Goal: Information Seeking & Learning: Check status

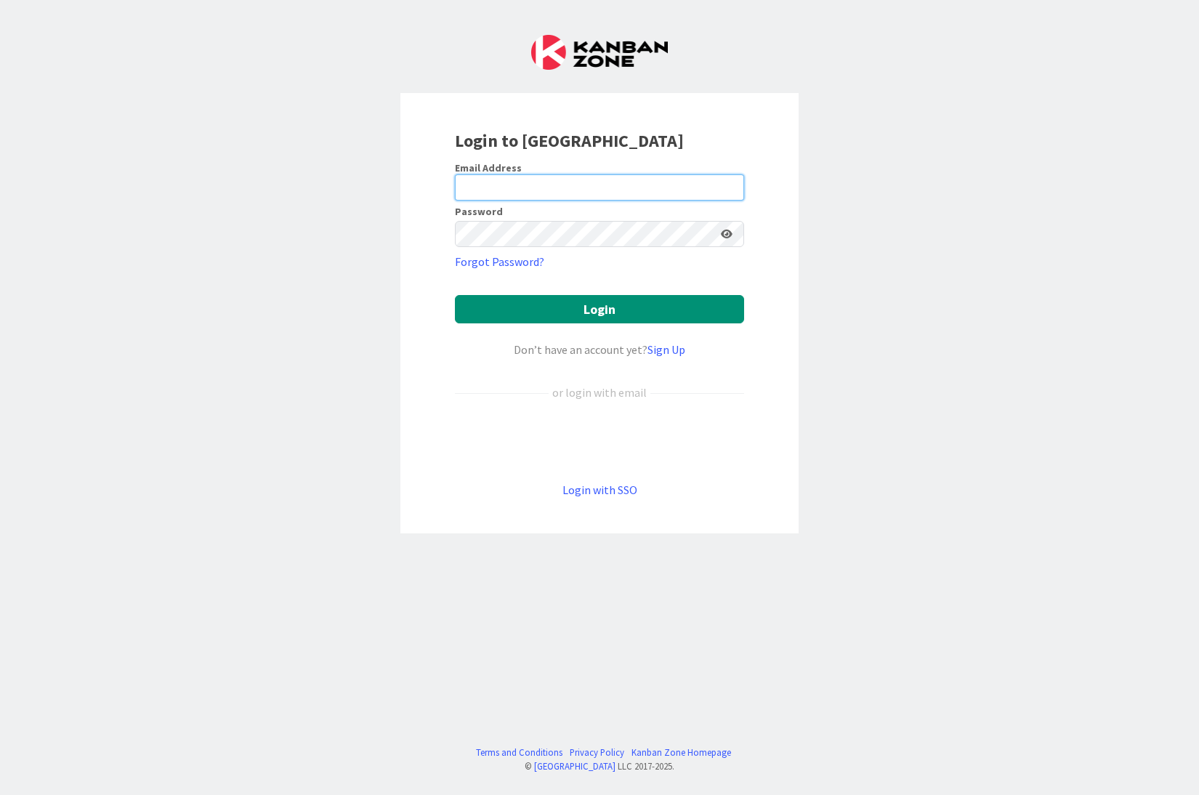
click at [497, 182] on input "email" at bounding box center [599, 187] width 289 height 26
click at [917, 424] on div "Login to [GEOGRAPHIC_DATA] Email Address Password Forgot Password? Login Don’t …" at bounding box center [599, 397] width 1199 height 795
click at [593, 487] on link "Login with SSO" at bounding box center [599, 489] width 75 height 15
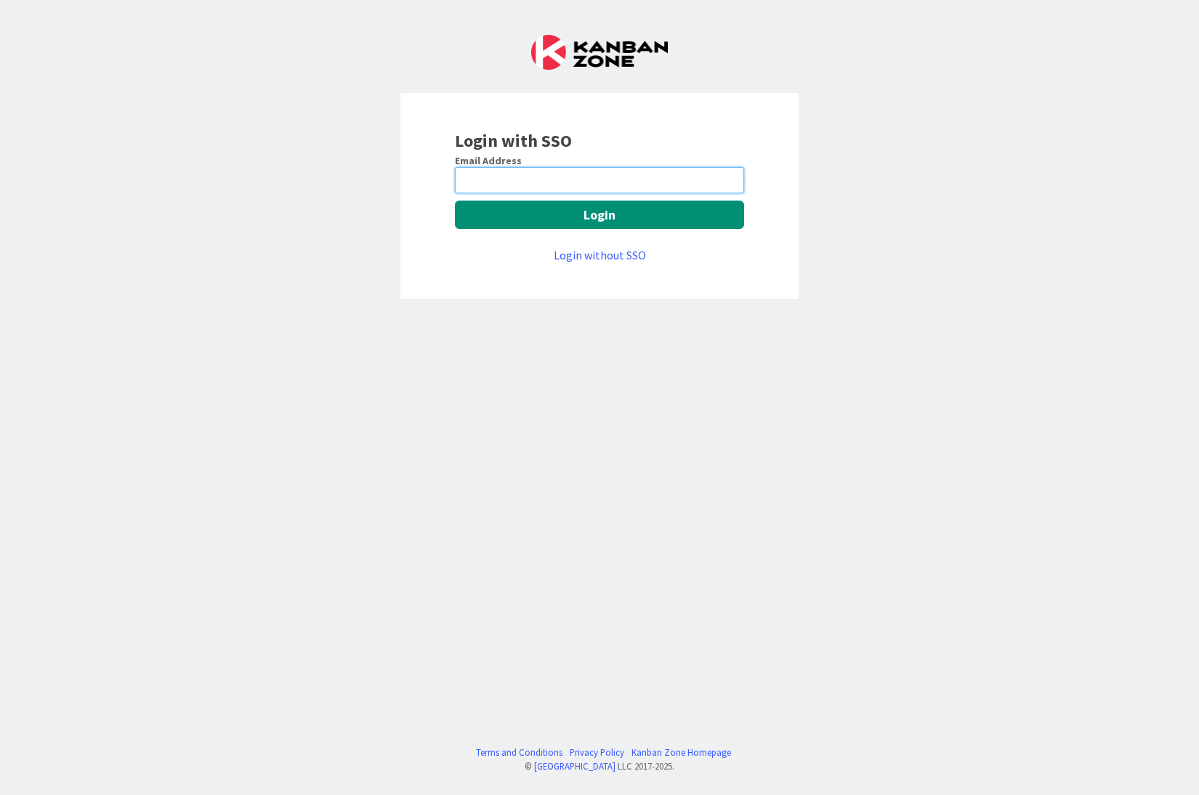
click at [481, 182] on input "email" at bounding box center [599, 180] width 289 height 26
drag, startPoint x: 489, startPoint y: 178, endPoint x: 466, endPoint y: 178, distance: 23.2
click at [466, 178] on input "email" at bounding box center [599, 180] width 289 height 26
type input "Alex.Repetto@huisman-nl.com"
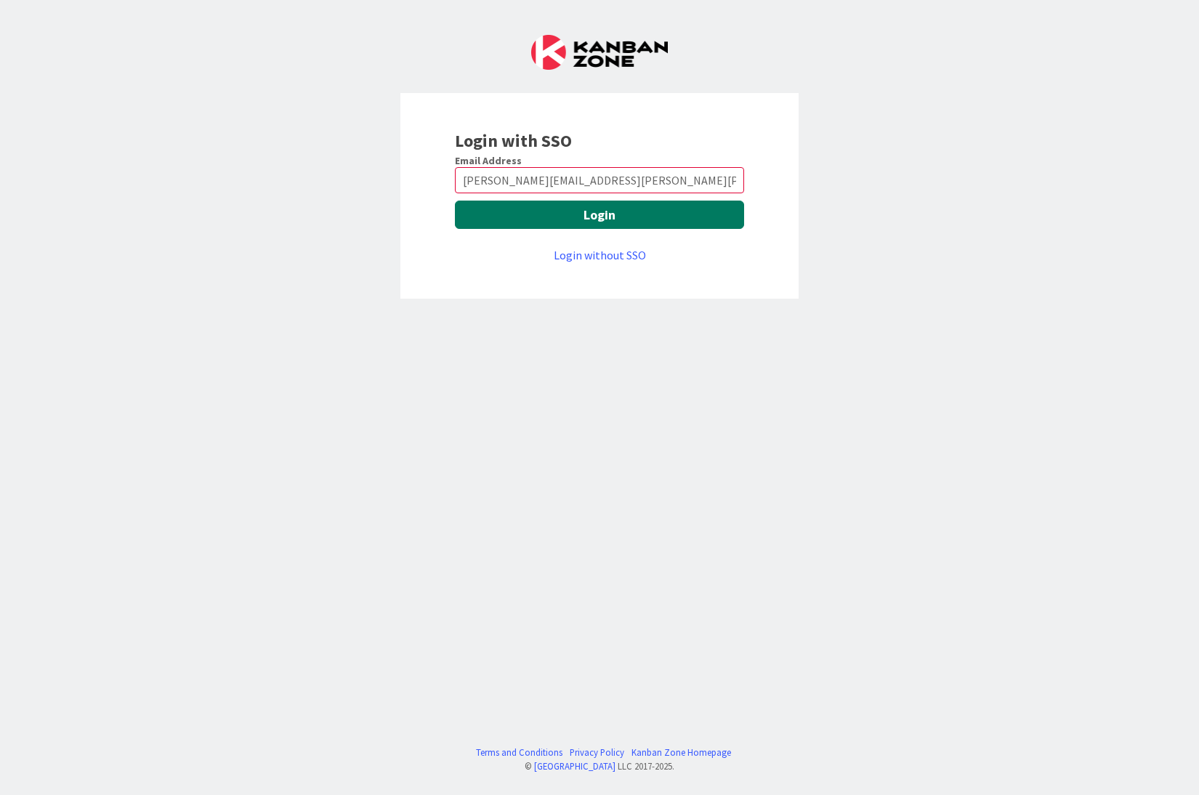
click at [599, 212] on button "Login" at bounding box center [599, 215] width 289 height 28
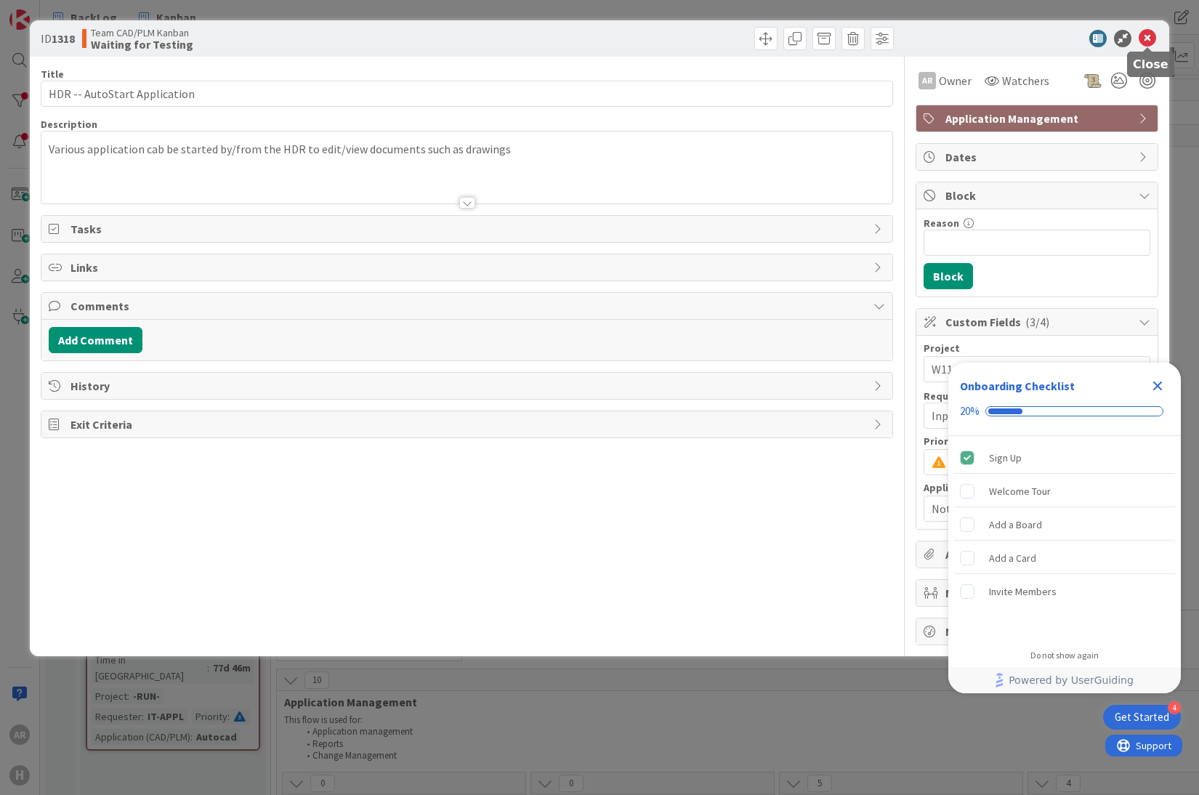
click at [1146, 33] on icon at bounding box center [1146, 38] width 17 height 17
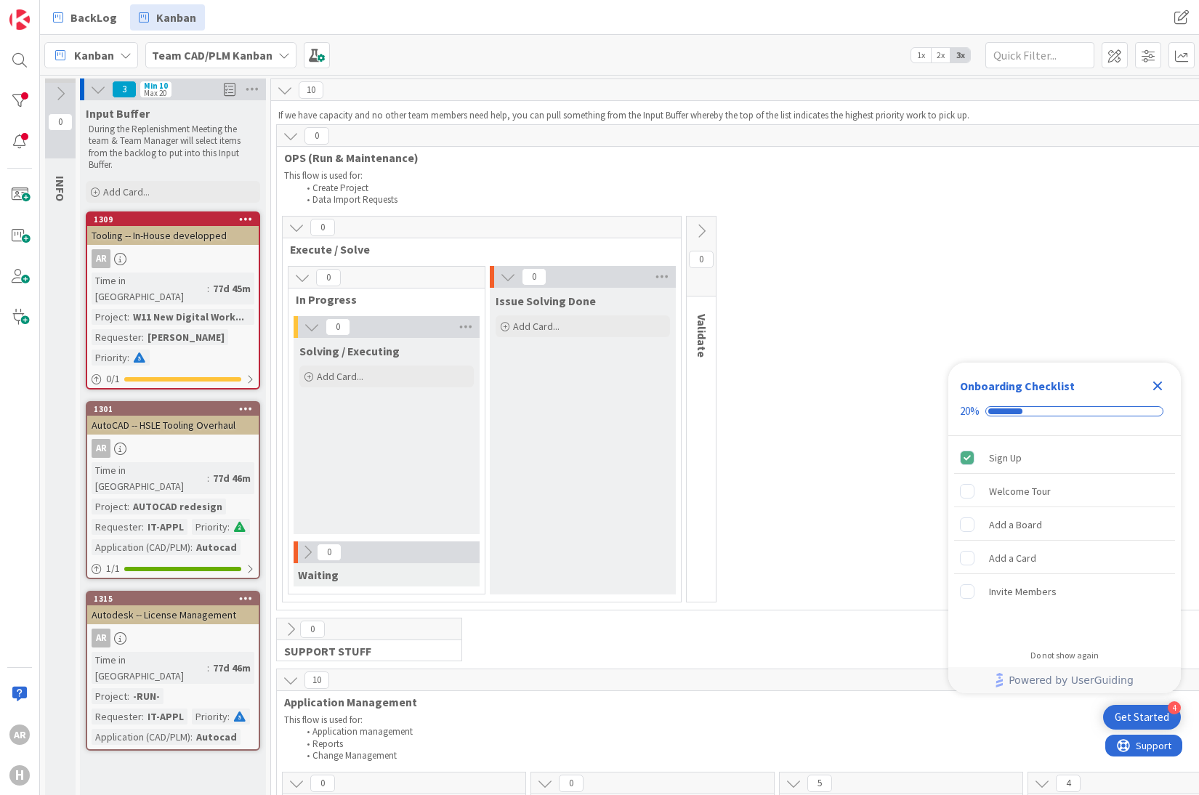
click at [503, 273] on icon at bounding box center [508, 277] width 16 height 16
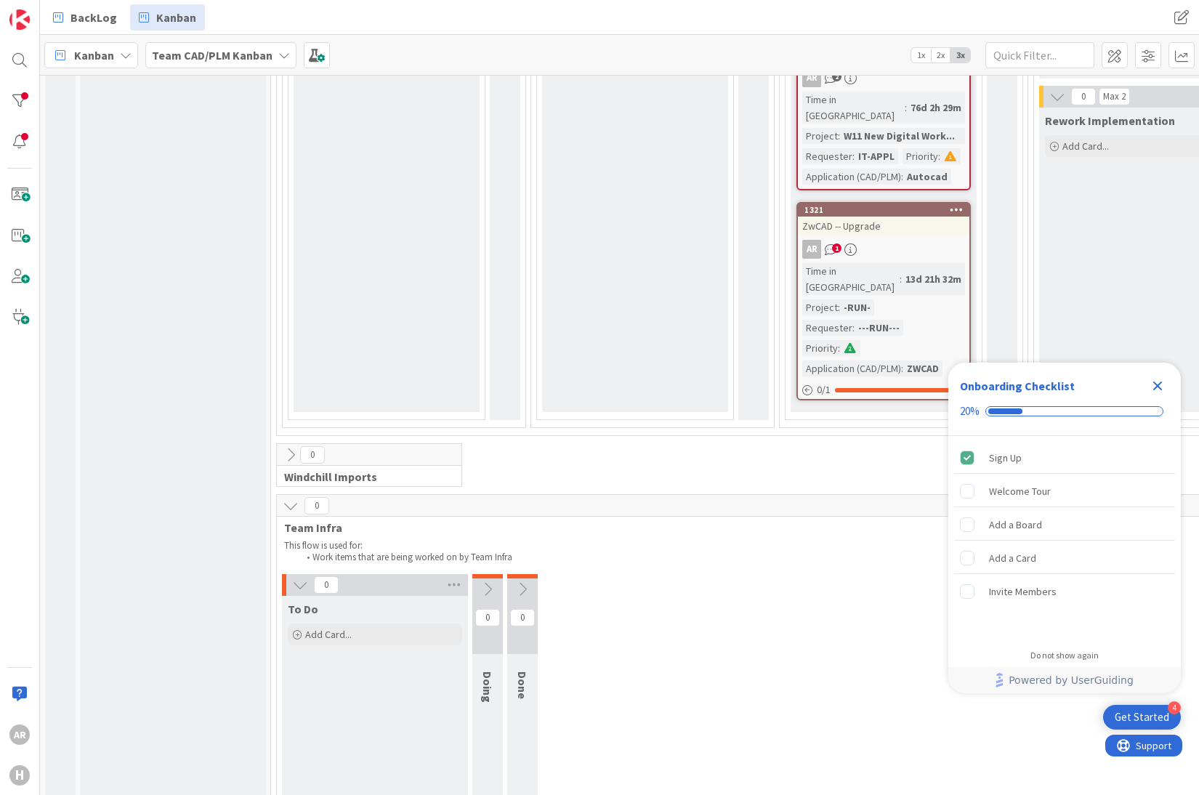
scroll to position [1660, 0]
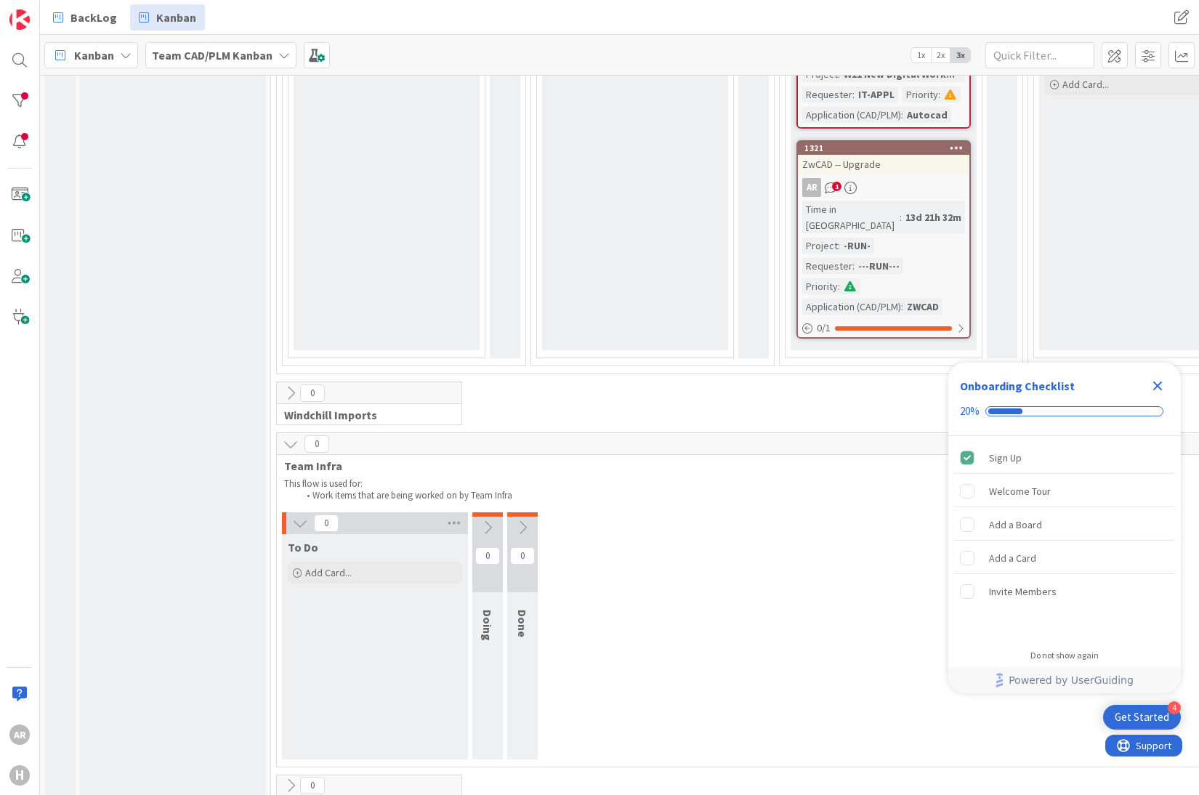
click at [291, 385] on icon at bounding box center [291, 393] width 16 height 16
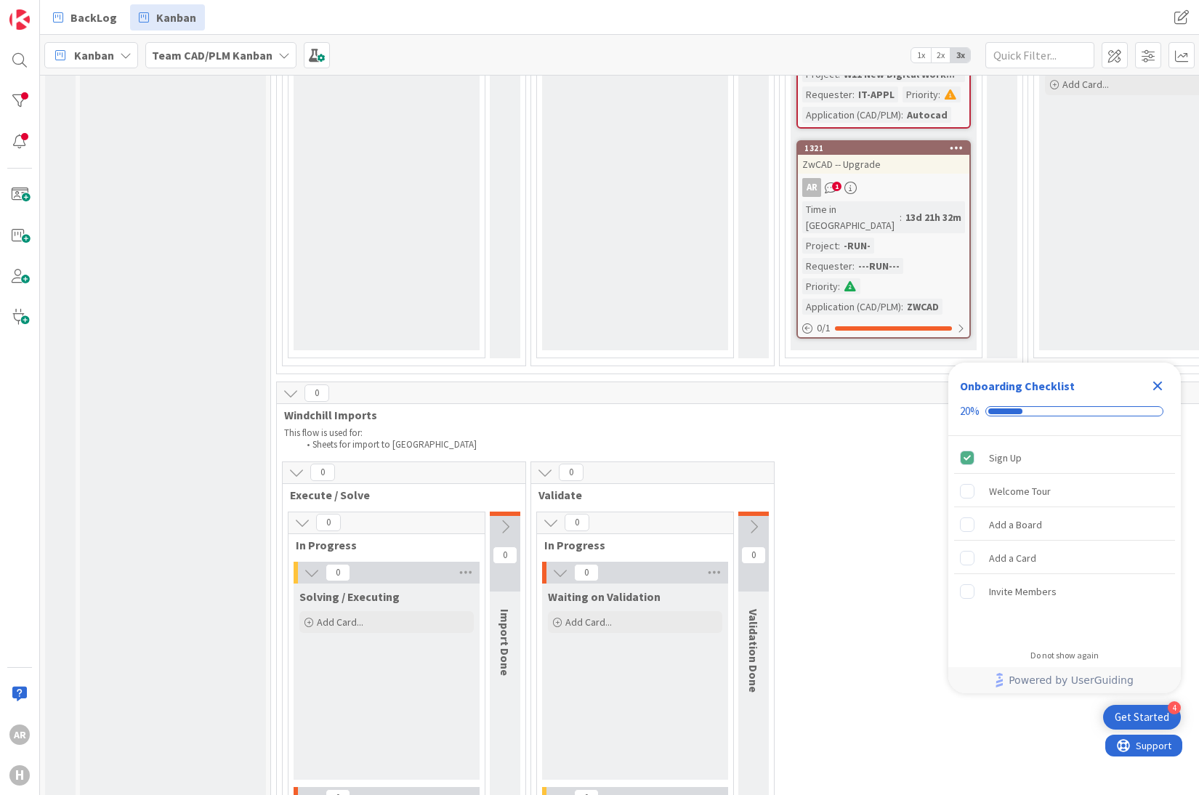
click at [293, 385] on icon at bounding box center [291, 393] width 16 height 16
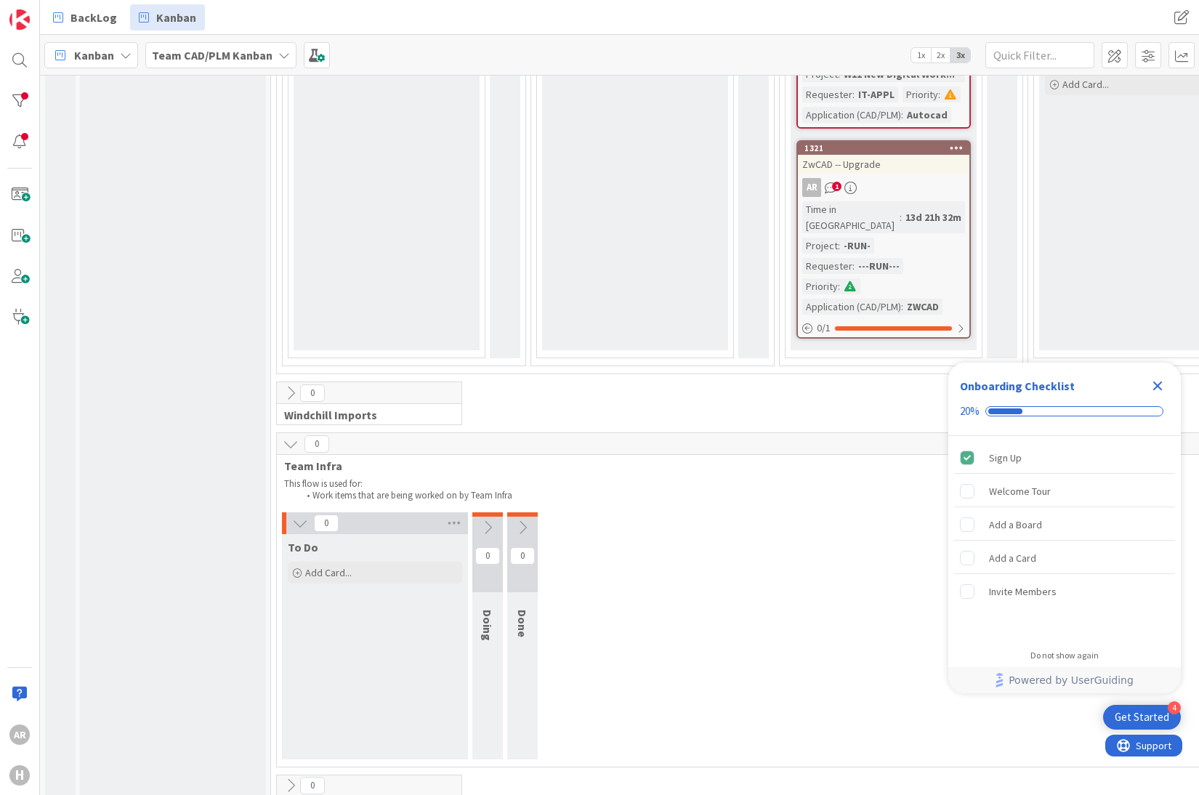
click at [290, 436] on icon at bounding box center [291, 444] width 16 height 16
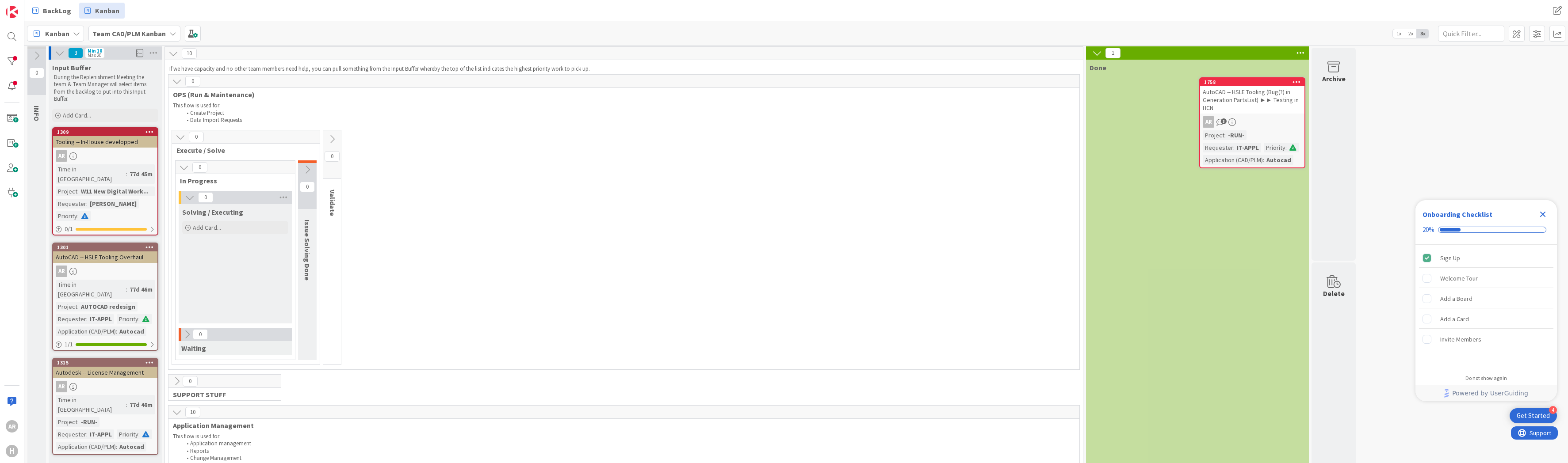
scroll to position [0, 0]
click at [57, 10] on span "BackLog" at bounding box center [57, 10] width 28 height 10
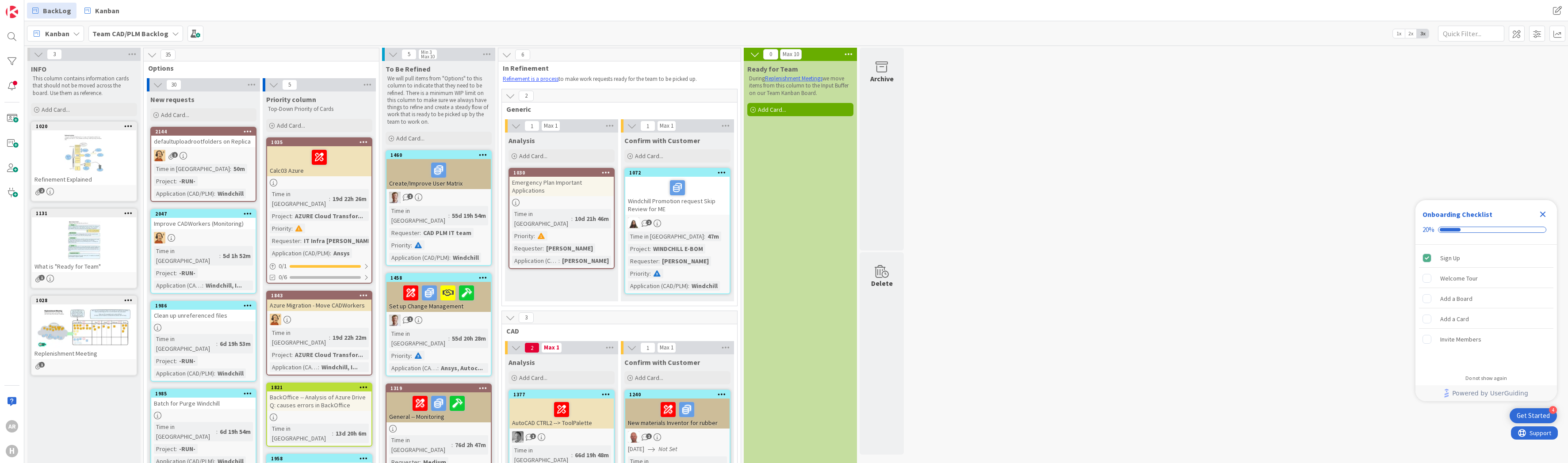
click at [511, 94] on icon at bounding box center [510, 96] width 10 height 10
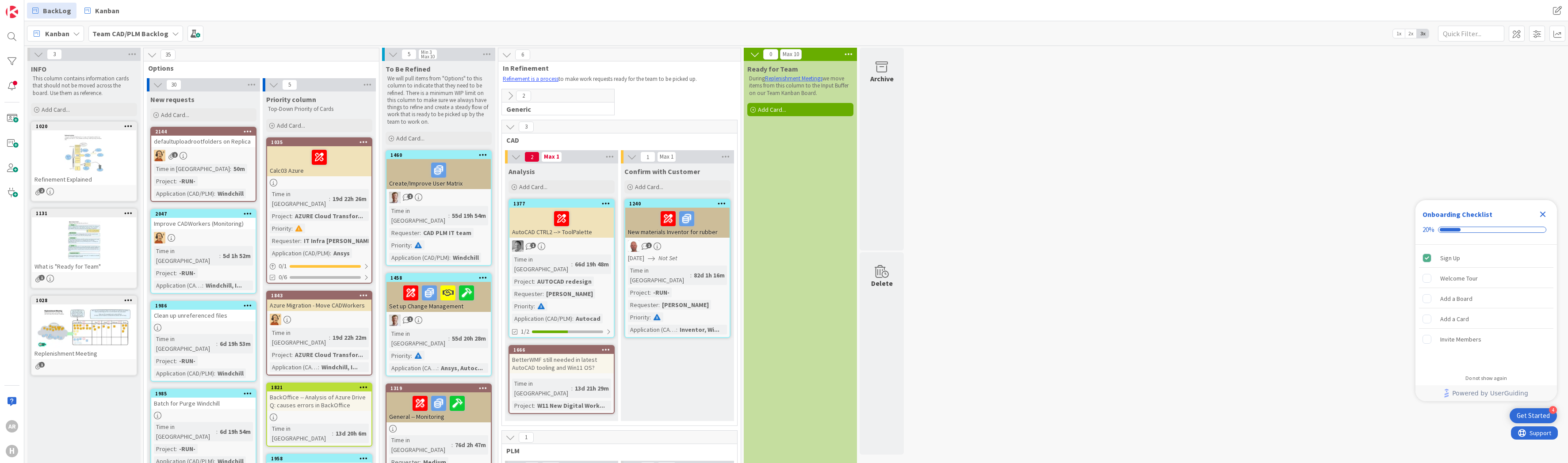
click at [512, 95] on icon at bounding box center [510, 96] width 10 height 10
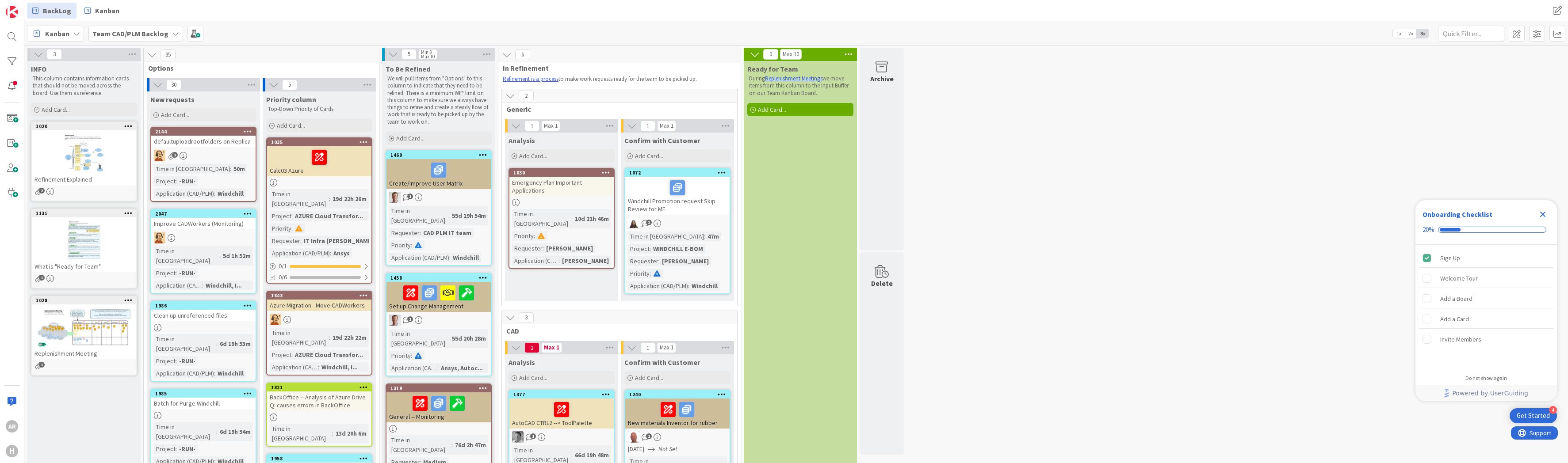
click at [508, 54] on icon at bounding box center [507, 55] width 10 height 10
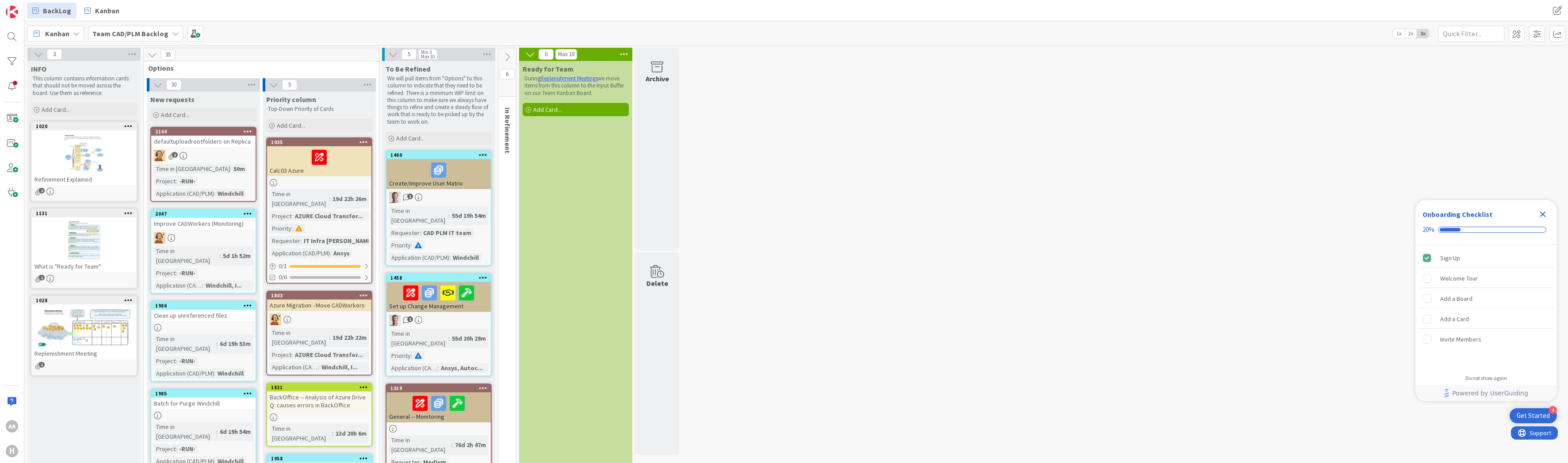
click at [508, 54] on icon at bounding box center [507, 57] width 10 height 10
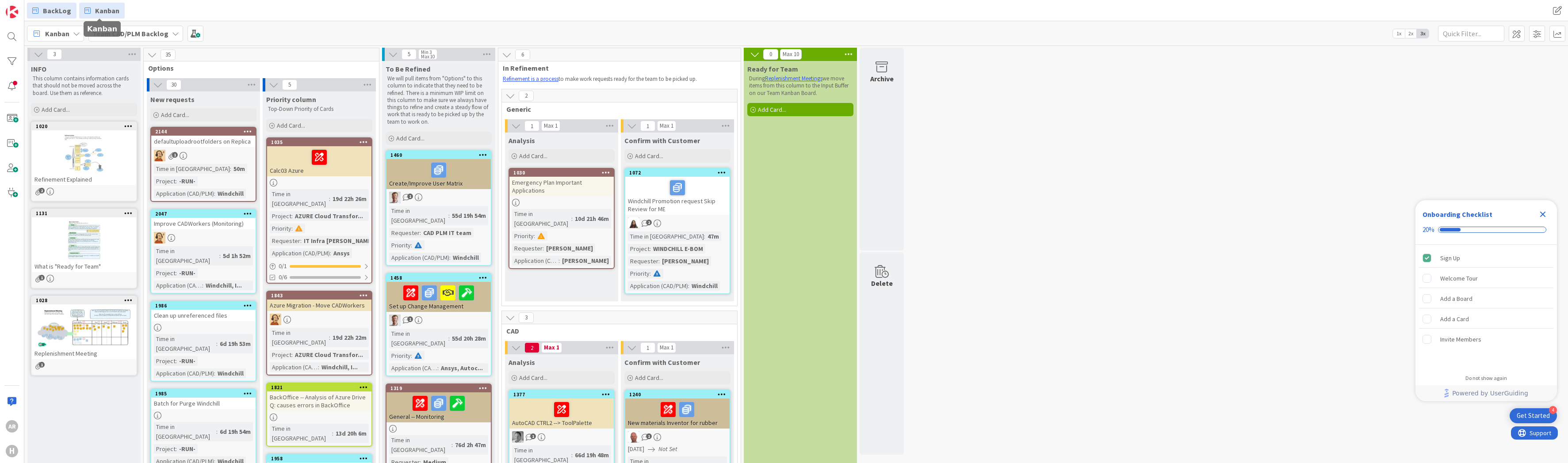
click at [105, 10] on span "Kanban" at bounding box center [107, 10] width 24 height 10
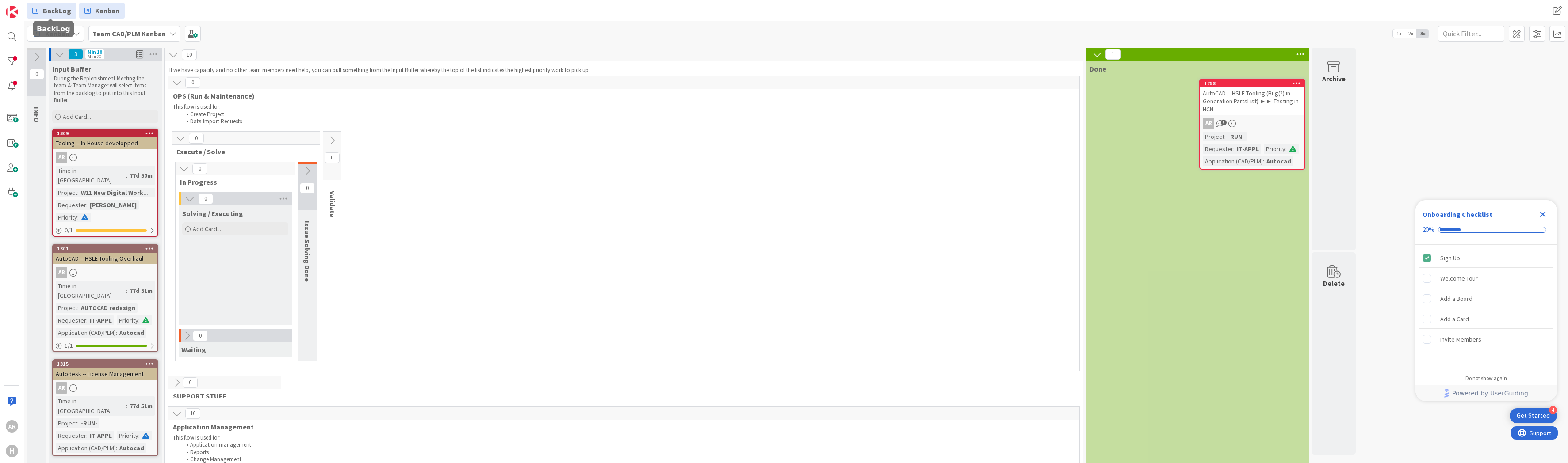
click at [52, 11] on span "BackLog" at bounding box center [57, 10] width 28 height 10
click at [174, 55] on icon at bounding box center [173, 55] width 10 height 10
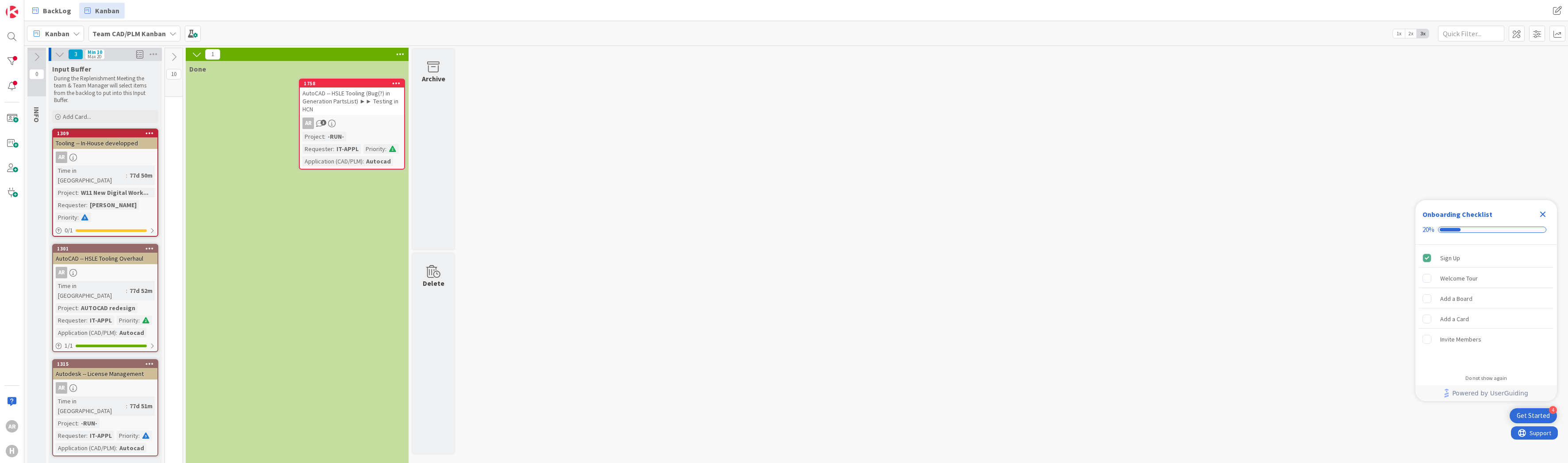
click at [175, 55] on icon at bounding box center [174, 57] width 10 height 10
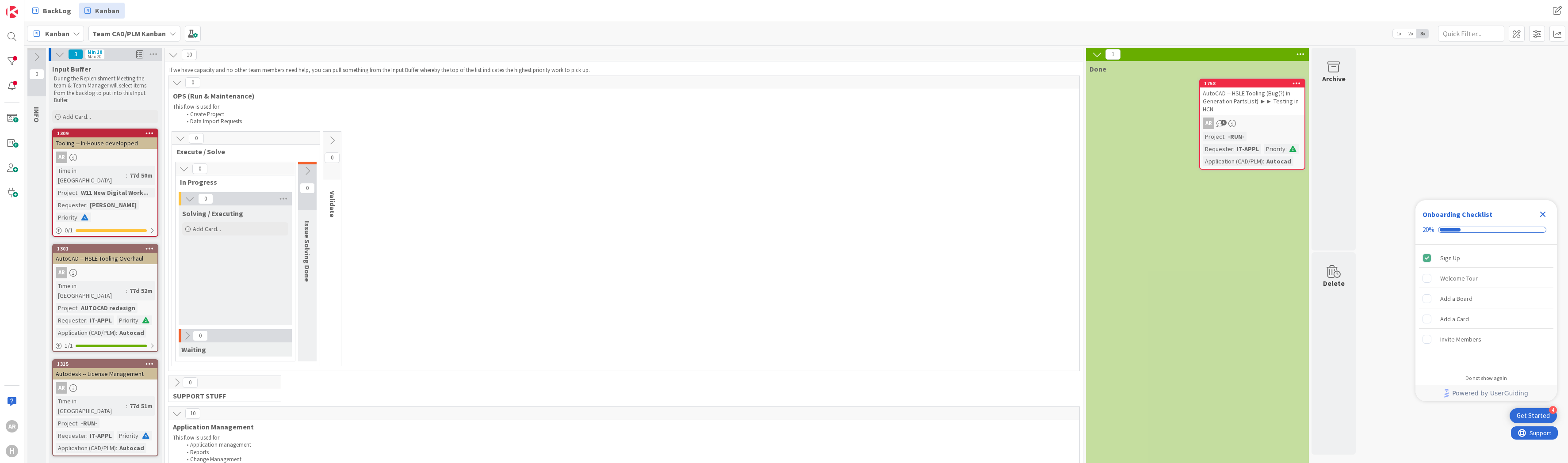
click at [177, 82] on icon at bounding box center [177, 83] width 10 height 10
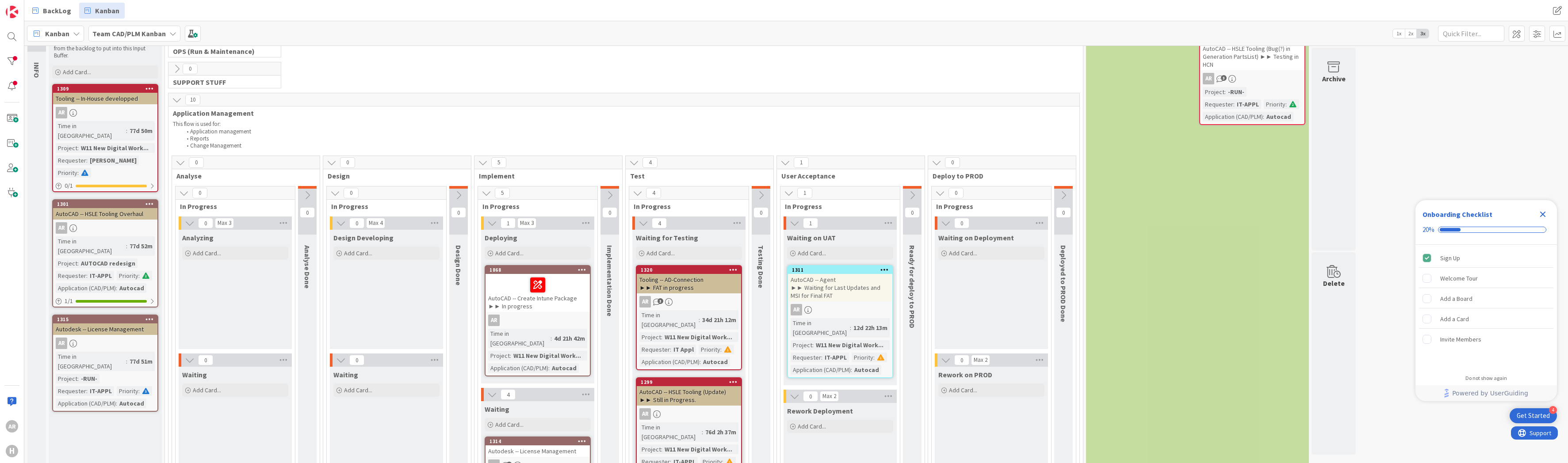
scroll to position [44, 0]
click at [13, 59] on div at bounding box center [12, 61] width 18 height 18
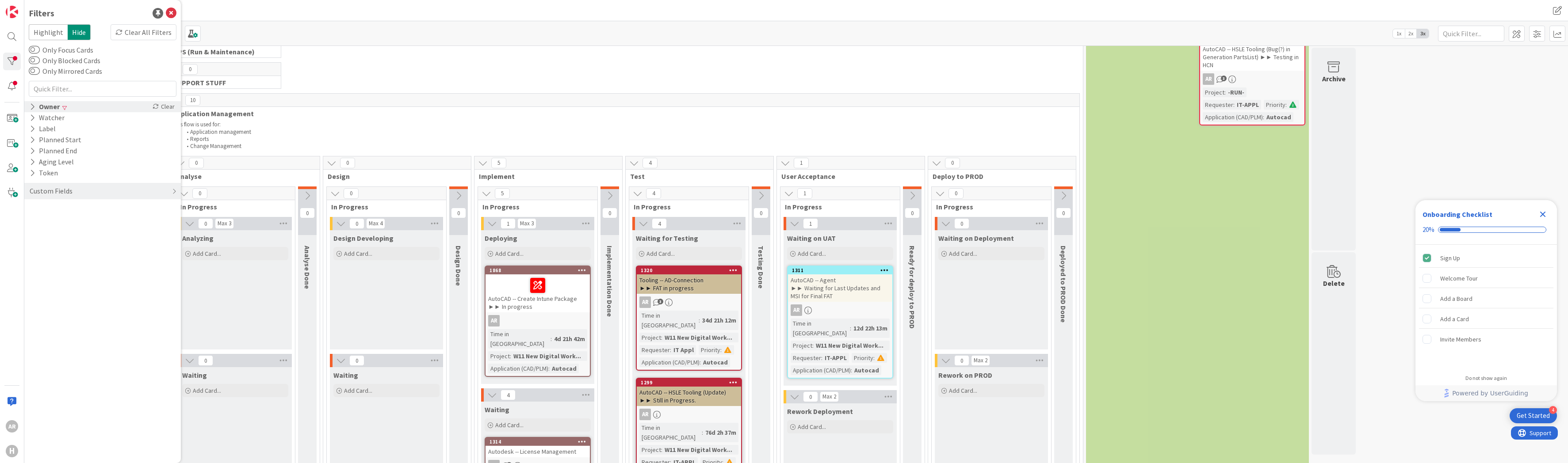
click at [40, 108] on div "Owner" at bounding box center [44, 106] width 32 height 11
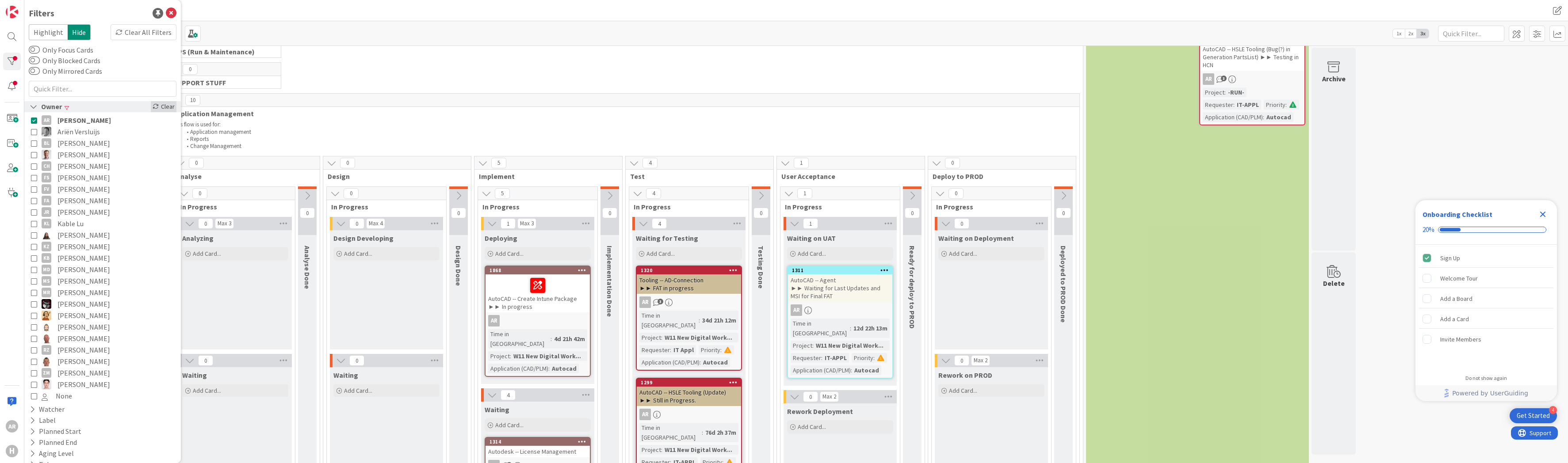
click at [162, 106] on div "Clear" at bounding box center [164, 106] width 26 height 11
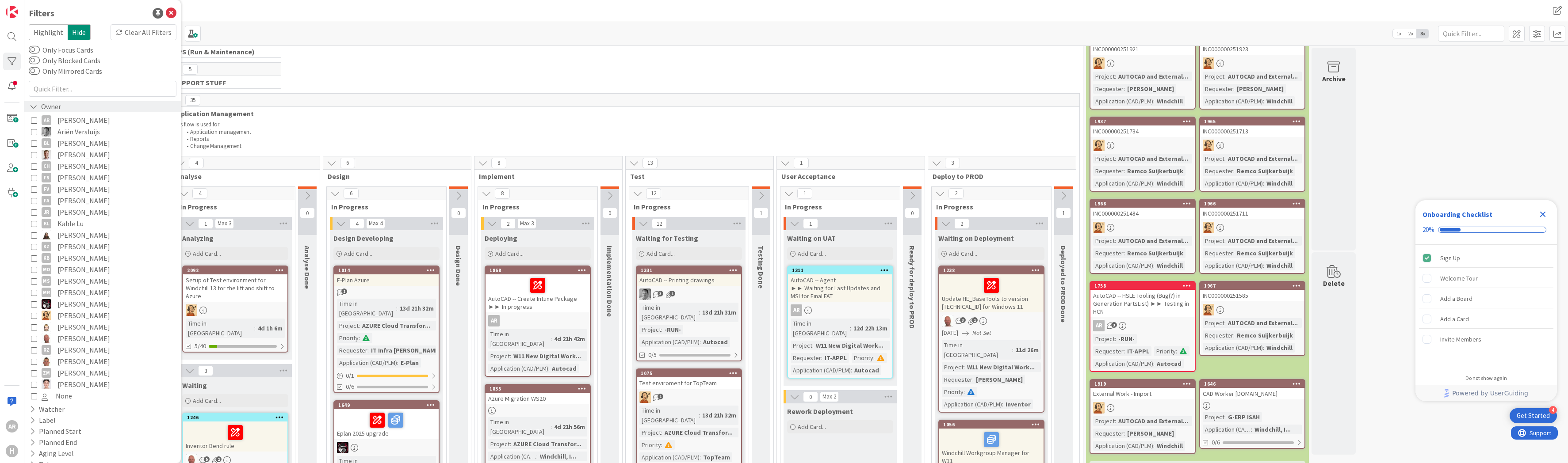
click at [35, 120] on icon at bounding box center [34, 120] width 6 height 6
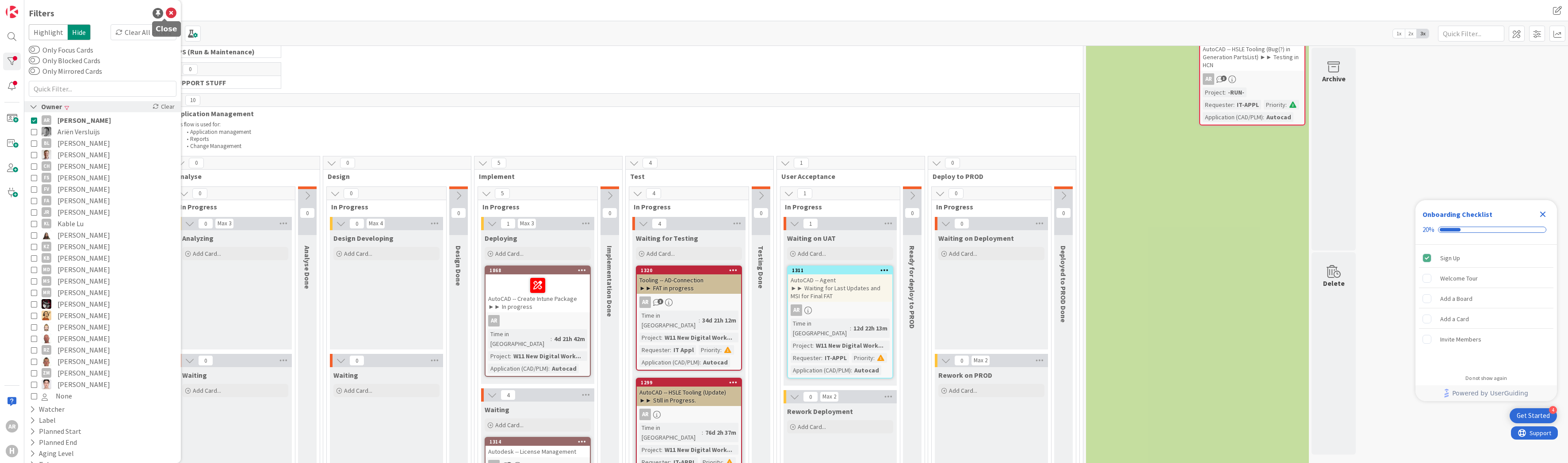
click at [166, 10] on icon at bounding box center [170, 13] width 10 height 10
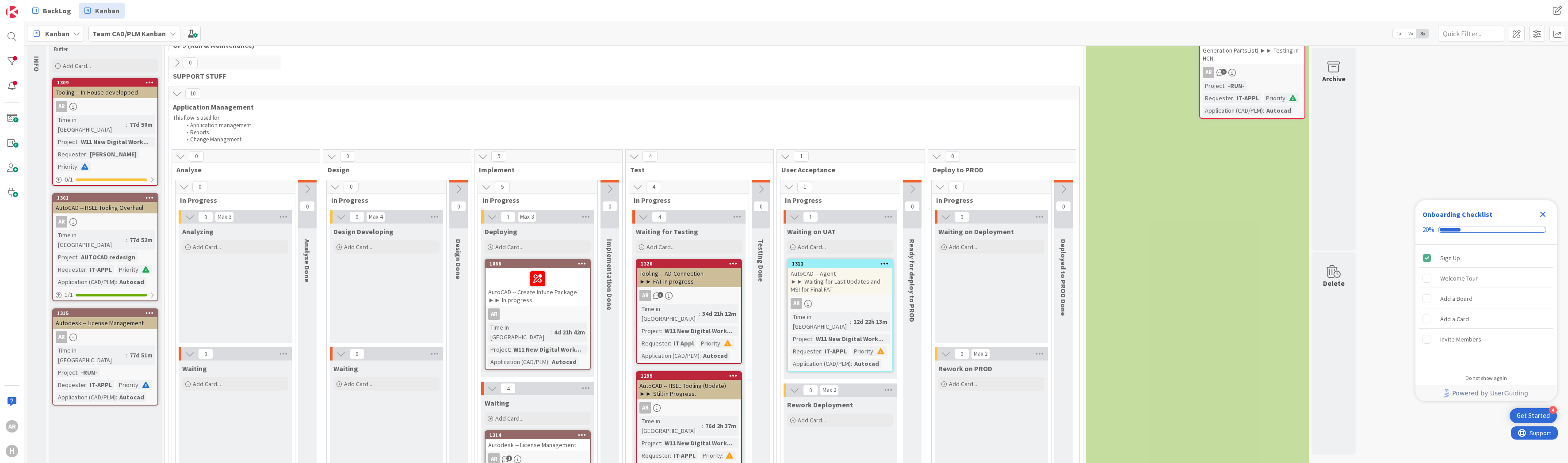
scroll to position [0, 0]
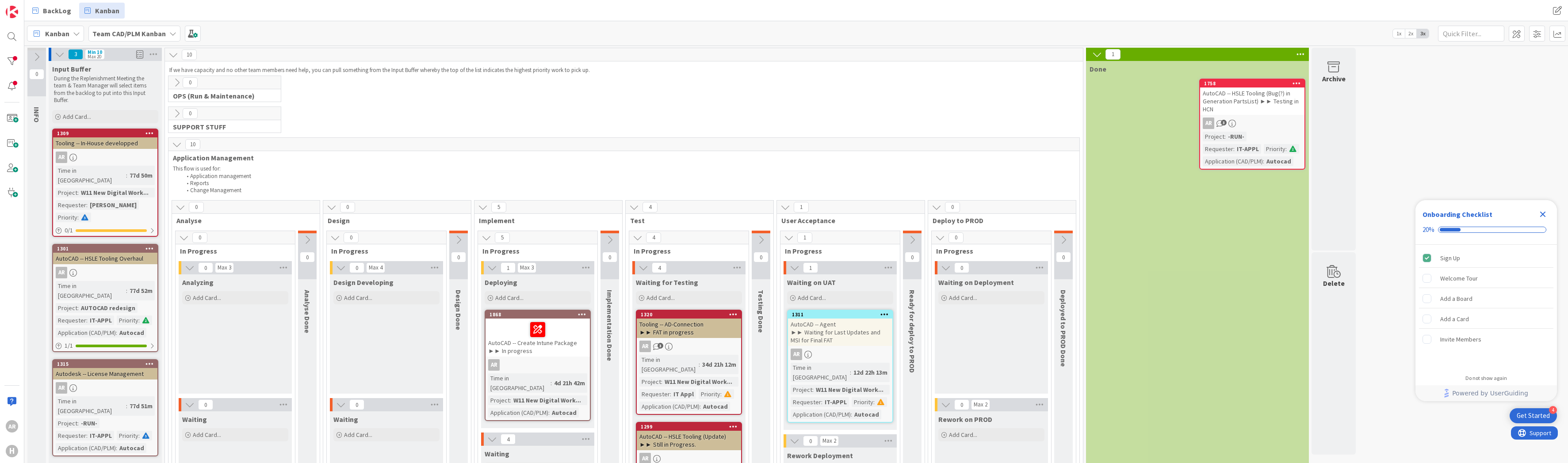
click at [636, 238] on icon at bounding box center [638, 238] width 10 height 10
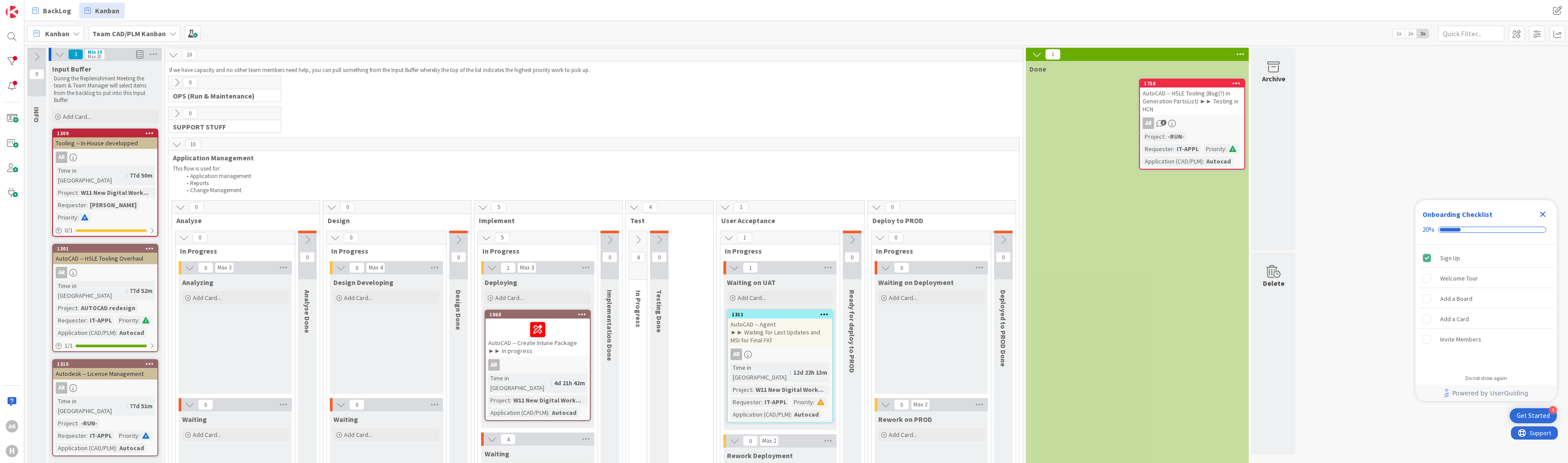
click at [639, 240] on icon at bounding box center [638, 240] width 10 height 10
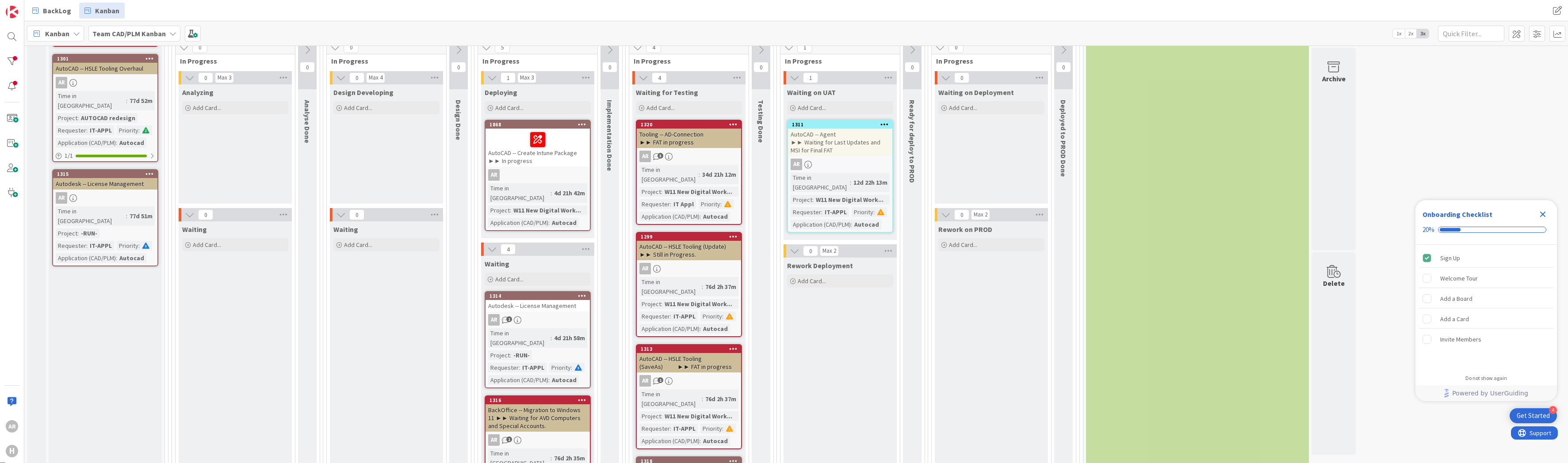
scroll to position [88, 0]
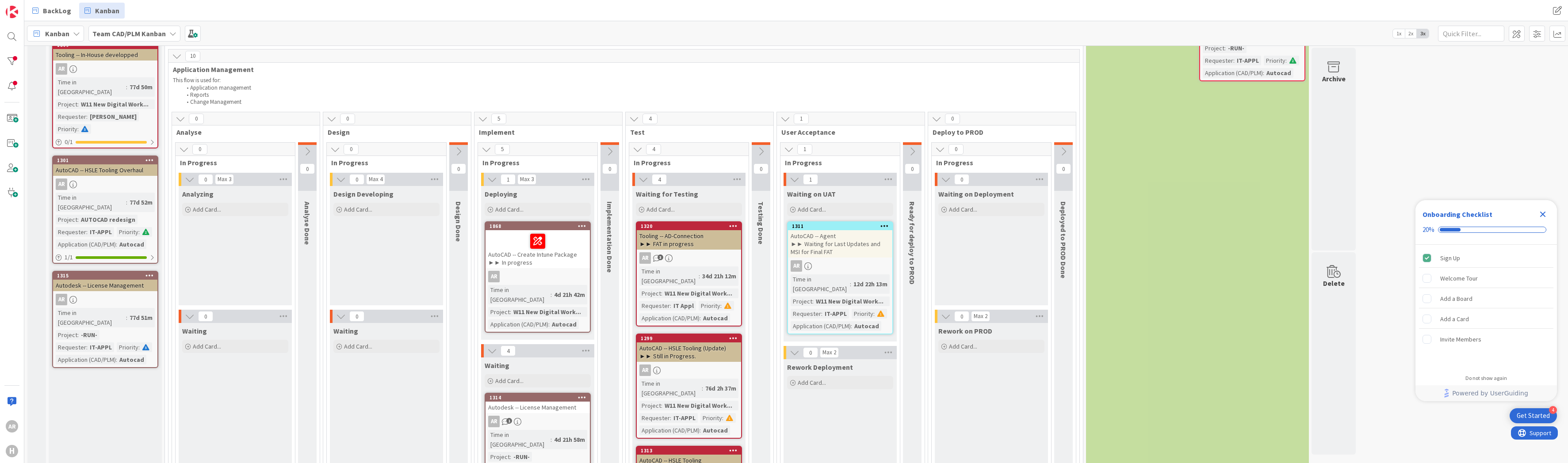
click at [491, 180] on icon at bounding box center [492, 179] width 10 height 10
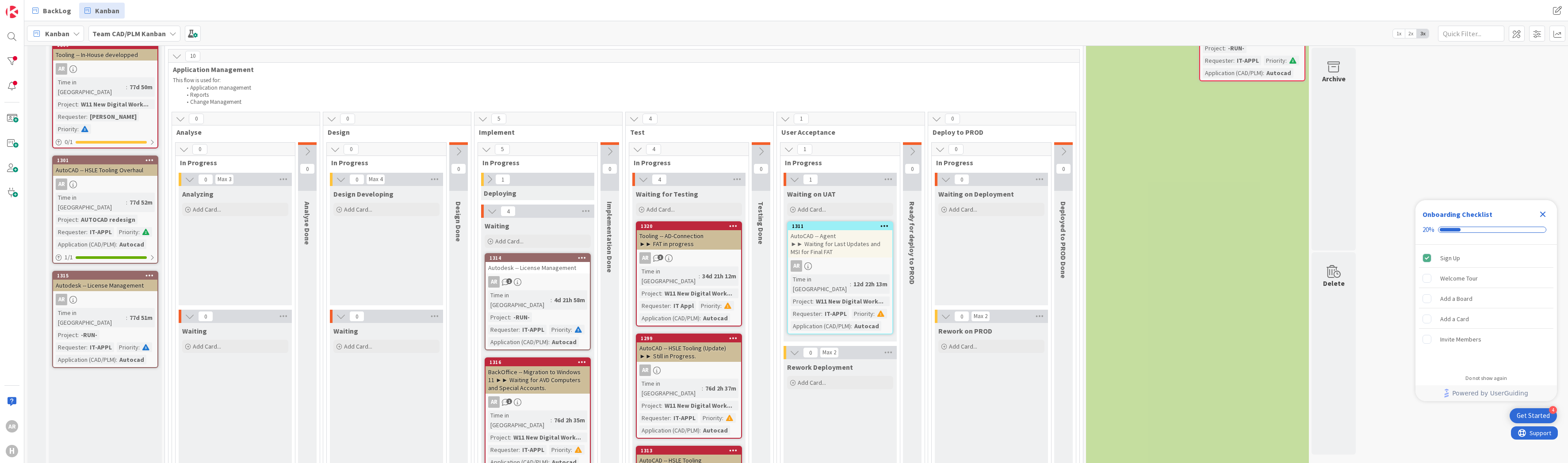
click at [491, 211] on icon at bounding box center [492, 211] width 10 height 10
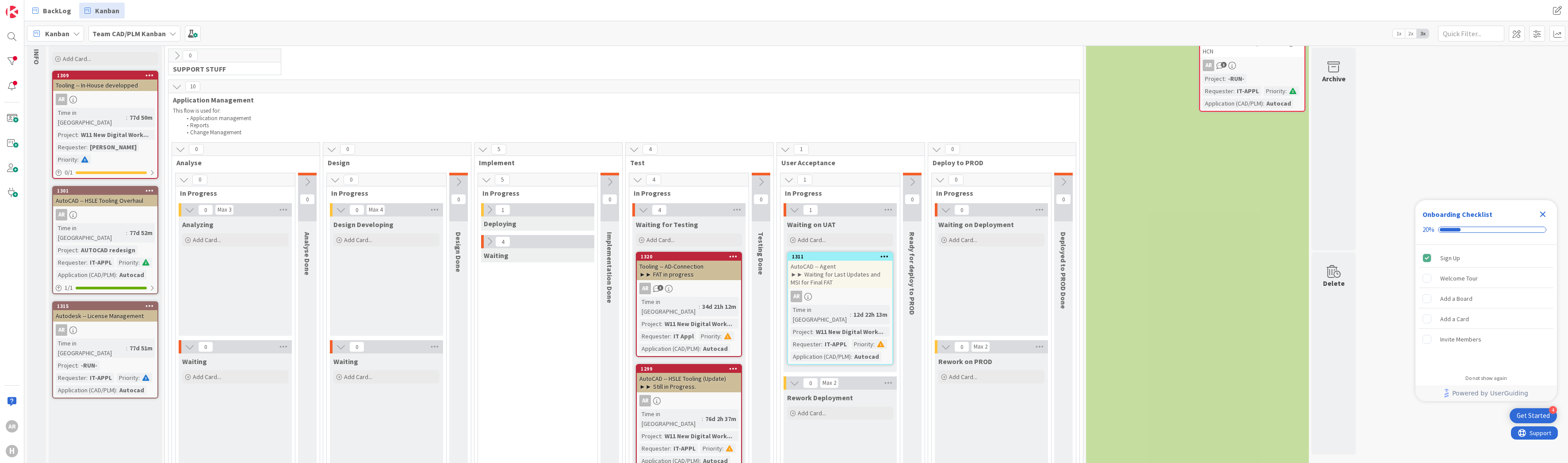
scroll to position [3, 0]
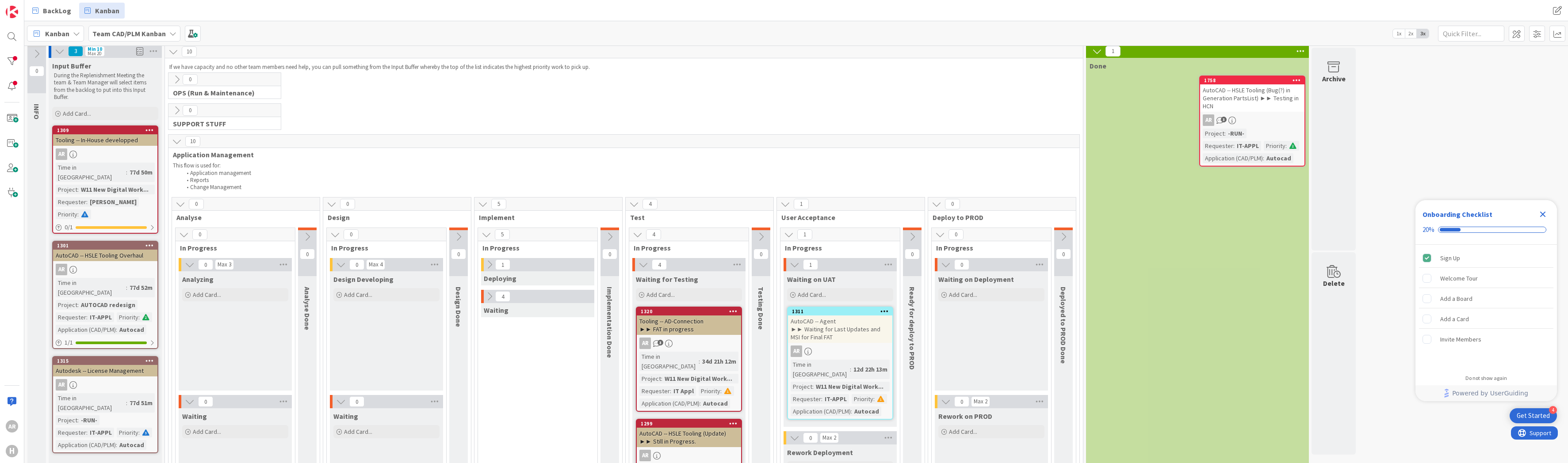
click at [490, 296] on icon at bounding box center [489, 296] width 10 height 10
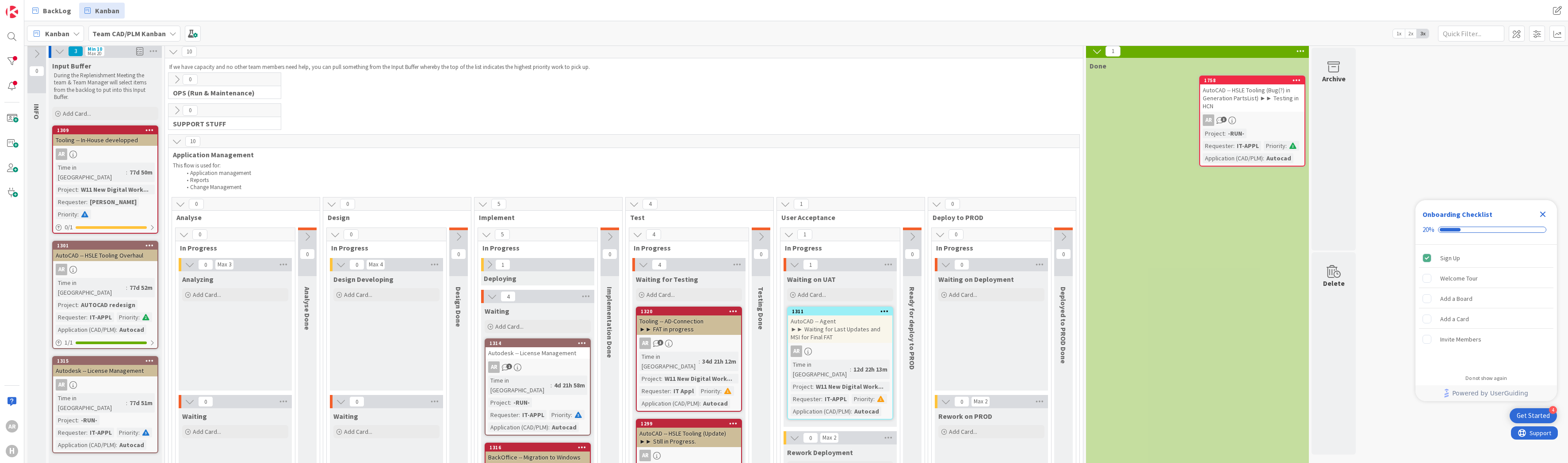
click at [490, 265] on icon at bounding box center [489, 265] width 10 height 10
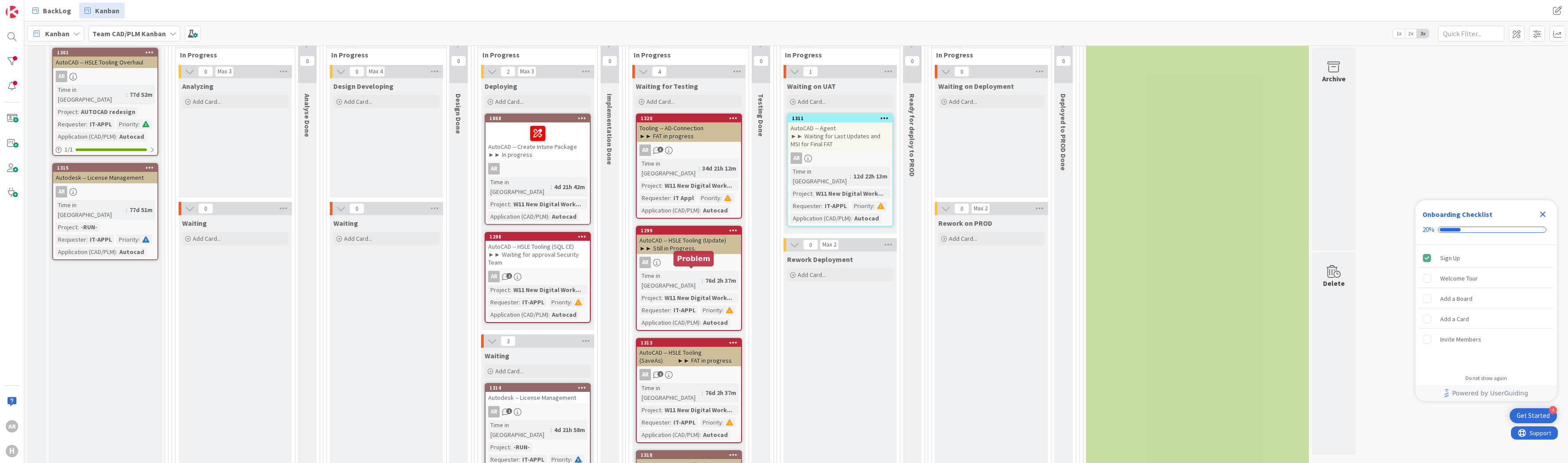
scroll to position [214, 0]
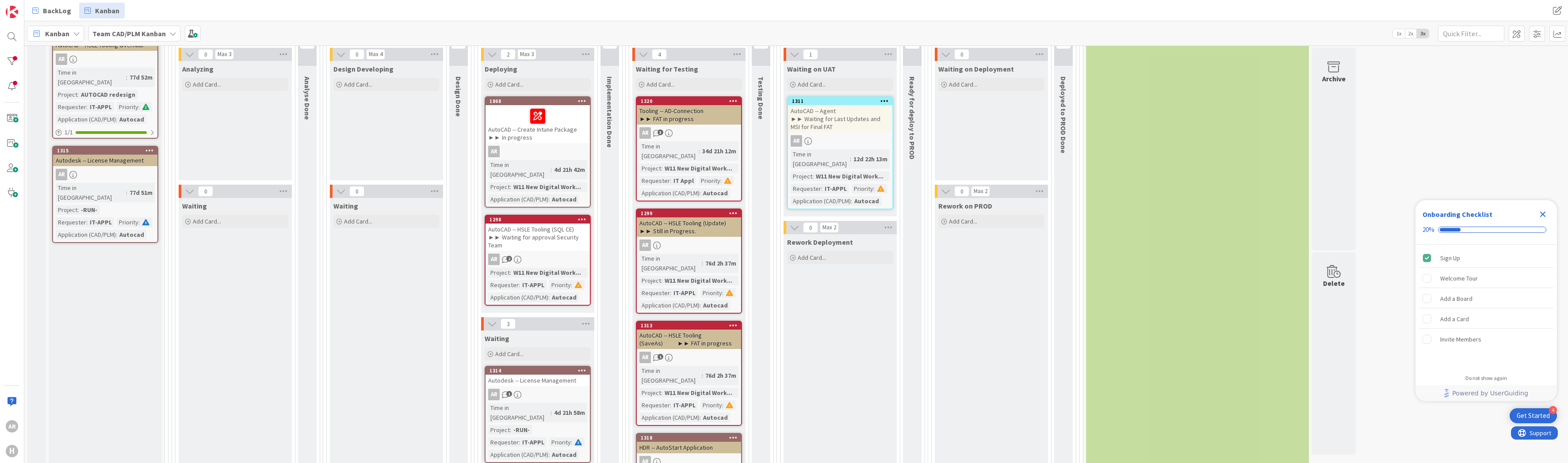
click at [530, 229] on div "AutoCAD -- HSLE Tooling (SQL CE) ►► Waiting for approval Security Team" at bounding box center [537, 237] width 104 height 27
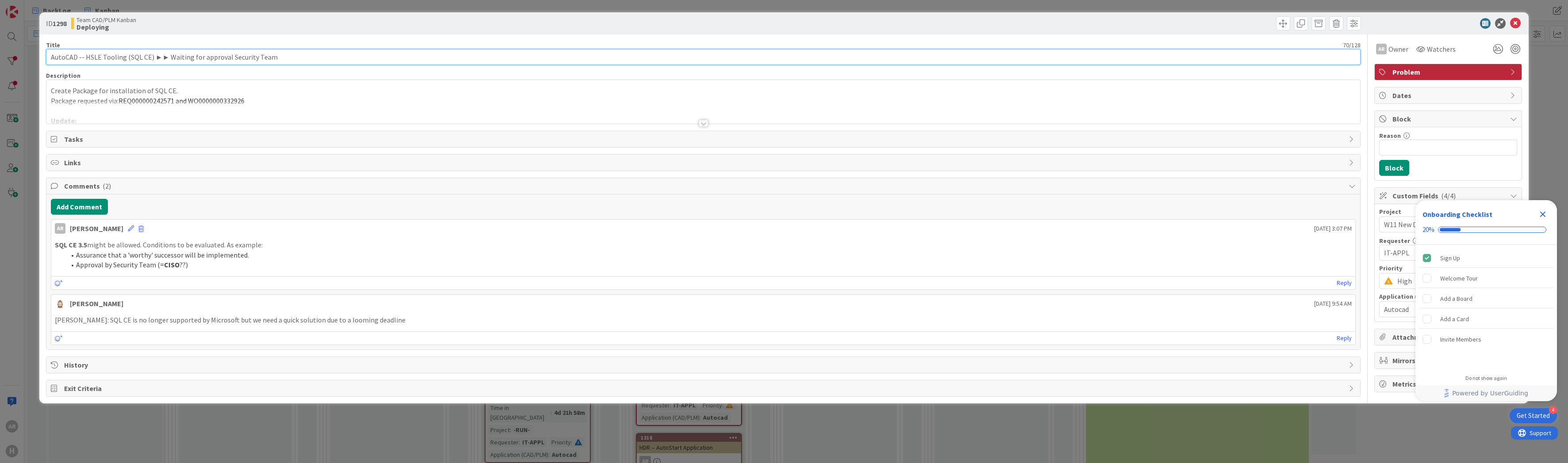
click at [180, 56] on input "AutoCAD -- HSLE Tooling (SQL CE) ►► Waiting for approval Security Team" at bounding box center [704, 57] width 1315 height 16
type input "AutoCAD -- HSLE Tooling (SQL CE) ►► Package being created"
click at [86, 206] on button "Add Comment" at bounding box center [80, 207] width 57 height 16
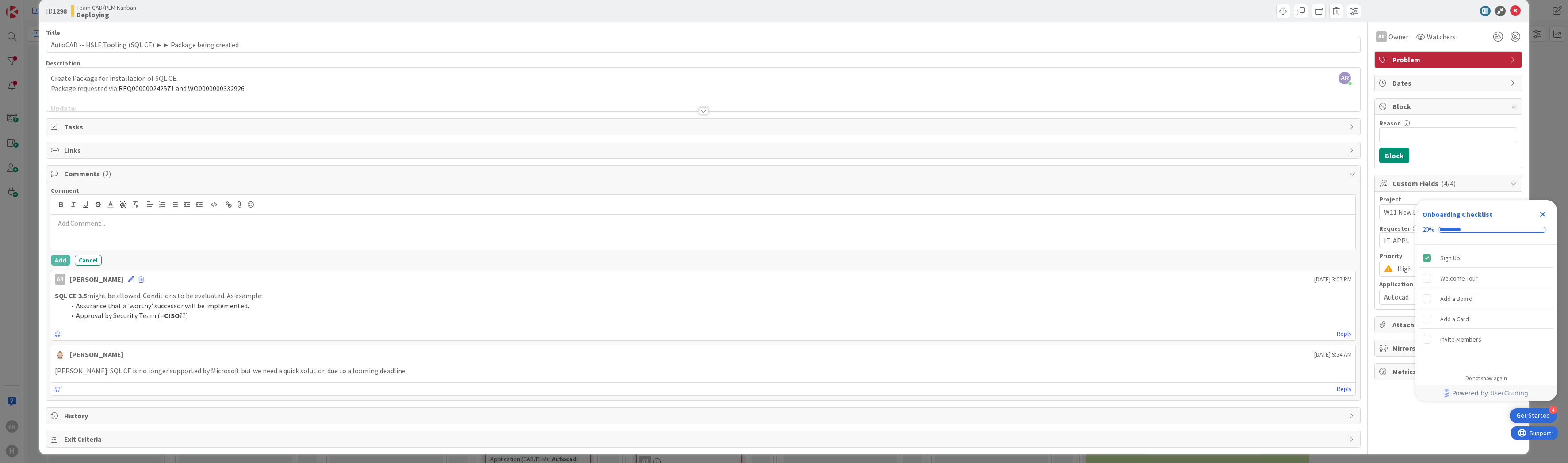
scroll to position [16, 0]
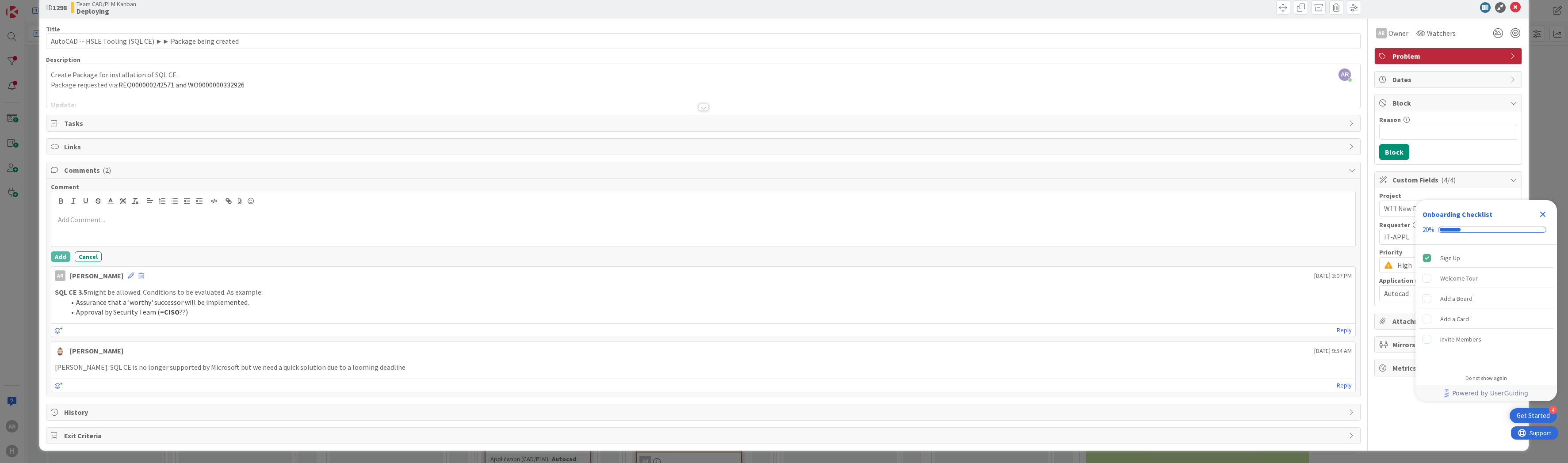
click at [113, 217] on p at bounding box center [703, 220] width 1297 height 10
drag, startPoint x: 214, startPoint y: 218, endPoint x: 281, endPoint y: 219, distance: 67.0
click at [222, 219] on p "Package being createdfor approval Security Team" at bounding box center [703, 220] width 1297 height 10
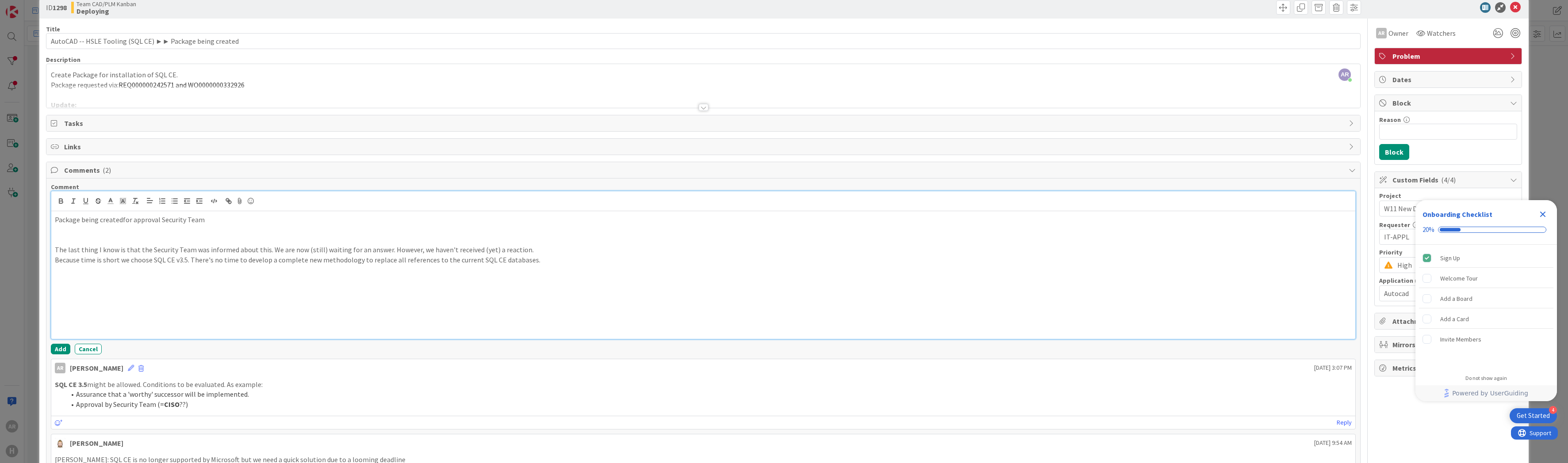
click at [148, 249] on p "The last thing I know is that the Security Team was informed about this. We are…" at bounding box center [703, 249] width 1297 height 10
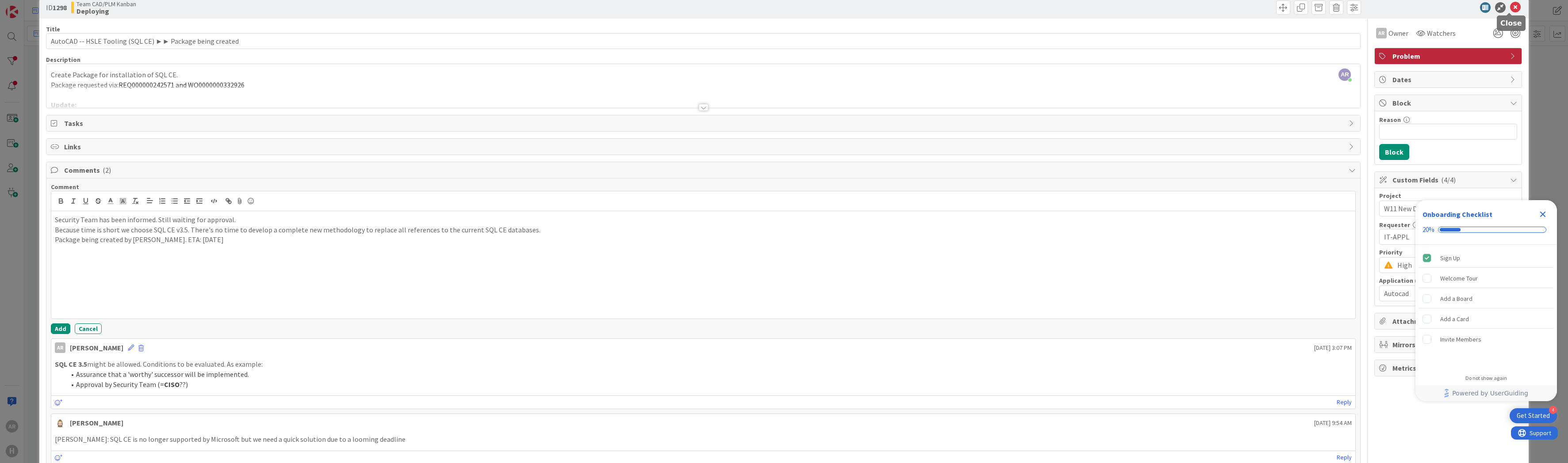
click at [1510, 9] on icon at bounding box center [1515, 7] width 10 height 10
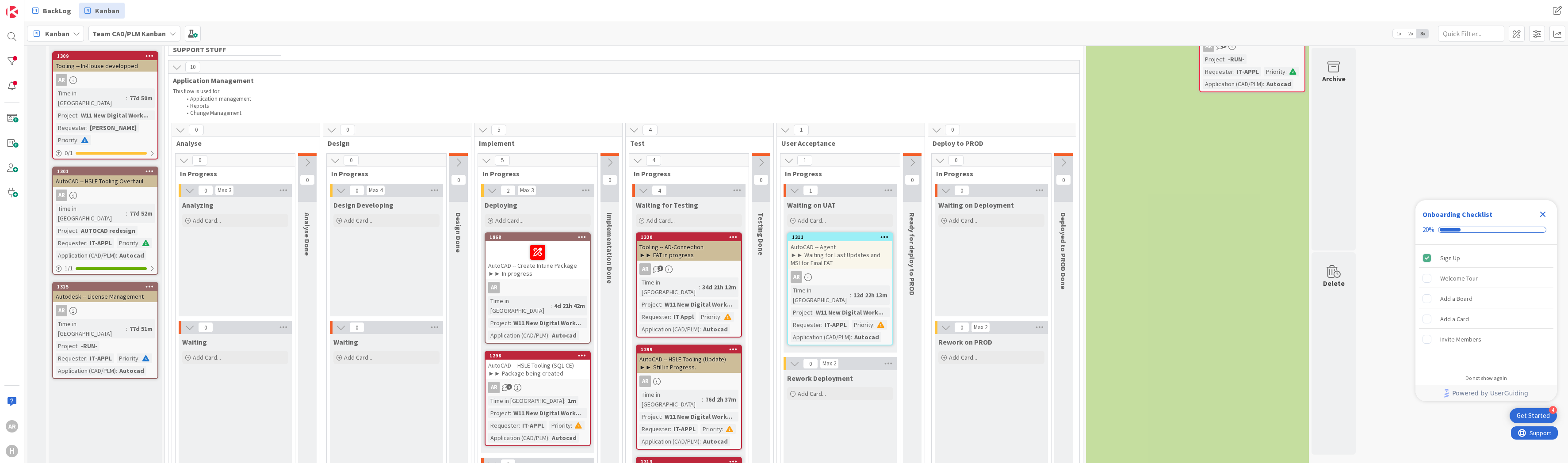
scroll to position [88, 0]
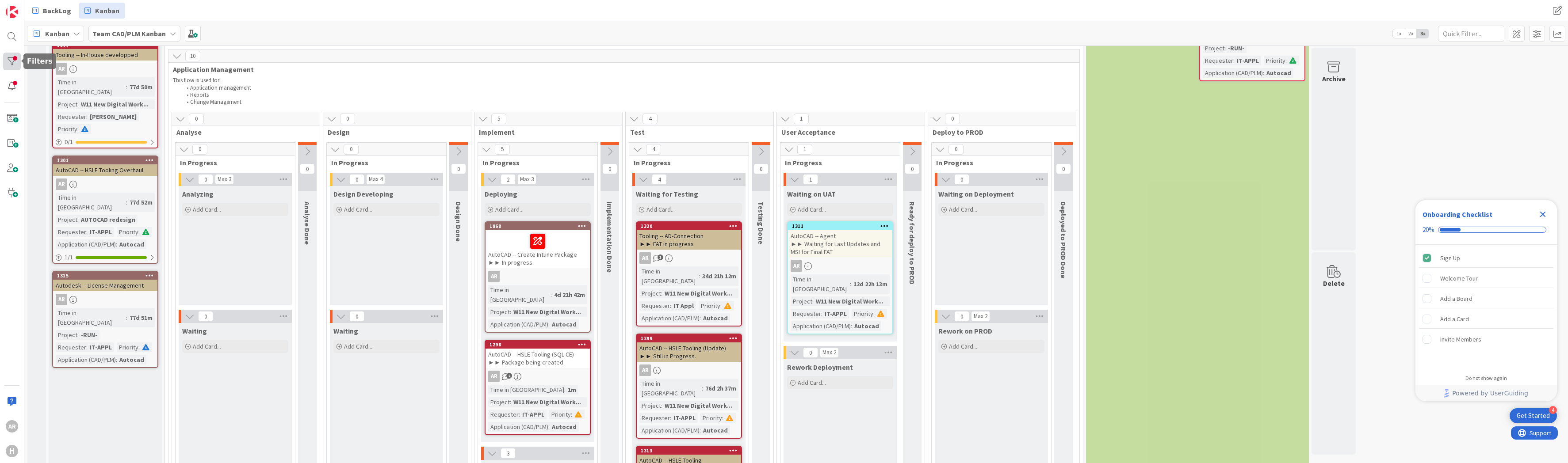
click at [12, 59] on div at bounding box center [12, 61] width 18 height 18
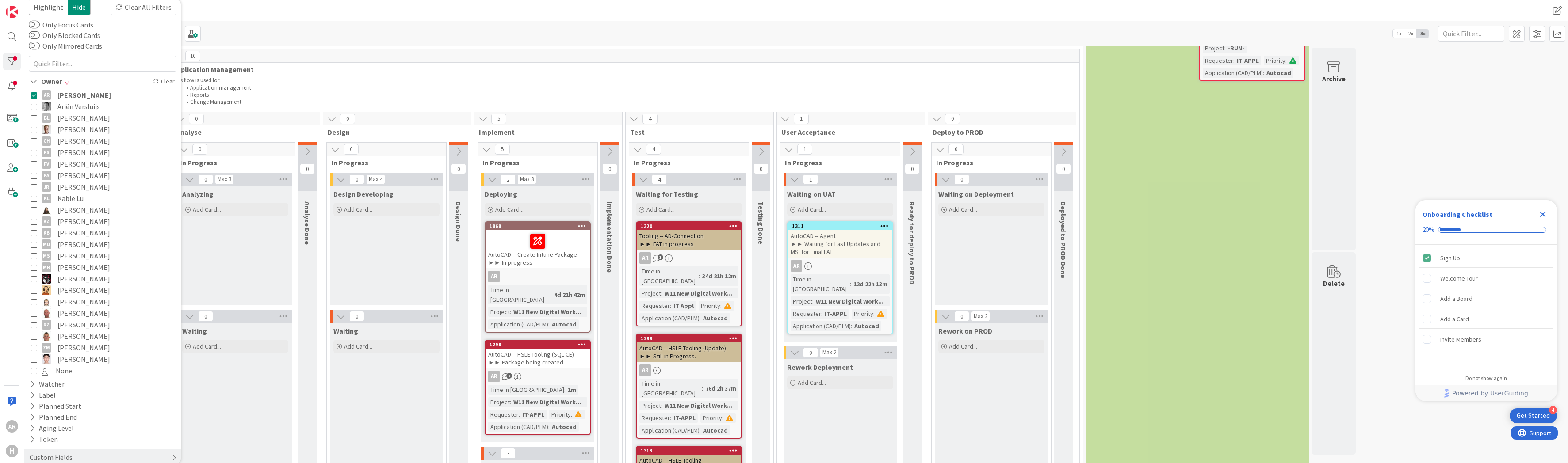
scroll to position [39, 0]
click at [172, 442] on icon at bounding box center [174, 444] width 4 height 7
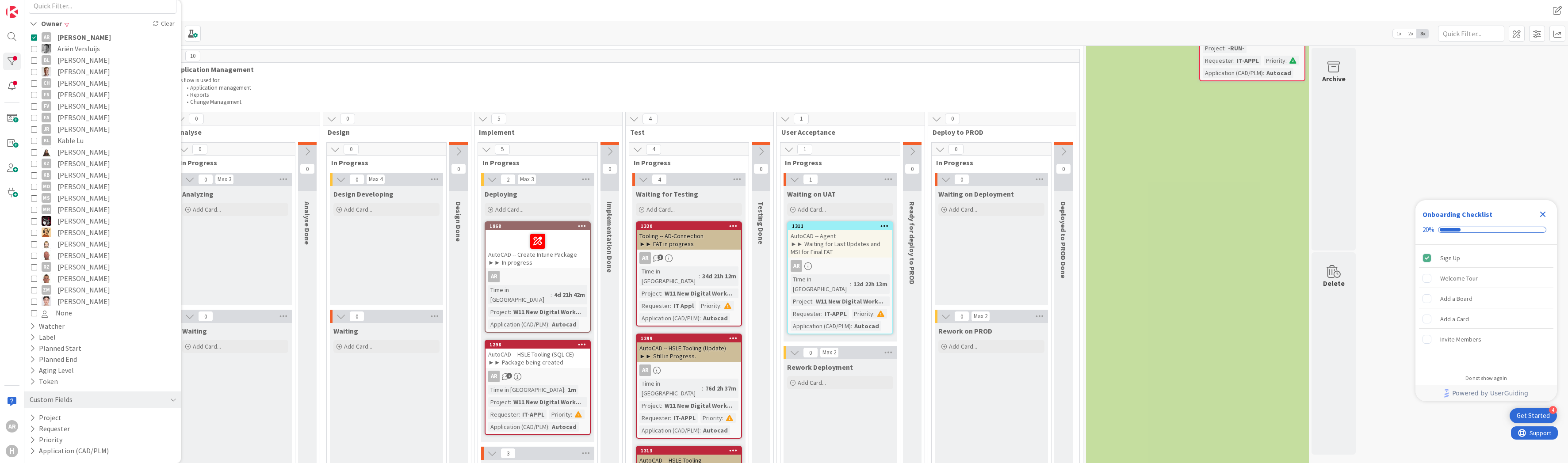
click at [801, 79] on p "This flow is used for:" at bounding box center [624, 80] width 902 height 7
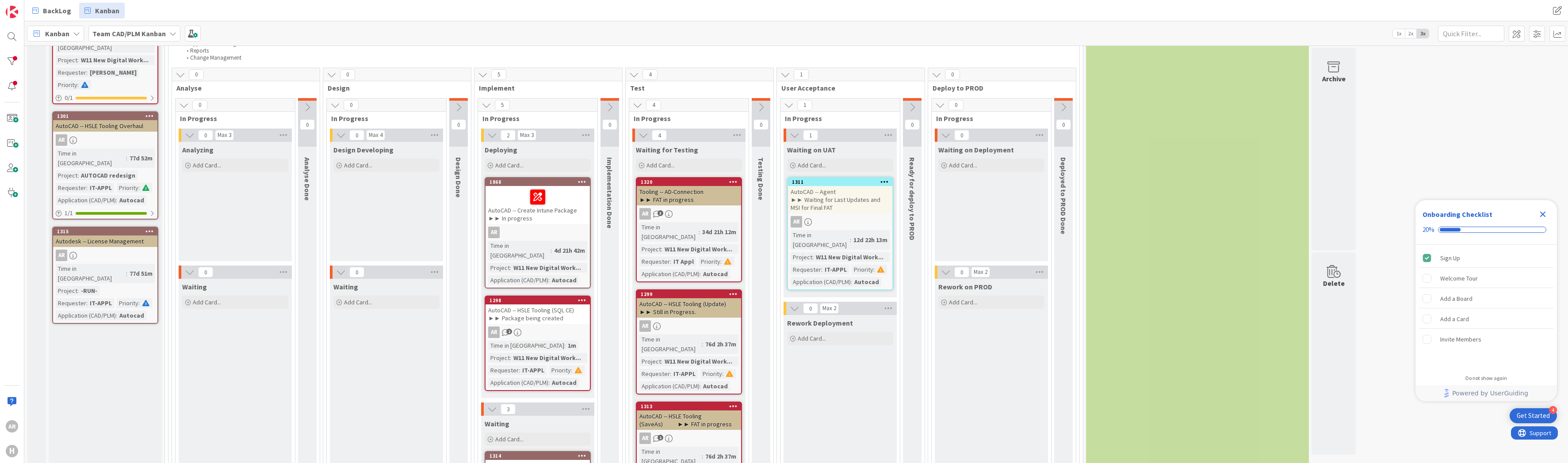
scroll to position [177, 0]
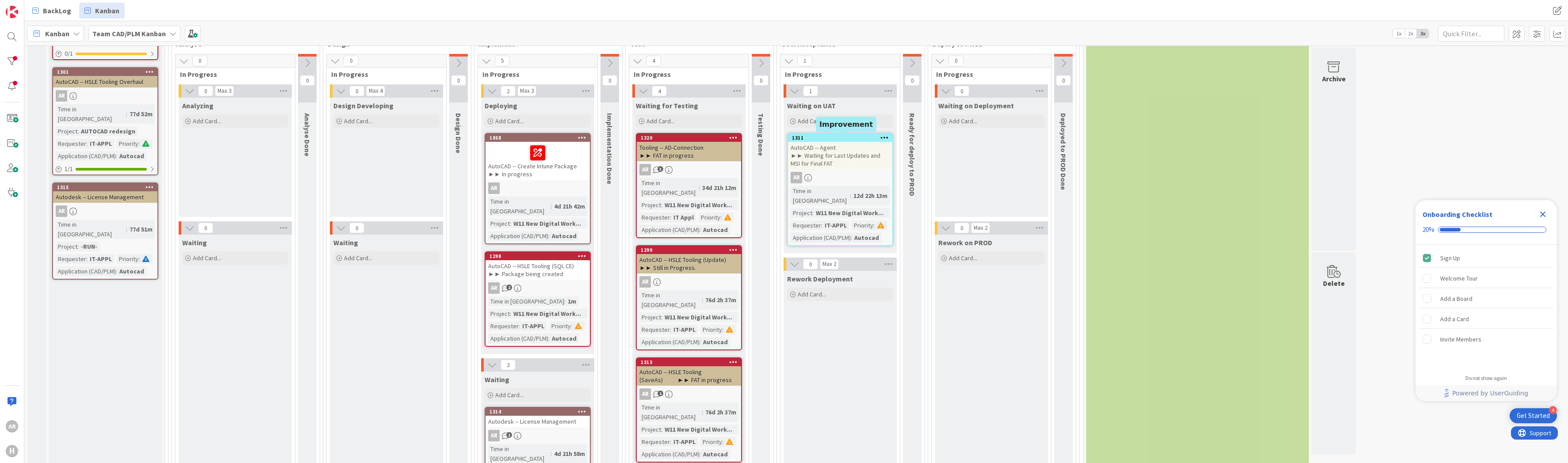
click at [831, 136] on div "1311" at bounding box center [842, 138] width 100 height 6
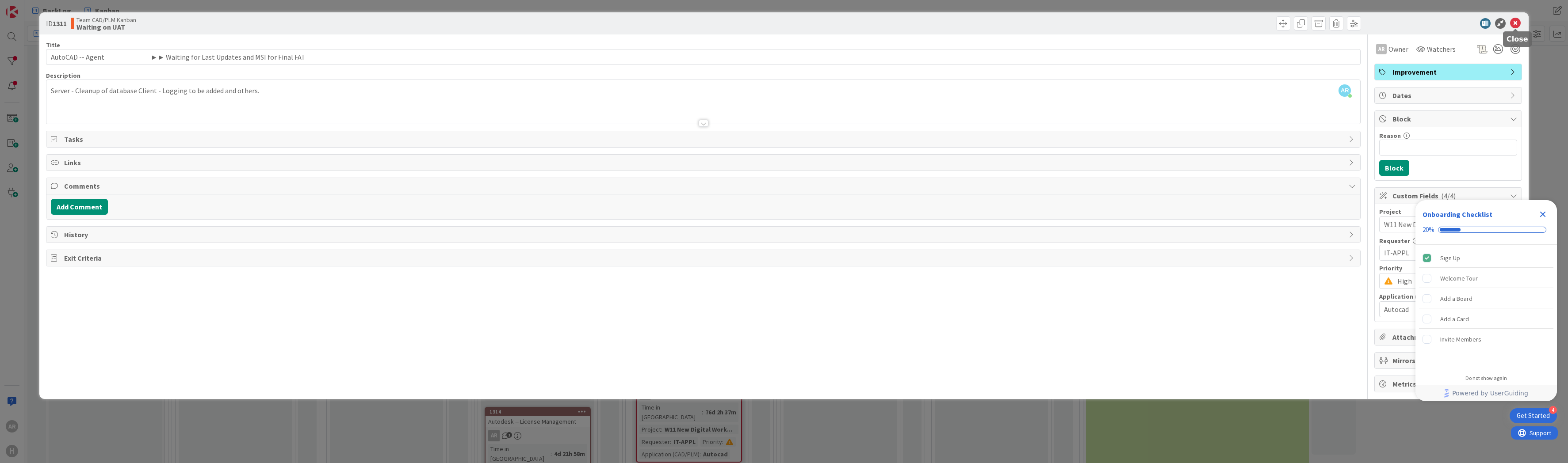
click at [1516, 23] on icon at bounding box center [1515, 23] width 10 height 10
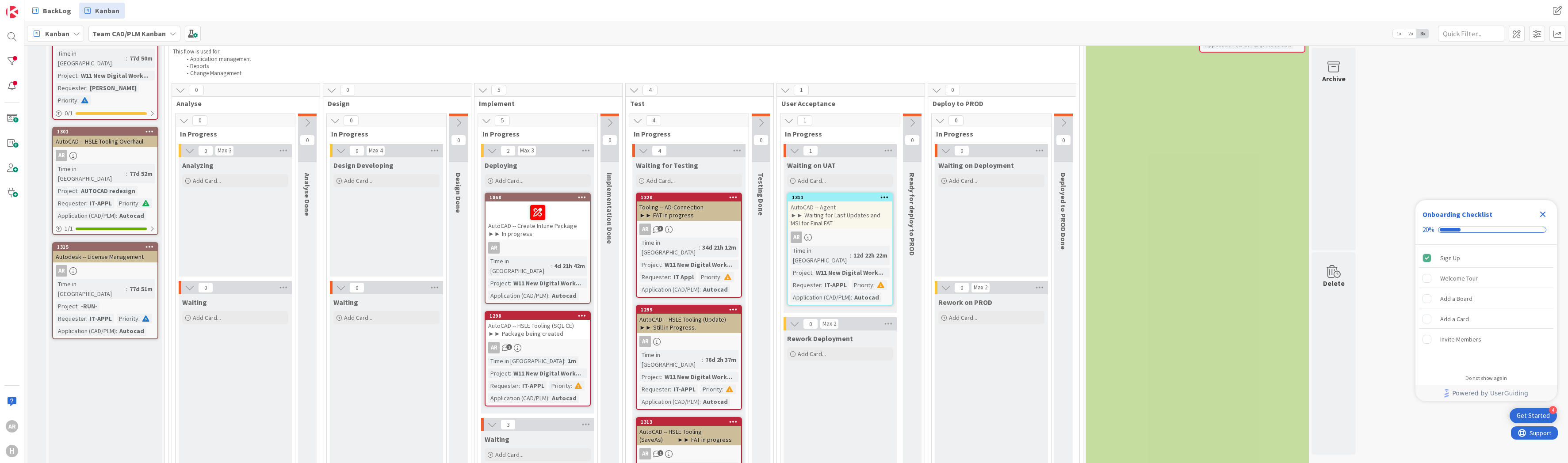
scroll to position [133, 0]
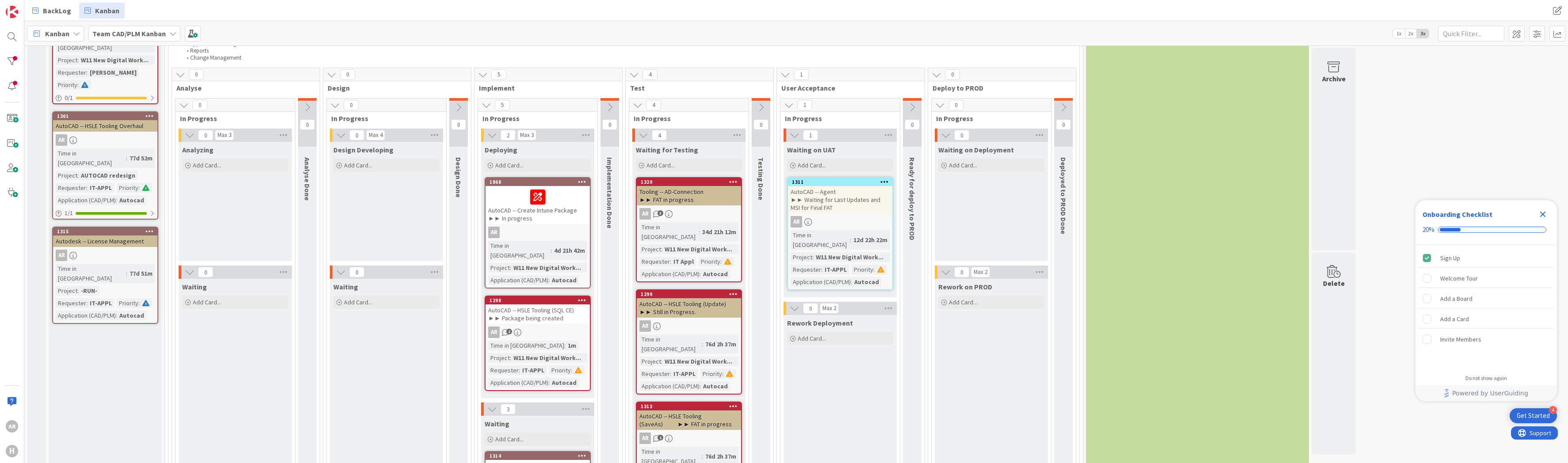
click at [642, 136] on icon at bounding box center [643, 135] width 10 height 10
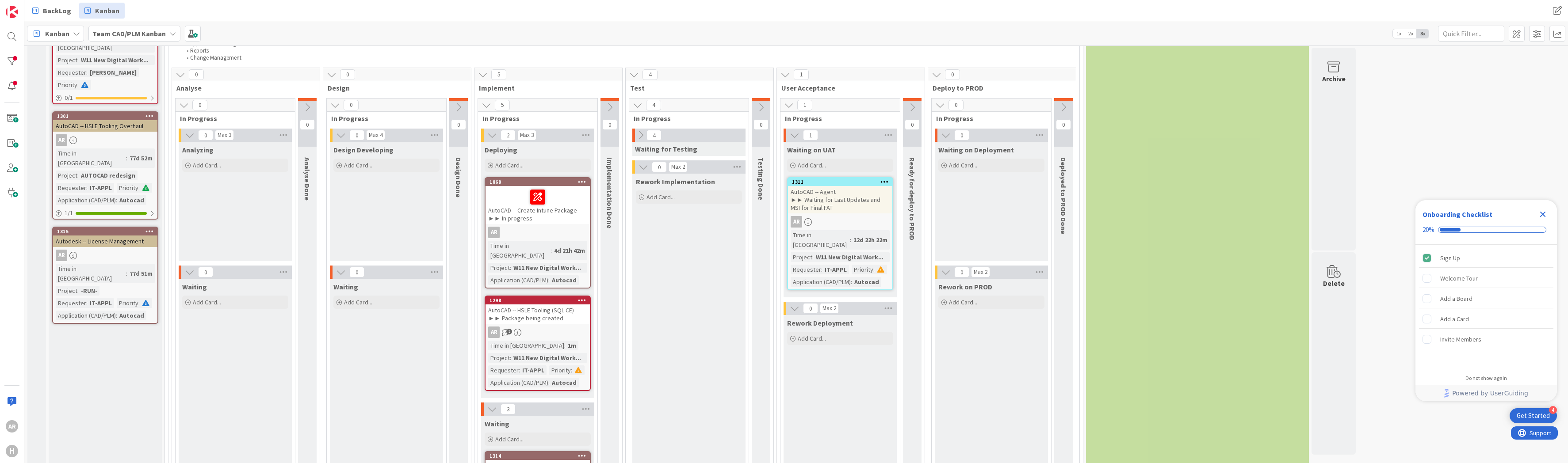
click at [643, 135] on icon at bounding box center [641, 135] width 10 height 10
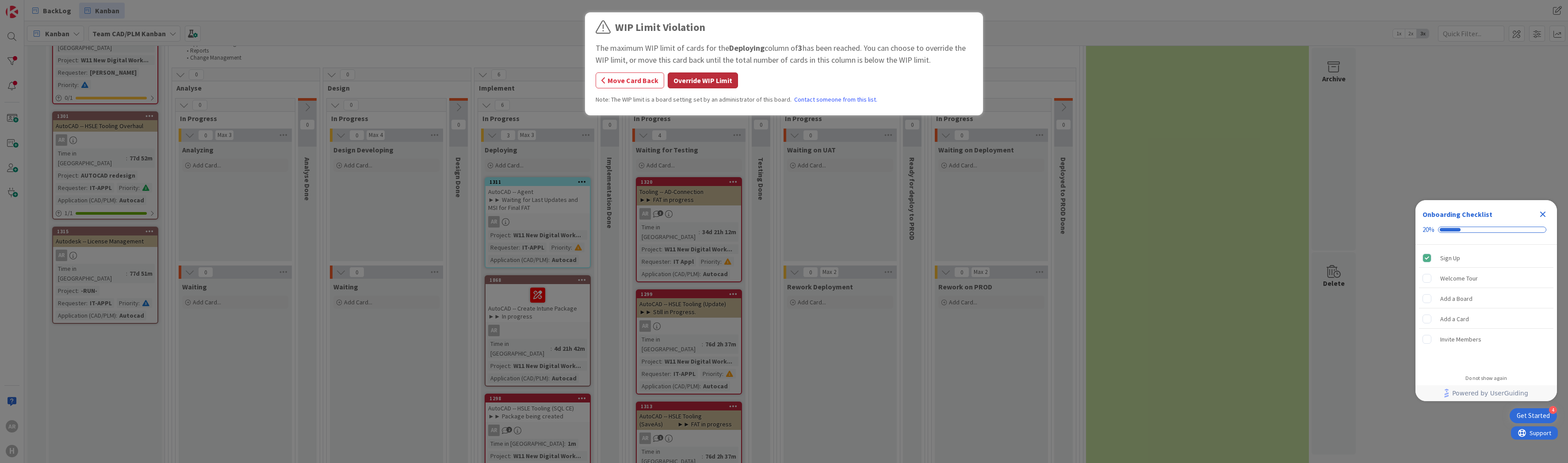
click at [707, 79] on button "Override WIP Limit" at bounding box center [703, 80] width 71 height 16
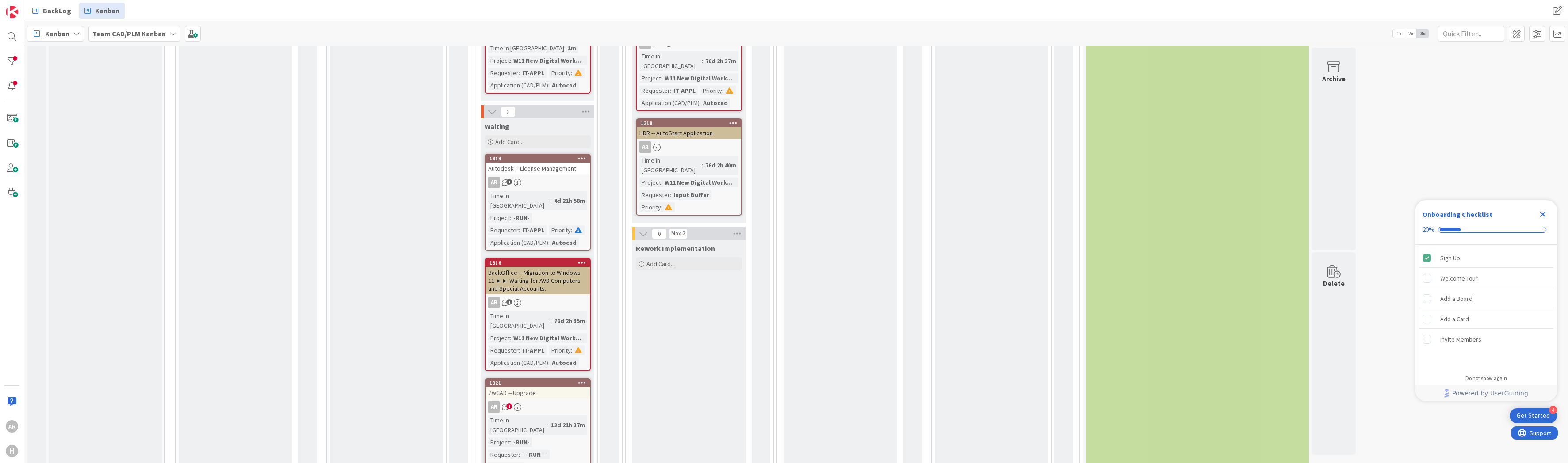
scroll to position [667, 0]
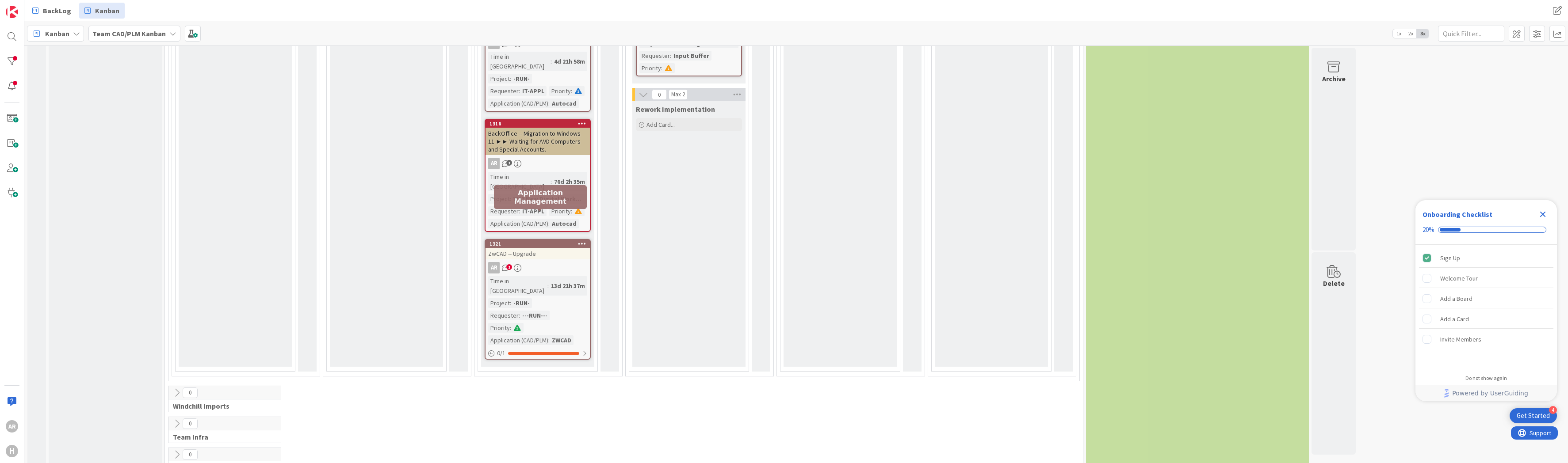
click at [537, 241] on div "1321" at bounding box center [539, 244] width 100 height 6
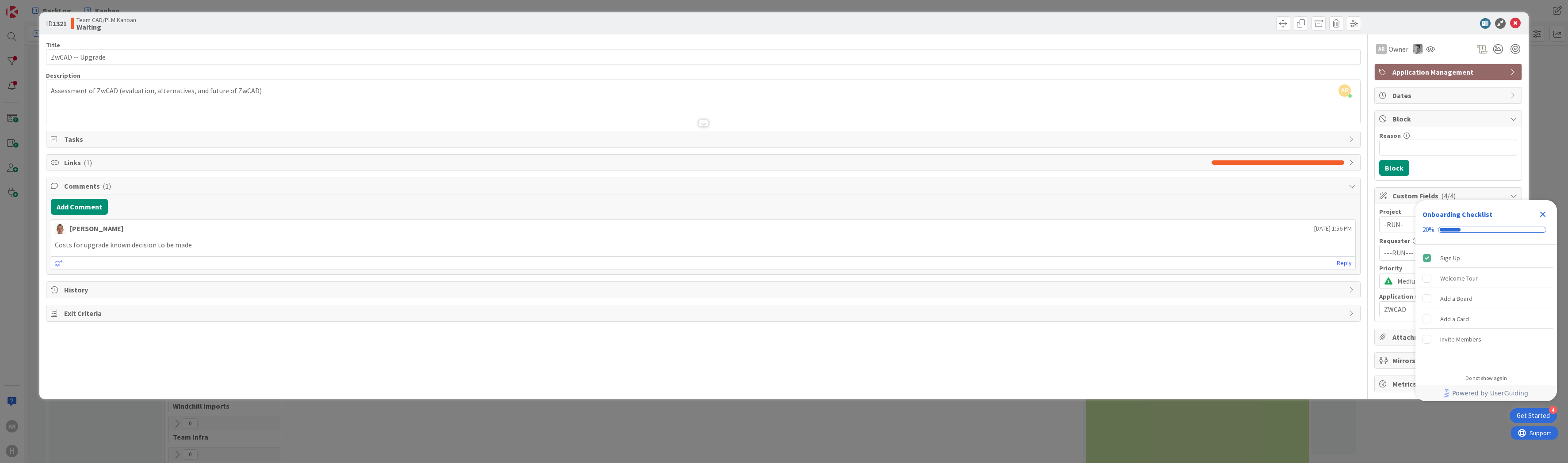
click at [1542, 214] on icon "Close Checklist" at bounding box center [1542, 214] width 5 height 5
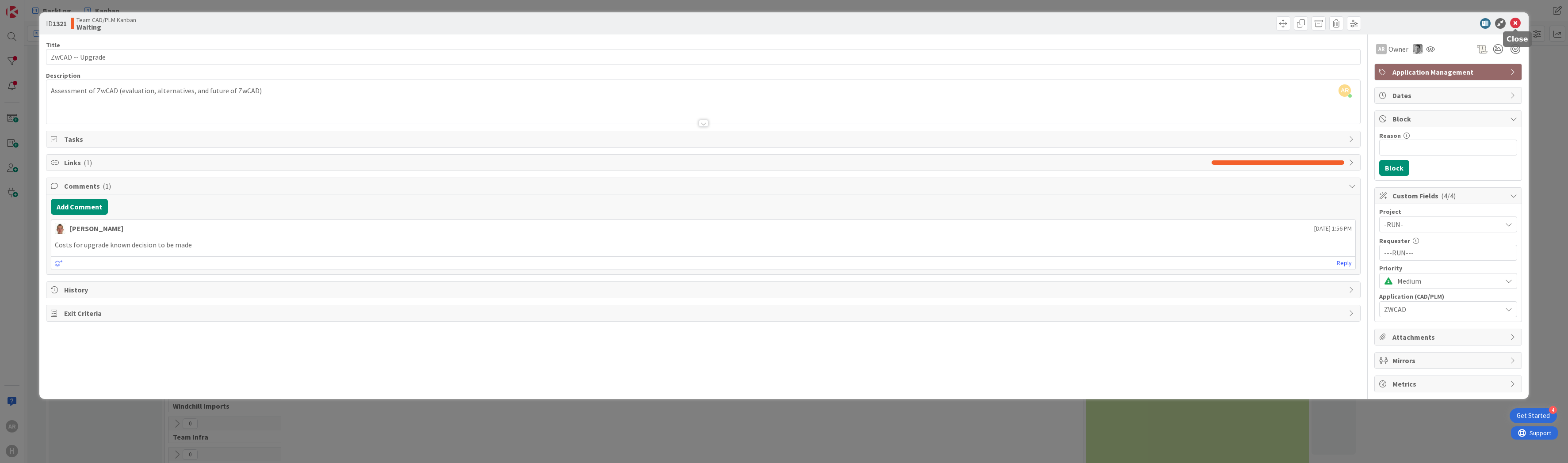
click at [1516, 24] on icon at bounding box center [1515, 23] width 10 height 10
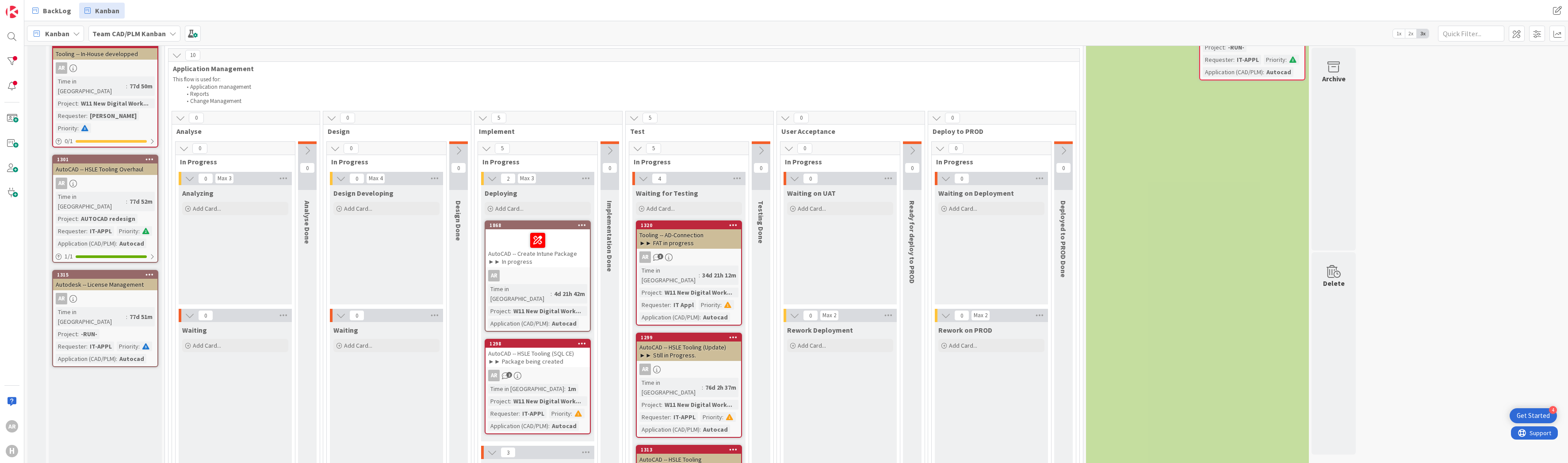
scroll to position [88, 0]
click at [536, 253] on div "AutoCAD -- Create Intune Package ►► In progress" at bounding box center [537, 249] width 104 height 38
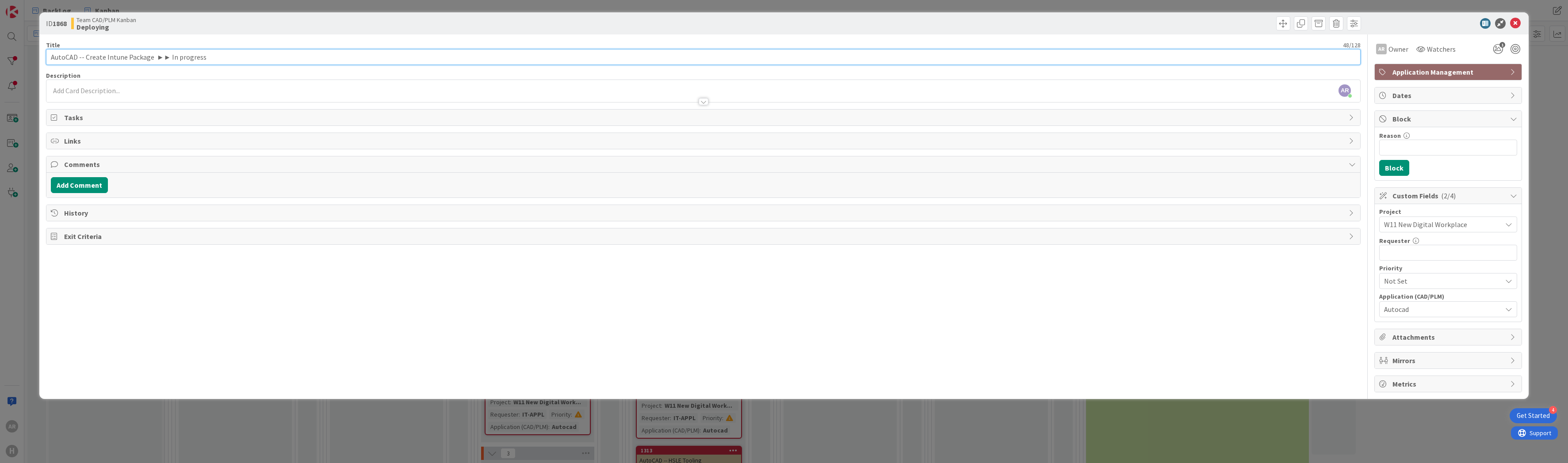
click at [85, 57] on input "AutoCAD -- Create Intune Package ►► In progress" at bounding box center [704, 57] width 1315 height 16
type input "AutoCAD -- Create Package AutoCAD 2024.0.2 ►► In progress"
click at [77, 183] on button "Add Comment" at bounding box center [80, 185] width 57 height 16
click at [115, 213] on p at bounding box center [703, 214] width 1297 height 10
click at [1515, 21] on icon at bounding box center [1515, 23] width 10 height 10
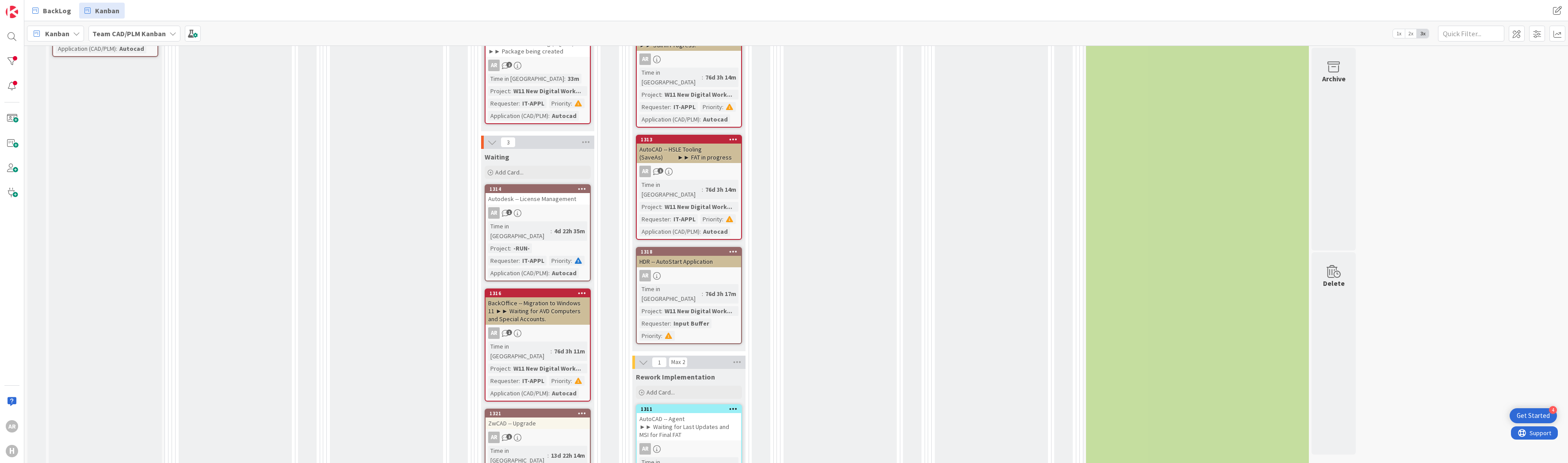
scroll to position [442, 0]
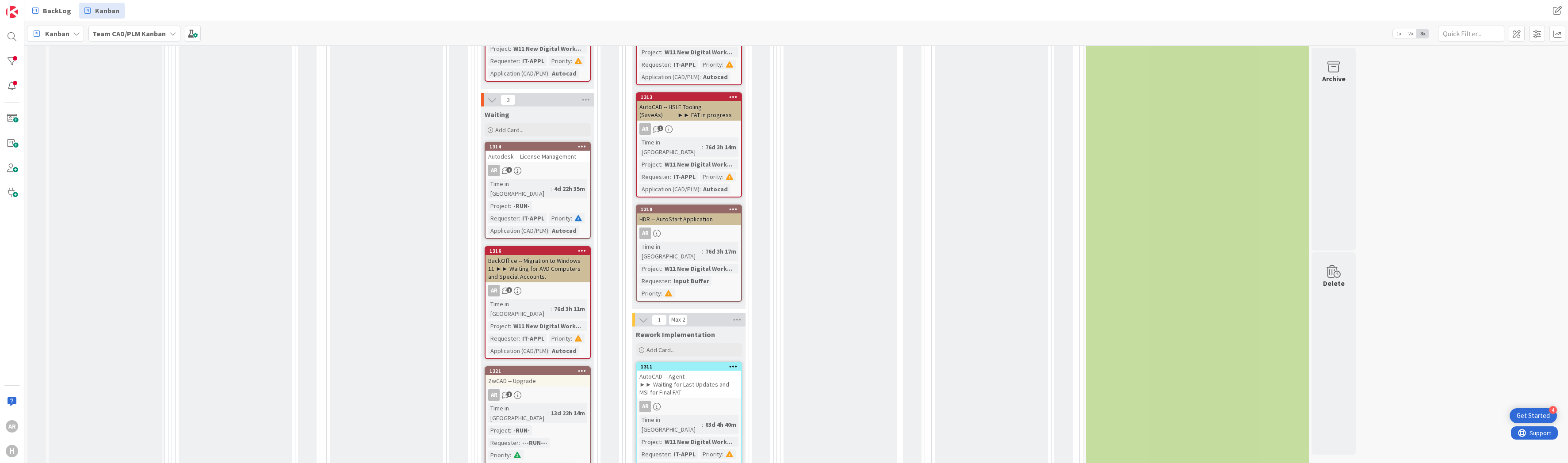
click at [665, 371] on div "AutoCAD -- Agent ►► Waiting for Last Updates and MSI for Final FAT" at bounding box center [688, 384] width 104 height 27
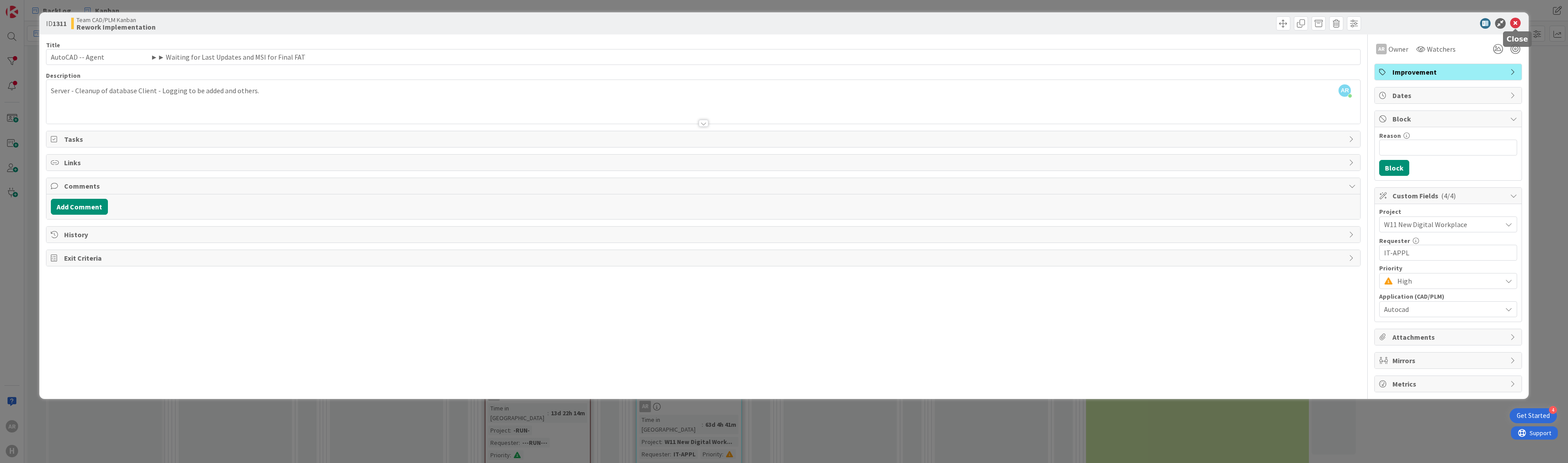
click at [1516, 23] on icon at bounding box center [1515, 23] width 10 height 10
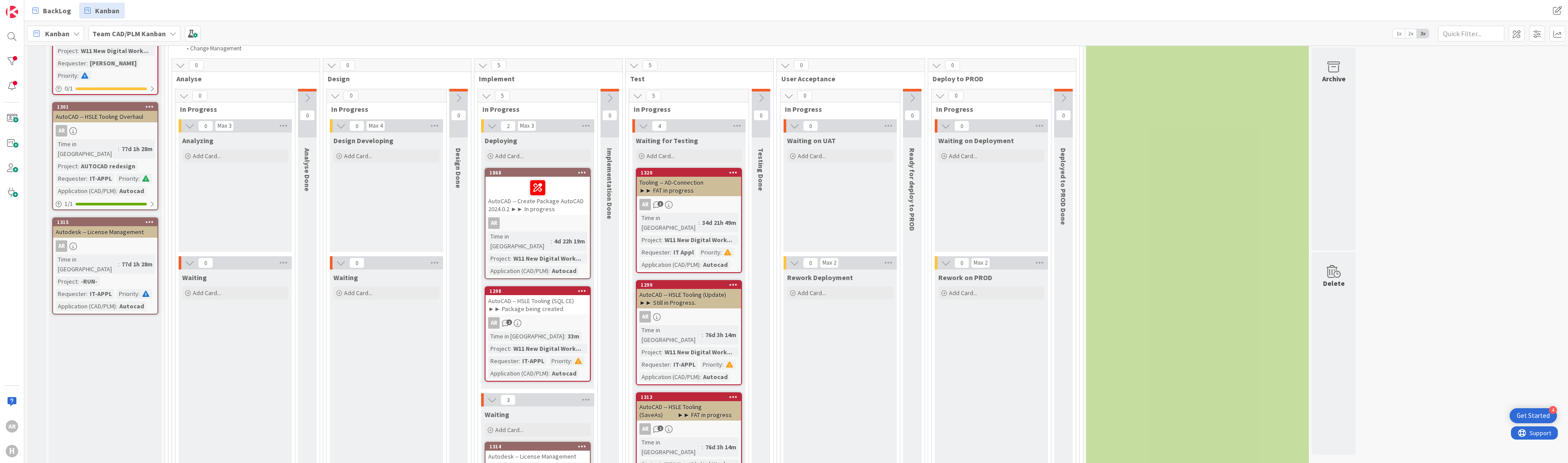
scroll to position [133, 0]
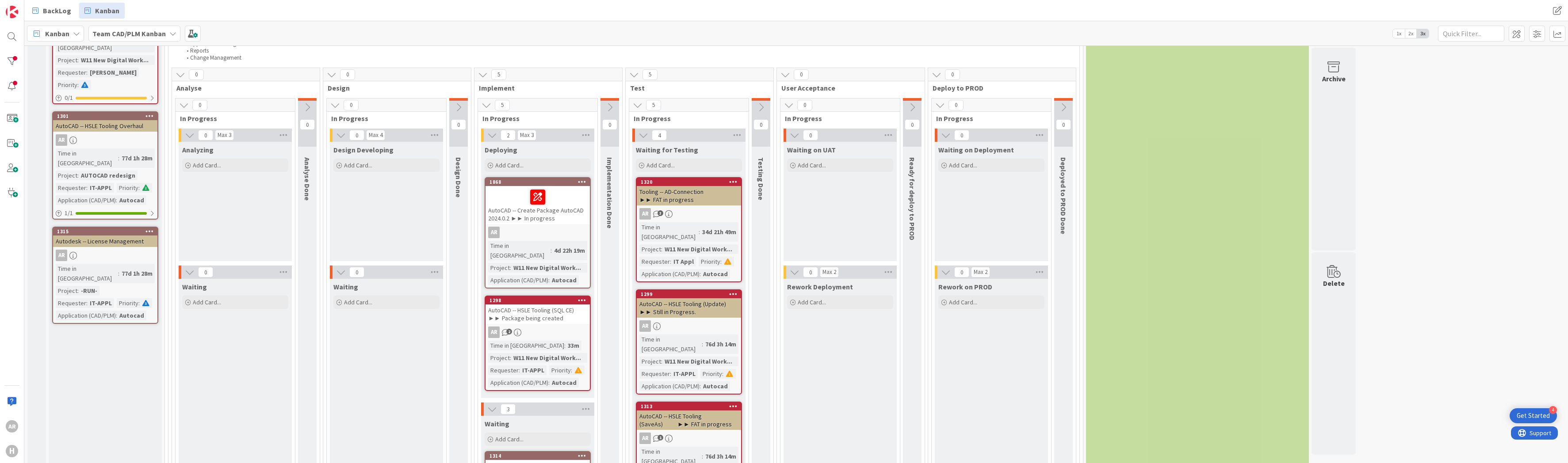
click at [679, 191] on div "Tooling -- AD-Connection ►► FAT in progress" at bounding box center [688, 196] width 104 height 19
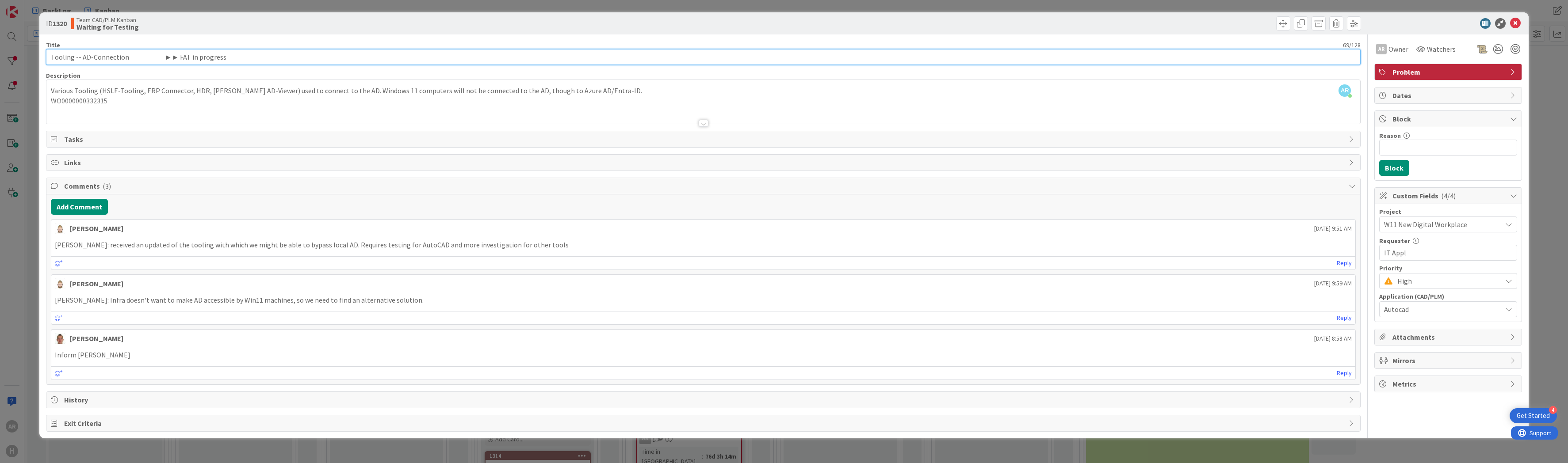
drag, startPoint x: 123, startPoint y: 57, endPoint x: 188, endPoint y: 56, distance: 65.0
click at [188, 56] on input "Tooling -- AD-Connection ►► FAT in progress" at bounding box center [704, 57] width 1315 height 16
click at [1517, 20] on icon at bounding box center [1515, 23] width 10 height 10
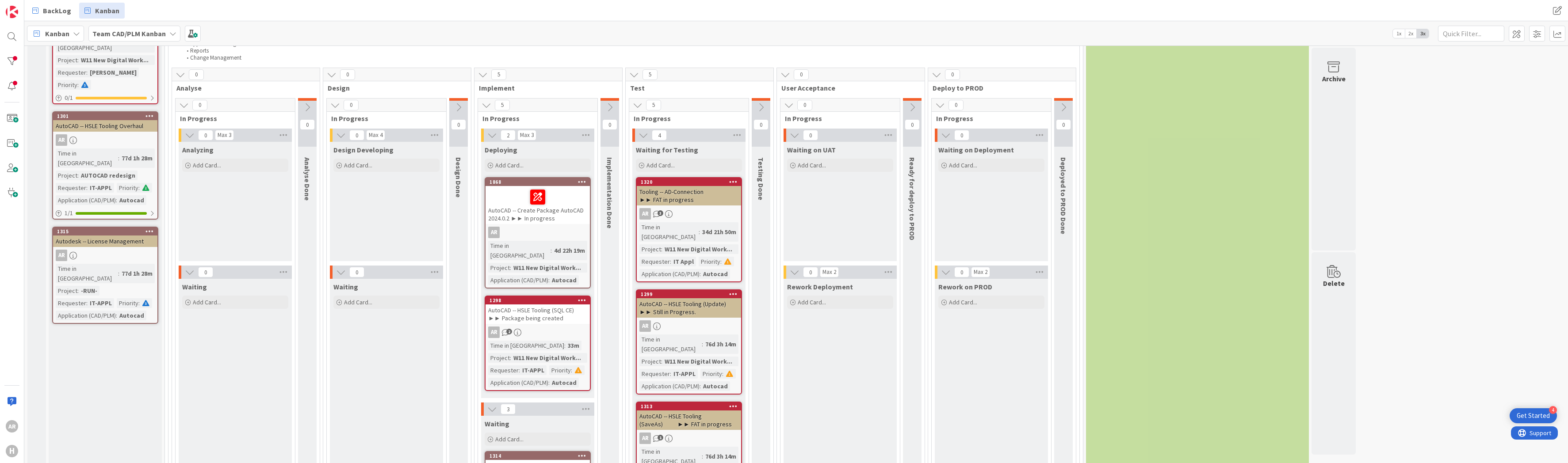
click at [541, 211] on div "AutoCAD -- Create Package AutoCAD 2024.0.2 ►► In progress" at bounding box center [537, 205] width 104 height 38
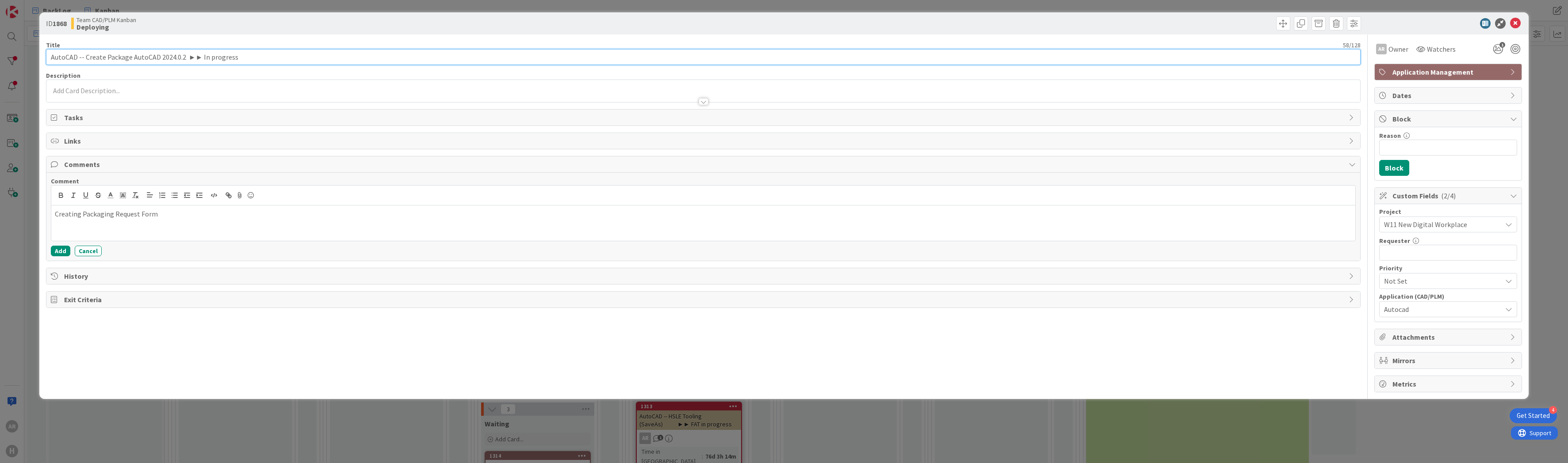
drag, startPoint x: 184, startPoint y: 55, endPoint x: 516, endPoint y: 54, distance: 332.0
click at [186, 54] on input "AutoCAD -- Create Package AutoCAD 2024.0.2 ►► In progress" at bounding box center [704, 57] width 1315 height 16
paste input "►► FAT"
type input "AutoCAD -- Create Package AutoCAD 2024.0.2 ►► In progress"
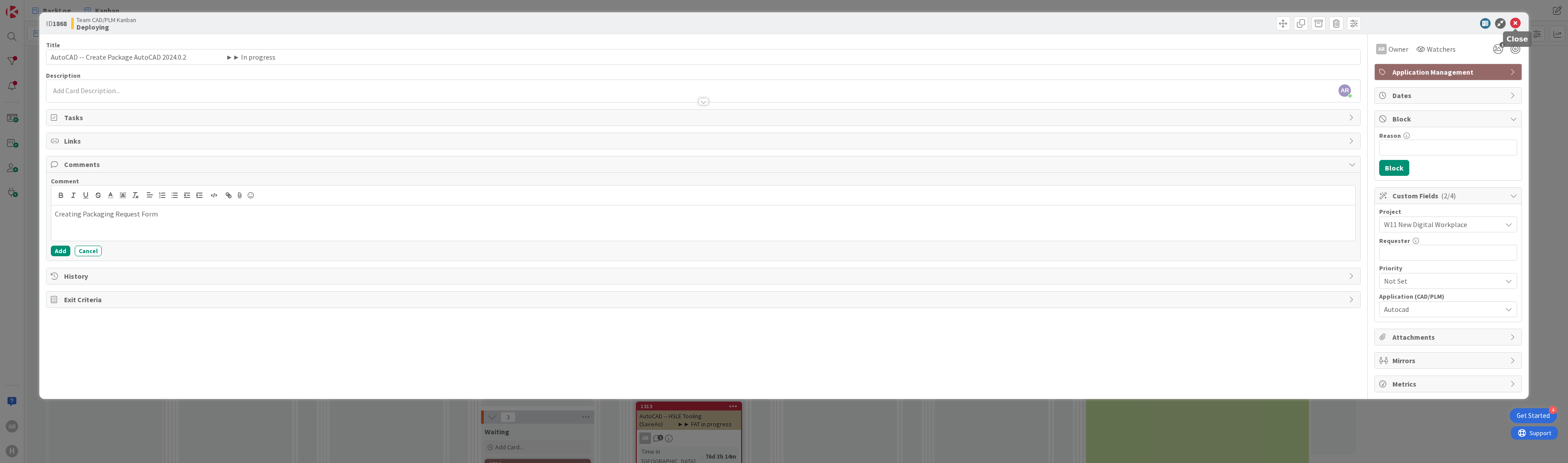
click at [1517, 24] on icon at bounding box center [1515, 23] width 10 height 10
drag, startPoint x: 565, startPoint y: 214, endPoint x: 1512, endPoint y: 22, distance: 966.3
click at [1512, 22] on icon at bounding box center [1515, 23] width 10 height 10
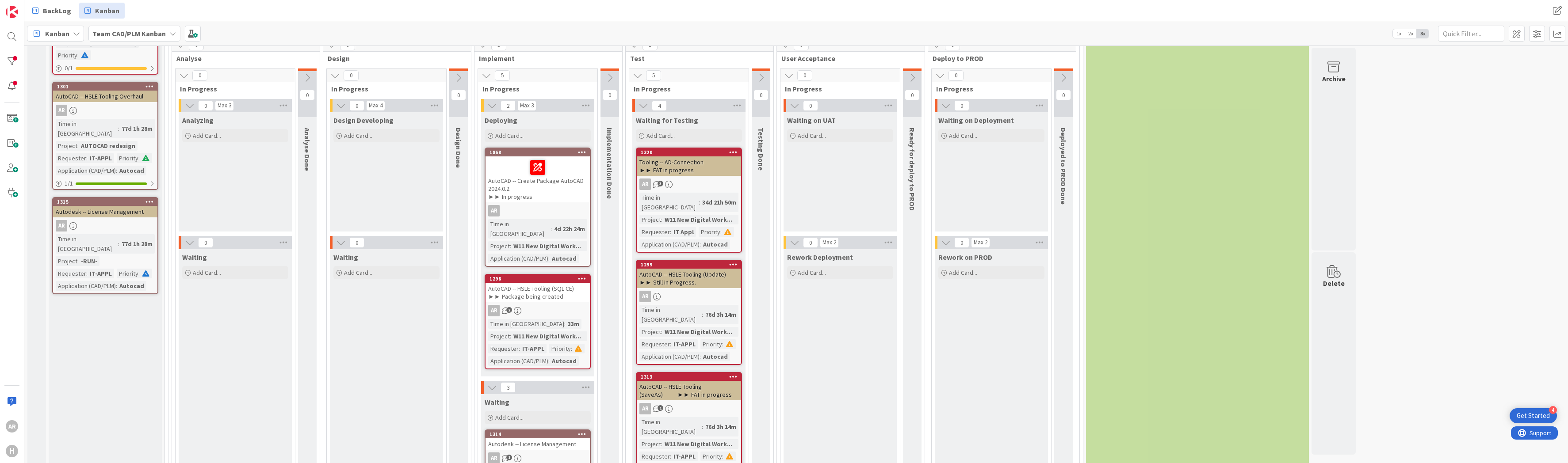
scroll to position [141, 0]
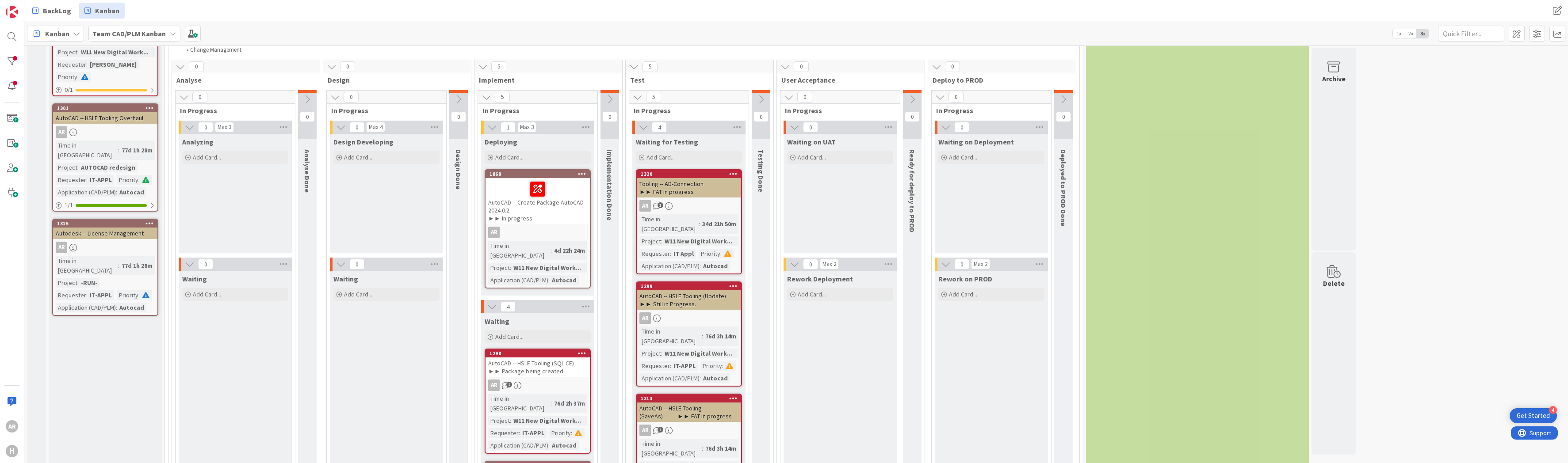
click at [534, 360] on div "AutoCAD -- HSLE Tooling (SQL CE) ►► Package being created" at bounding box center [537, 367] width 104 height 19
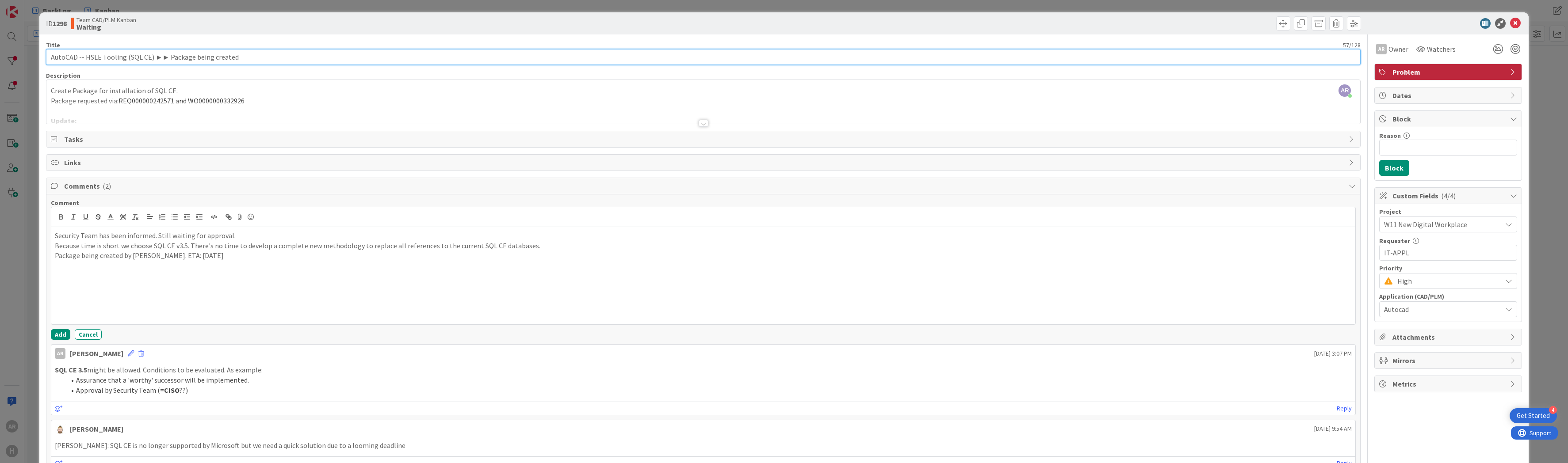
drag, startPoint x: 167, startPoint y: 56, endPoint x: 239, endPoint y: 56, distance: 72.0
click at [239, 56] on input "AutoCAD -- HSLE Tooling (SQL CE) ►► Package being created" at bounding box center [704, 57] width 1315 height 16
click at [1510, 22] on icon at bounding box center [1515, 23] width 10 height 10
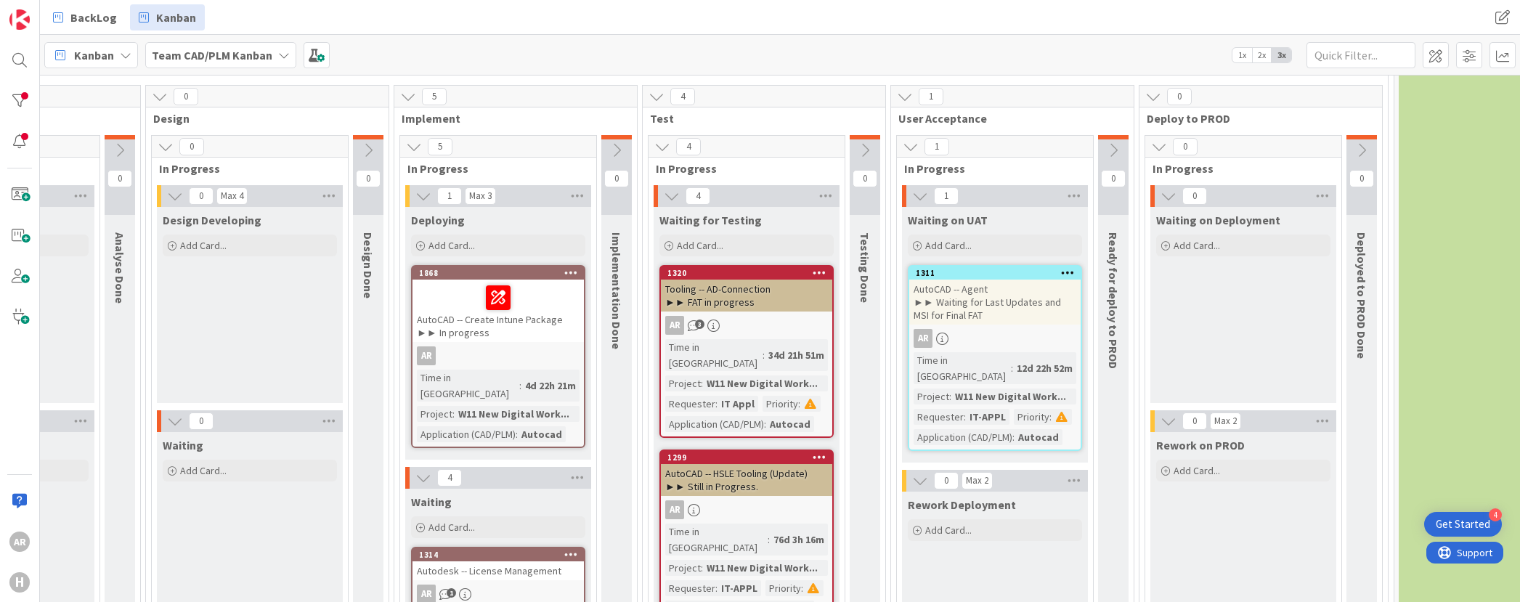
scroll to position [654, 385]
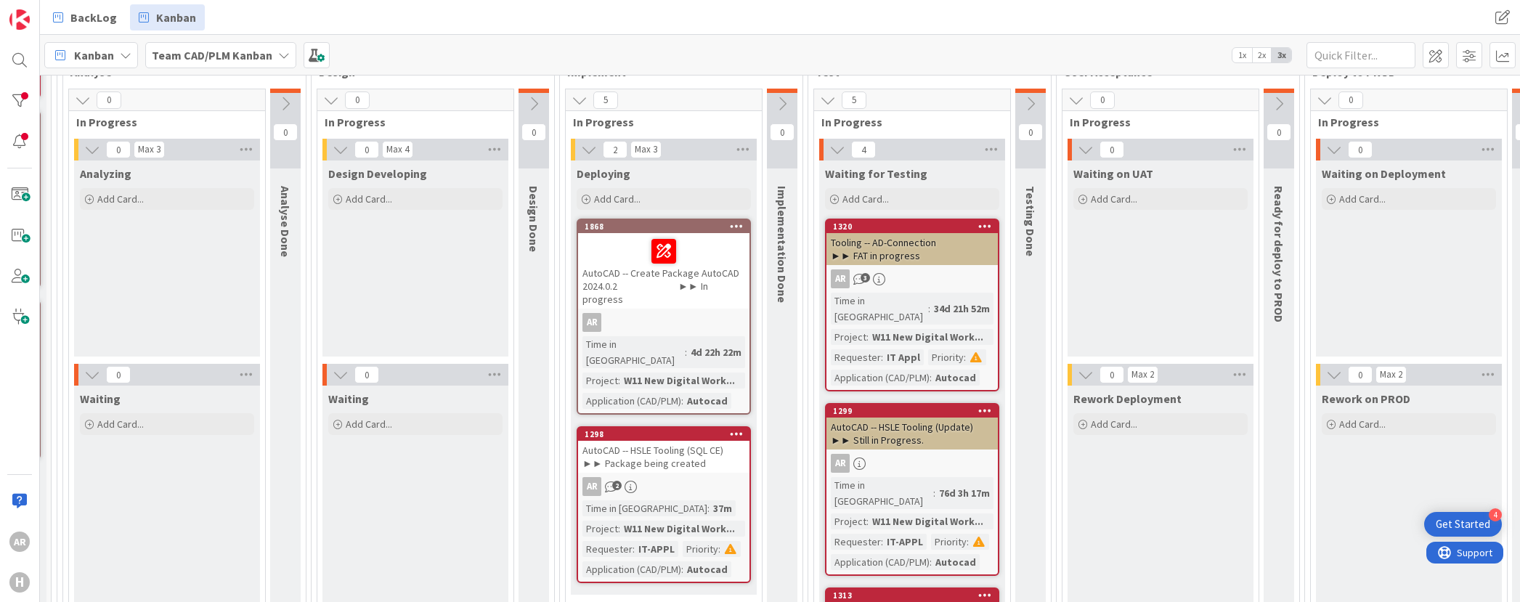
scroll to position [291, 235]
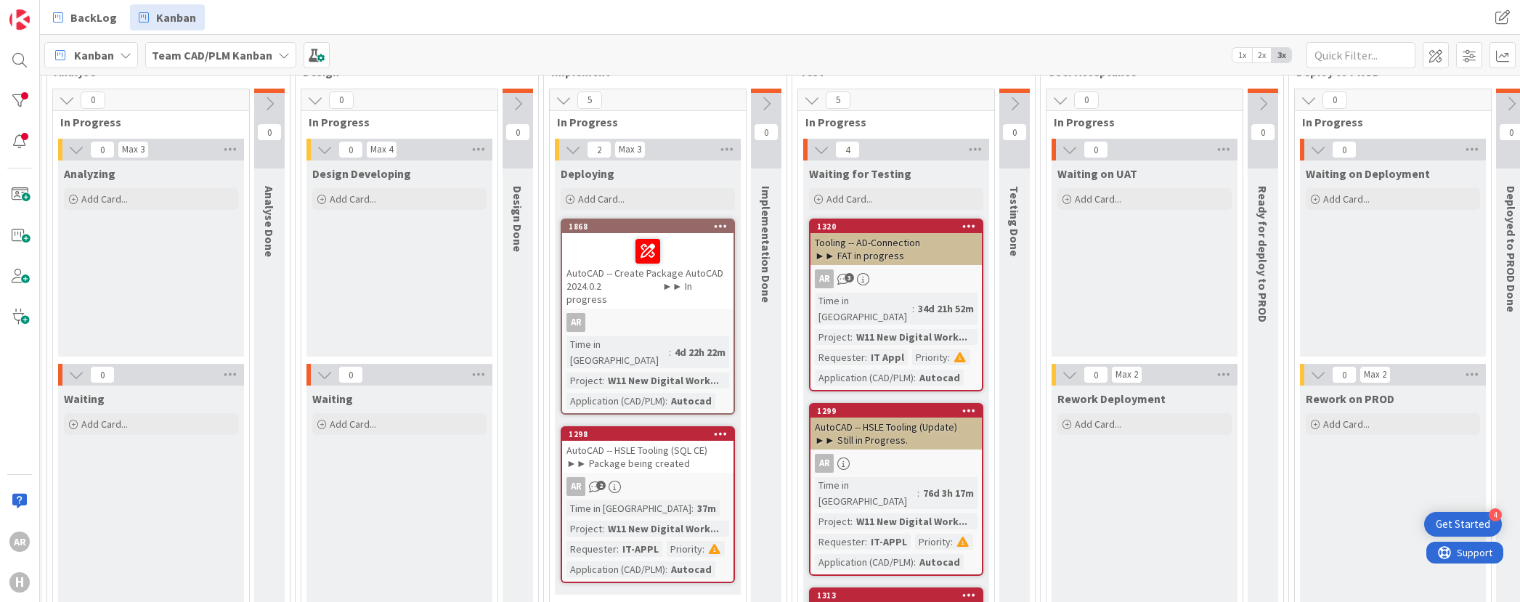
click at [693, 281] on div "AutoCAD -- Create Package AutoCAD 2024.0.2 ►► In progress" at bounding box center [647, 271] width 171 height 76
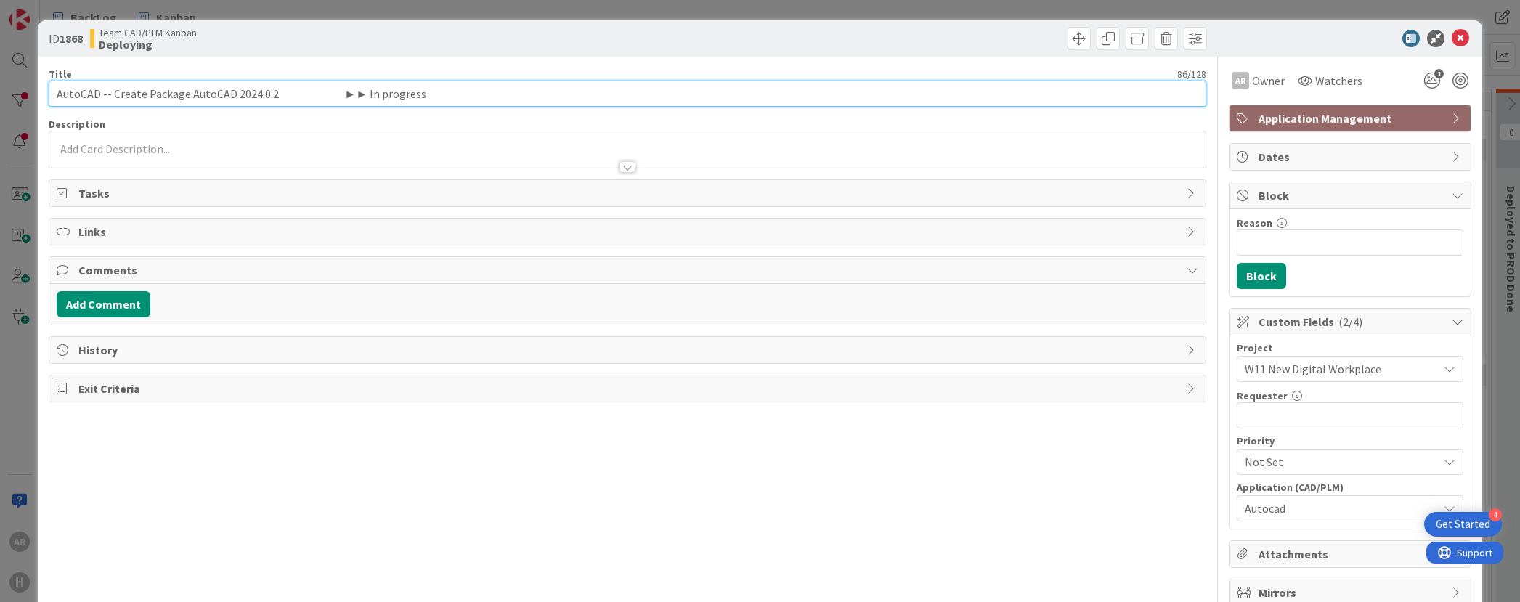
click at [309, 91] on input "AutoCAD -- Create Package AutoCAD 2024.0.2 ►► In progress" at bounding box center [627, 94] width 1157 height 26
paste input "text"
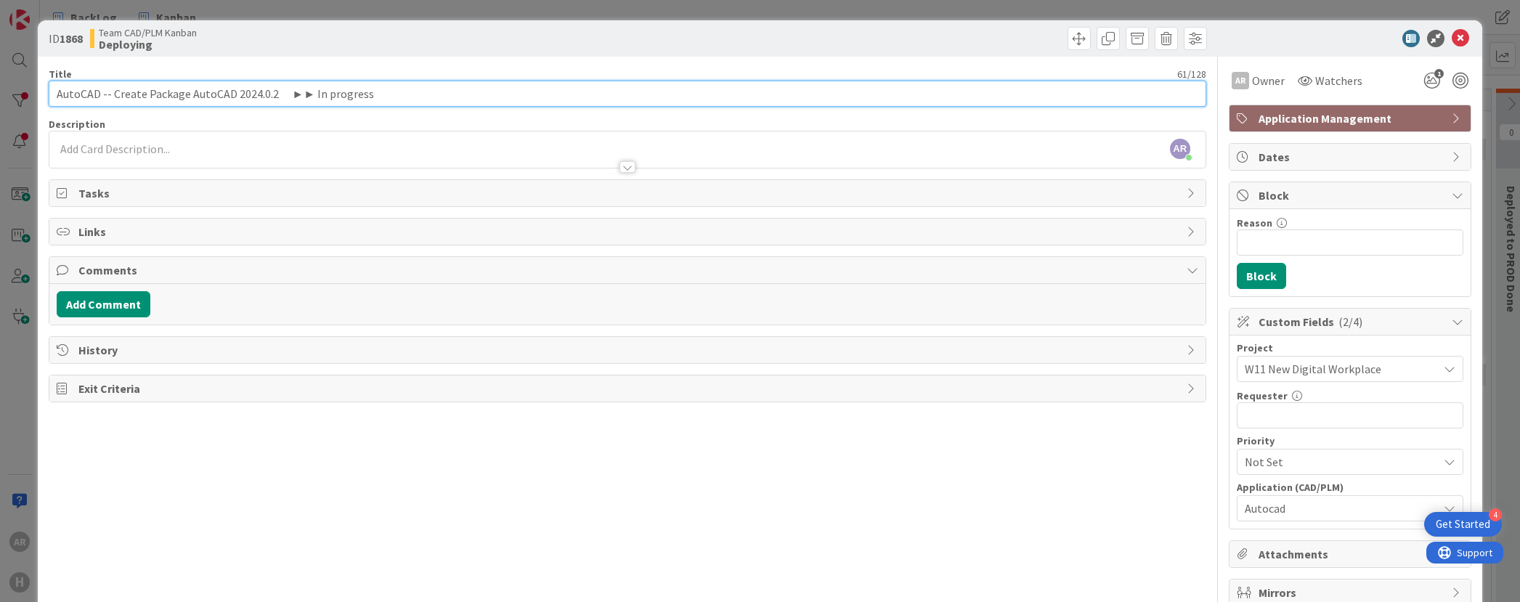
paste input "text"
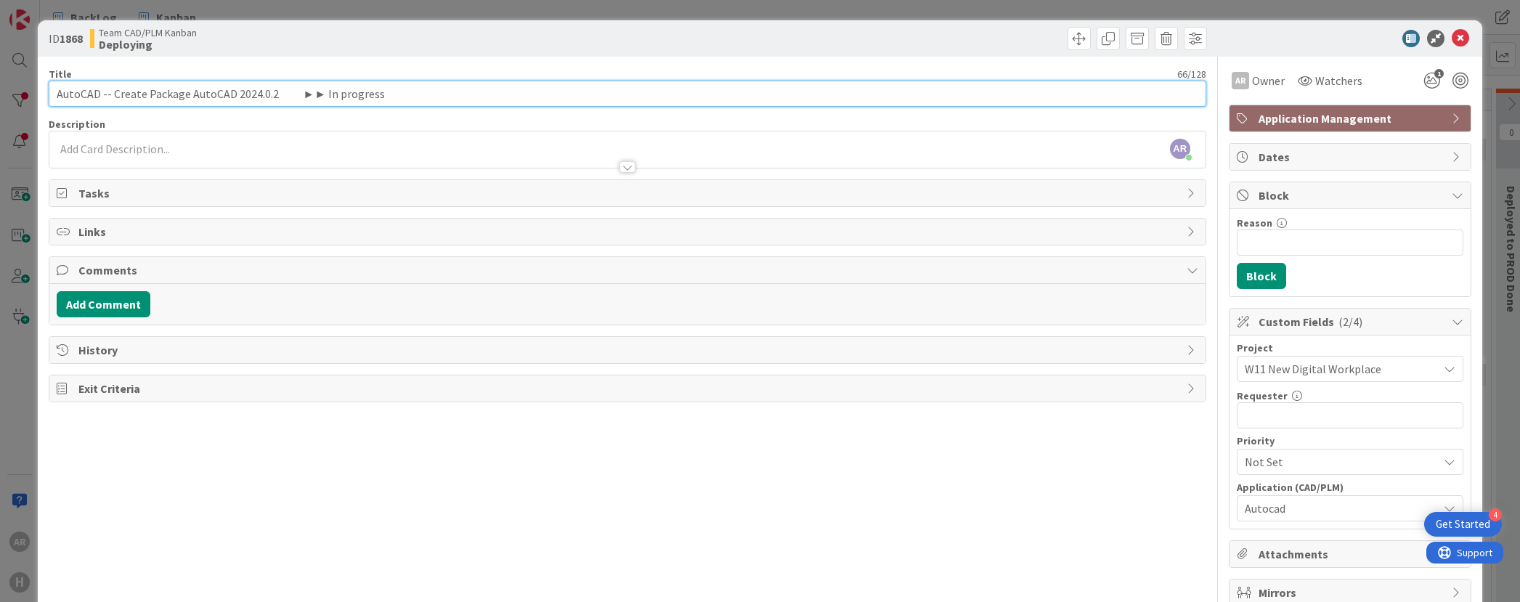
paste input "text"
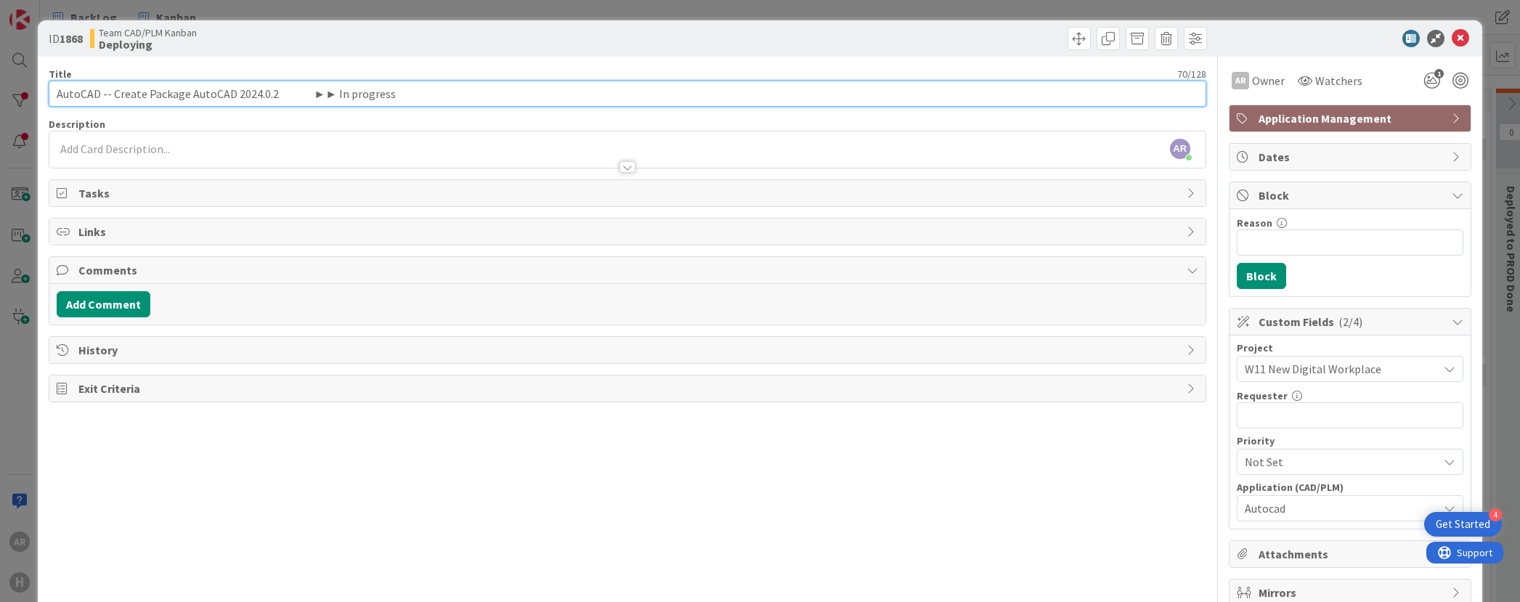
paste input "text"
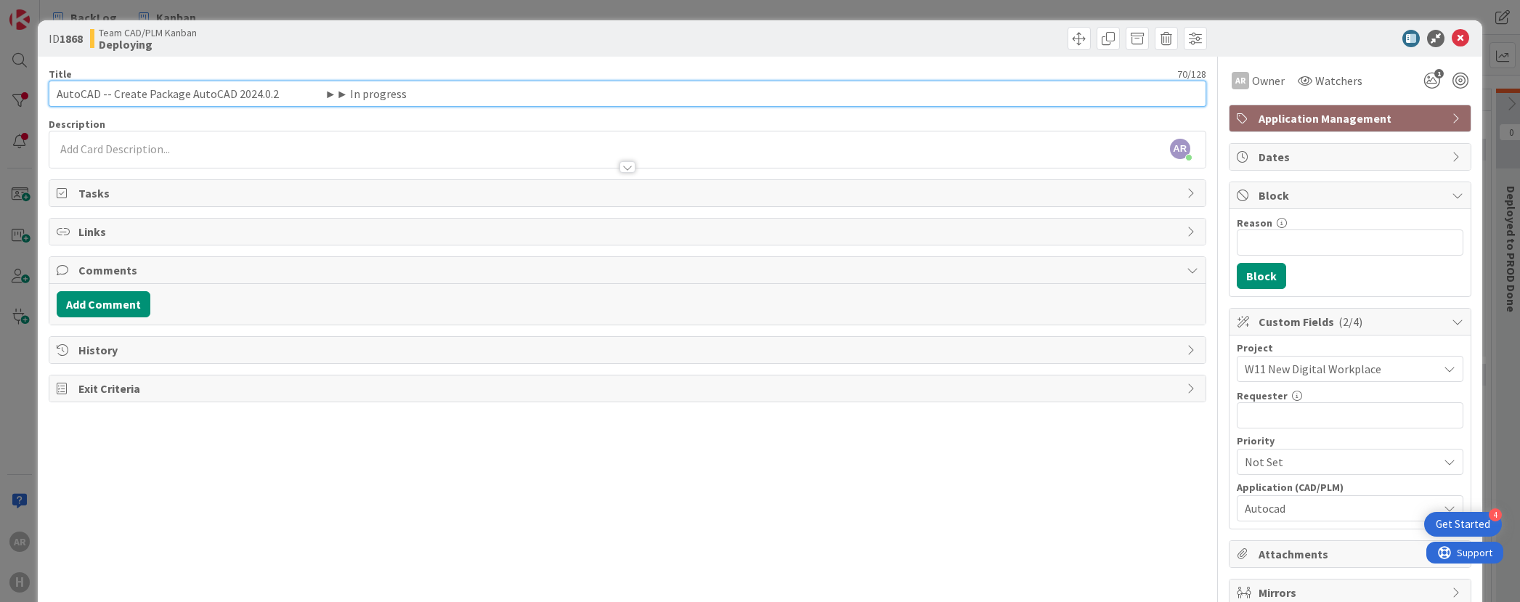
paste input "text"
paste
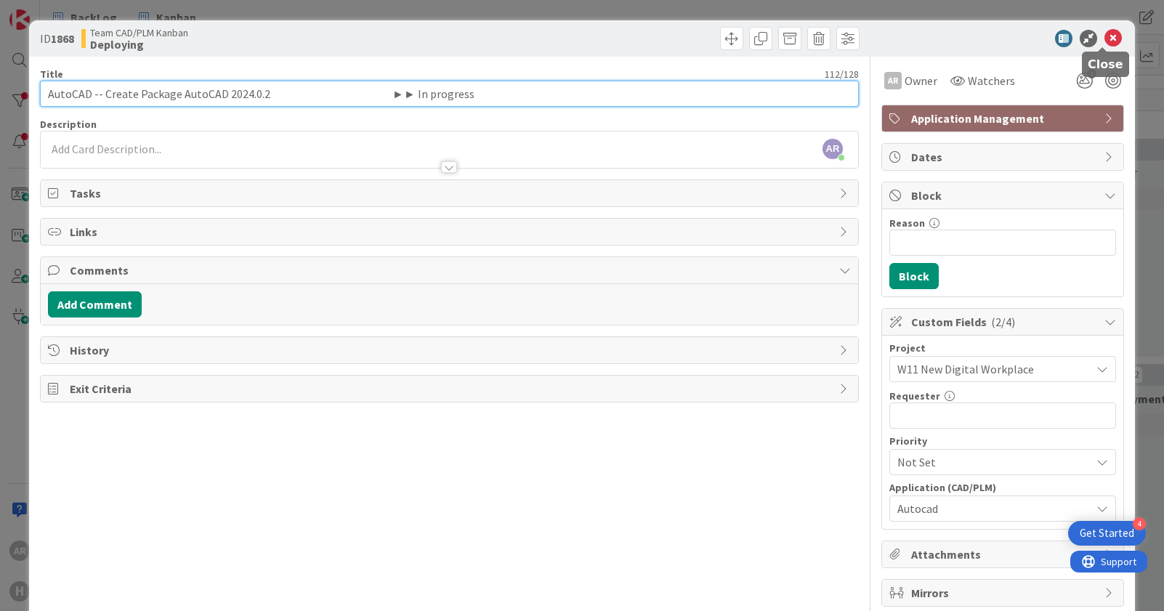
type input "AutoCAD -- Create Package AutoCAD 2024.0.2 ►► In progress"
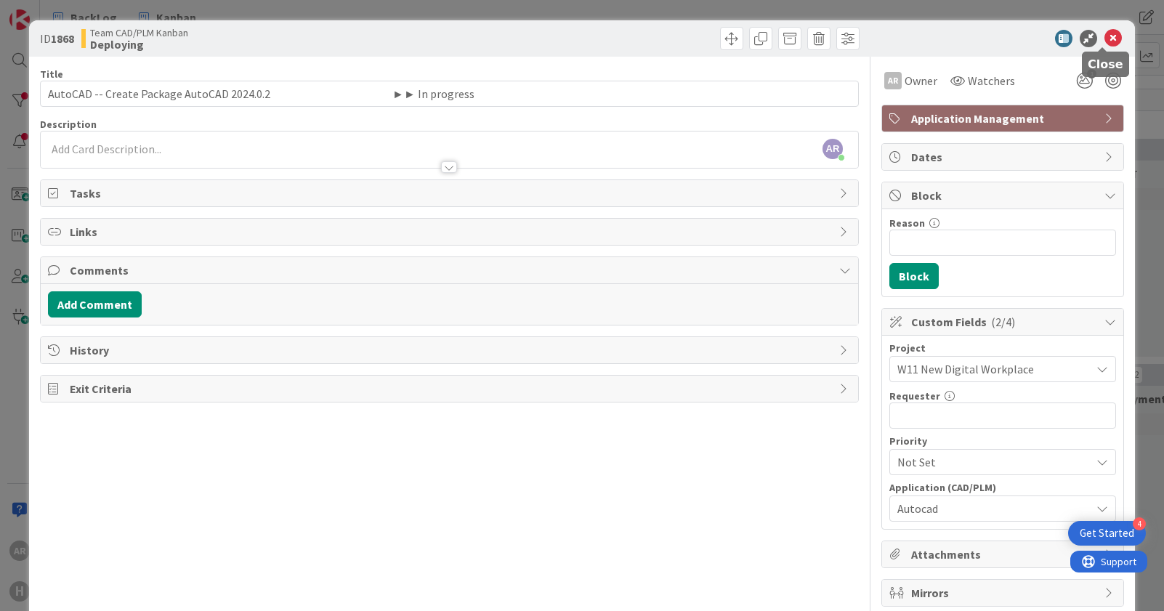
click at [1105, 37] on icon at bounding box center [1112, 38] width 17 height 17
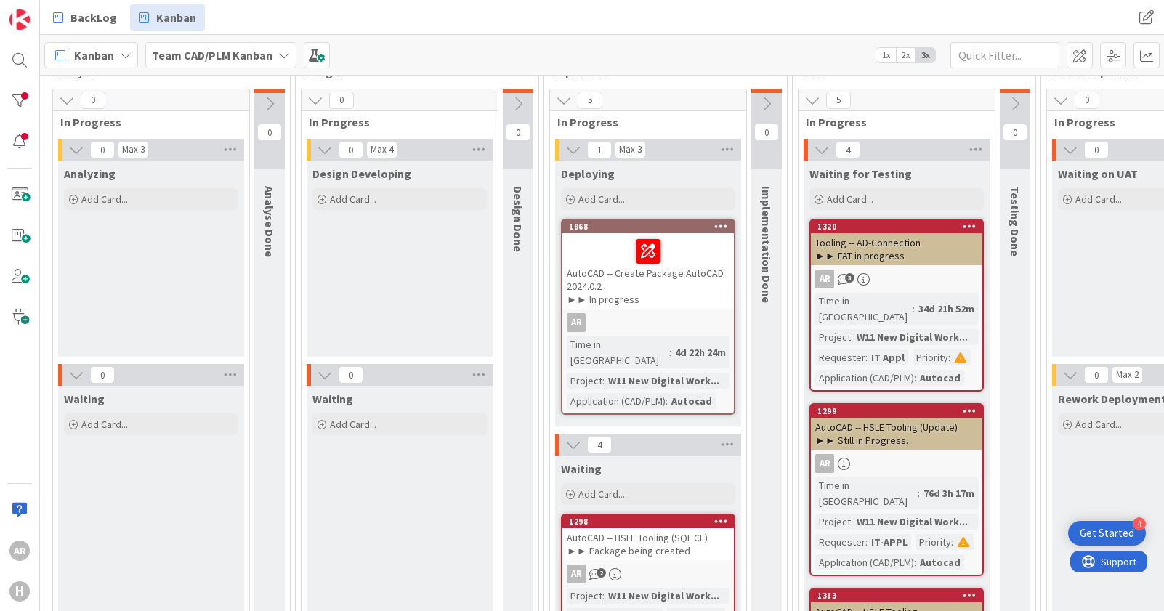
click at [627, 299] on div "AutoCAD -- Create Package AutoCAD 2024.0.2 ►► In progress" at bounding box center [647, 271] width 171 height 76
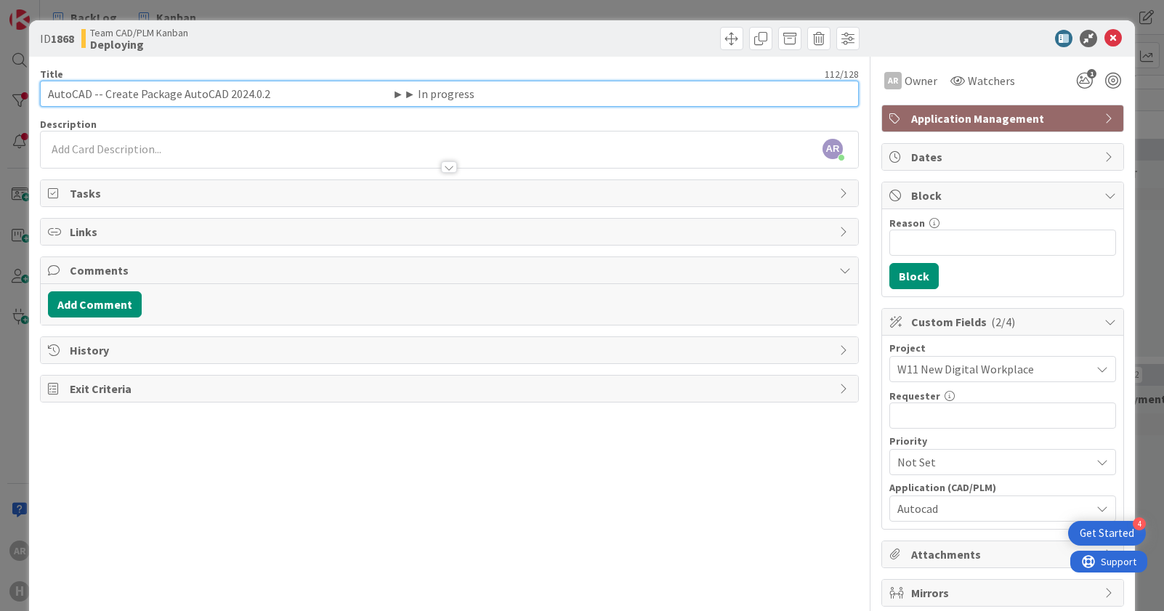
click at [553, 100] on input "AutoCAD -- Create Package AutoCAD 2024.0.2 ►► In progress" at bounding box center [449, 94] width 819 height 26
paste input "Package being"
type input "AutoCAD -- Create Package AutoCAD 2024.0.2 ►► In progress"
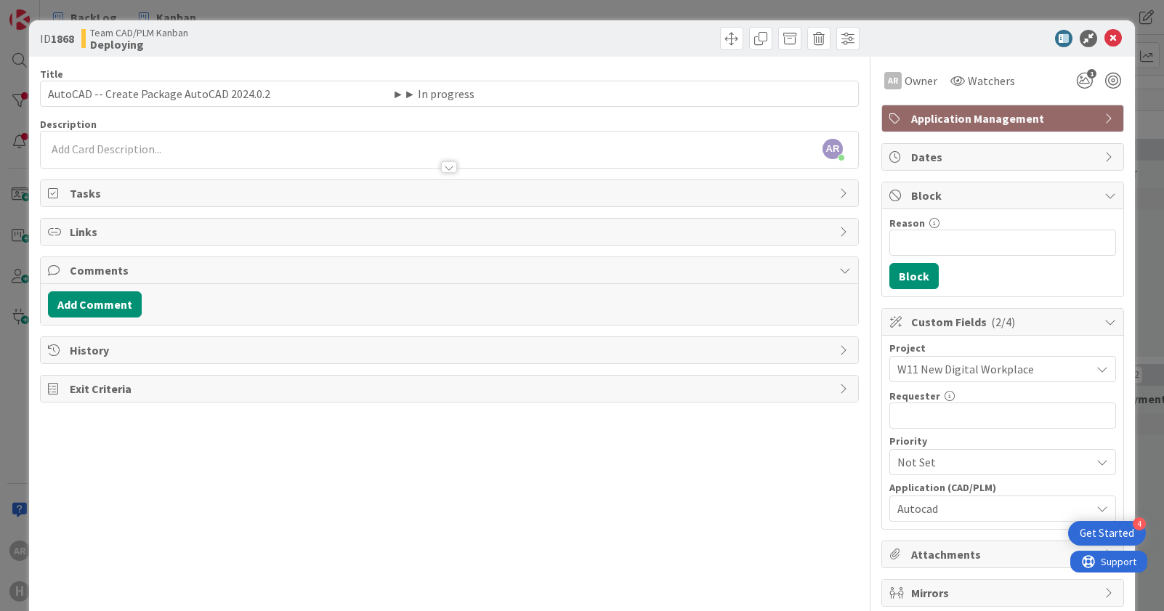
click at [339, 186] on span "Tasks" at bounding box center [451, 193] width 762 height 17
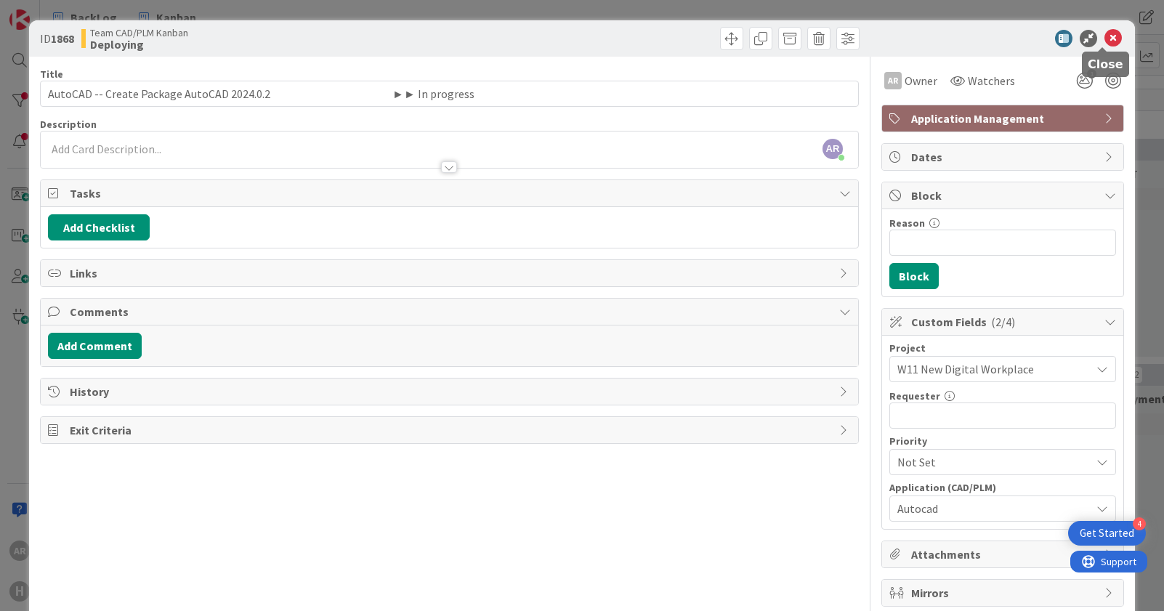
click at [1104, 37] on icon at bounding box center [1112, 38] width 17 height 17
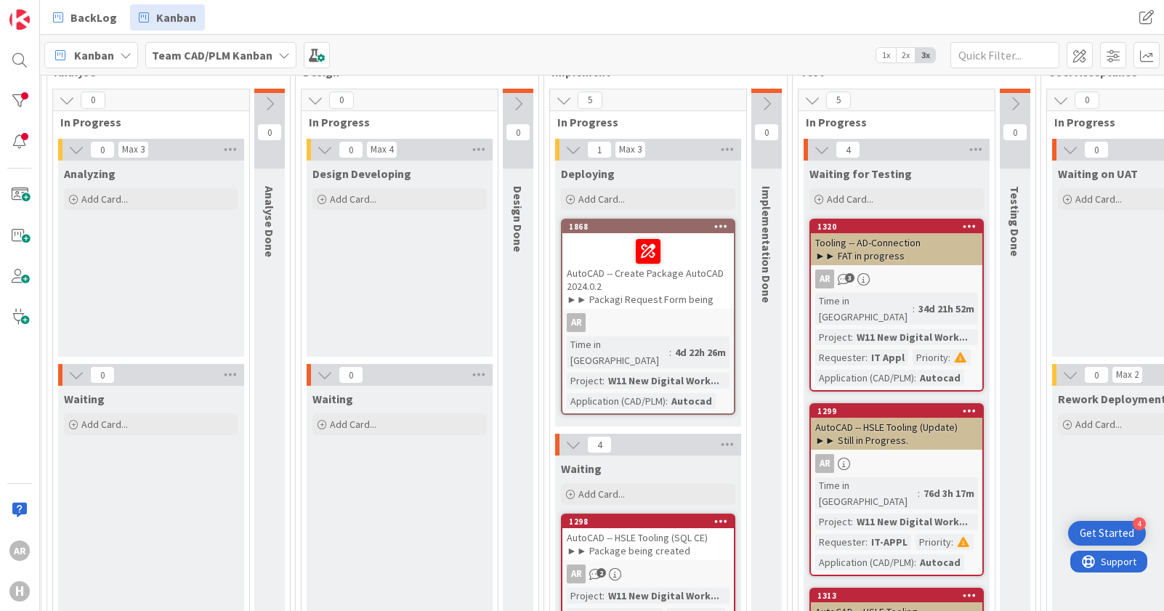
click at [660, 277] on div "AutoCAD -- Create Package AutoCAD 2024.0.2 ►► Packagi Request Form being" at bounding box center [647, 271] width 171 height 76
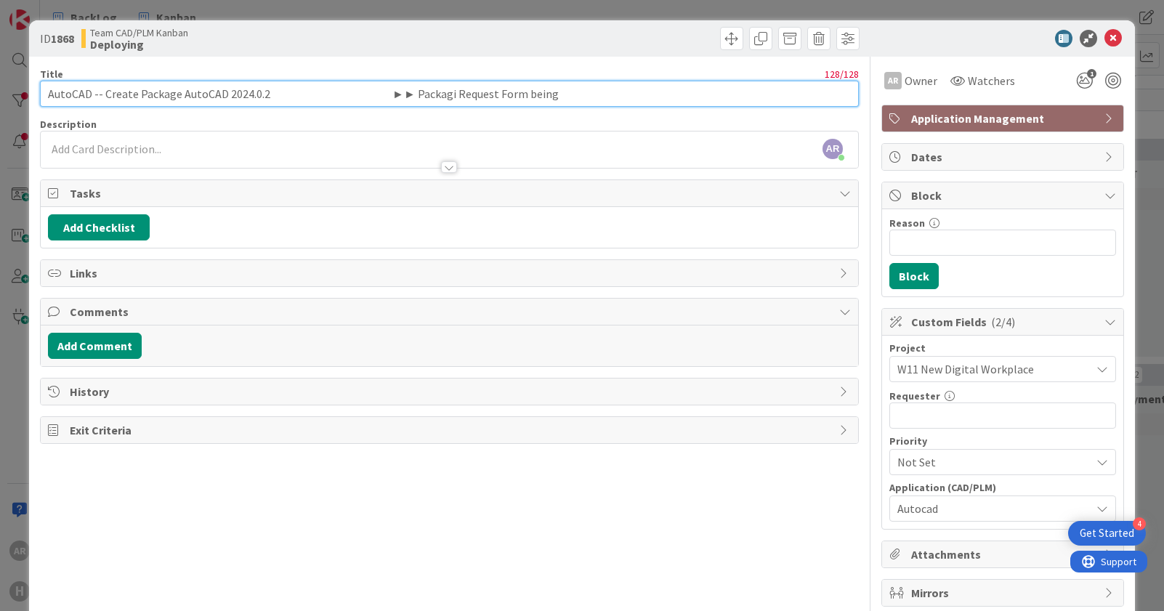
click at [581, 89] on input "AutoCAD -- Create Package AutoCAD 2024.0.2 ►► Packagi Request Form being" at bounding box center [449, 94] width 819 height 26
type input "AutoCAD -- Create Package AutoCAD 2024.0.2 ►► In progress"
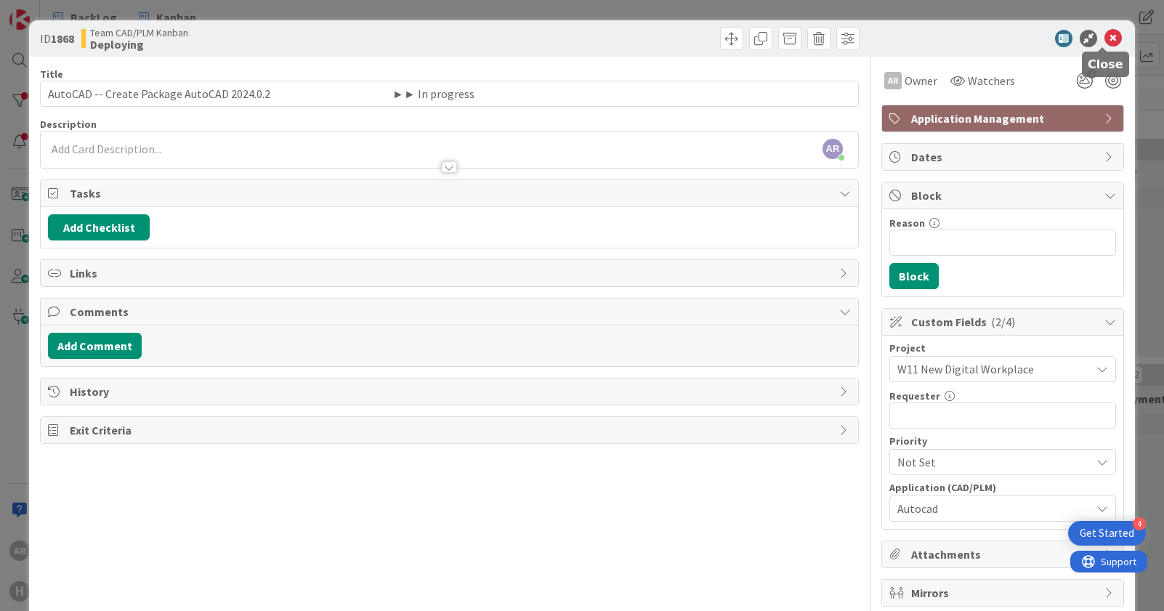
click at [1104, 39] on icon at bounding box center [1112, 38] width 17 height 17
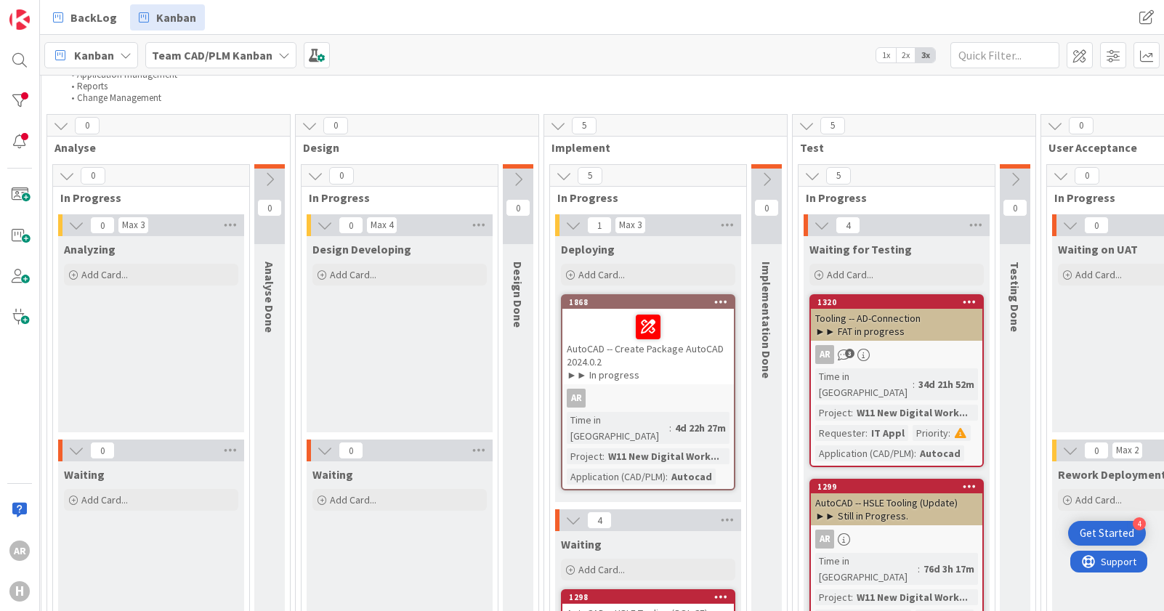
scroll to position [218, 235]
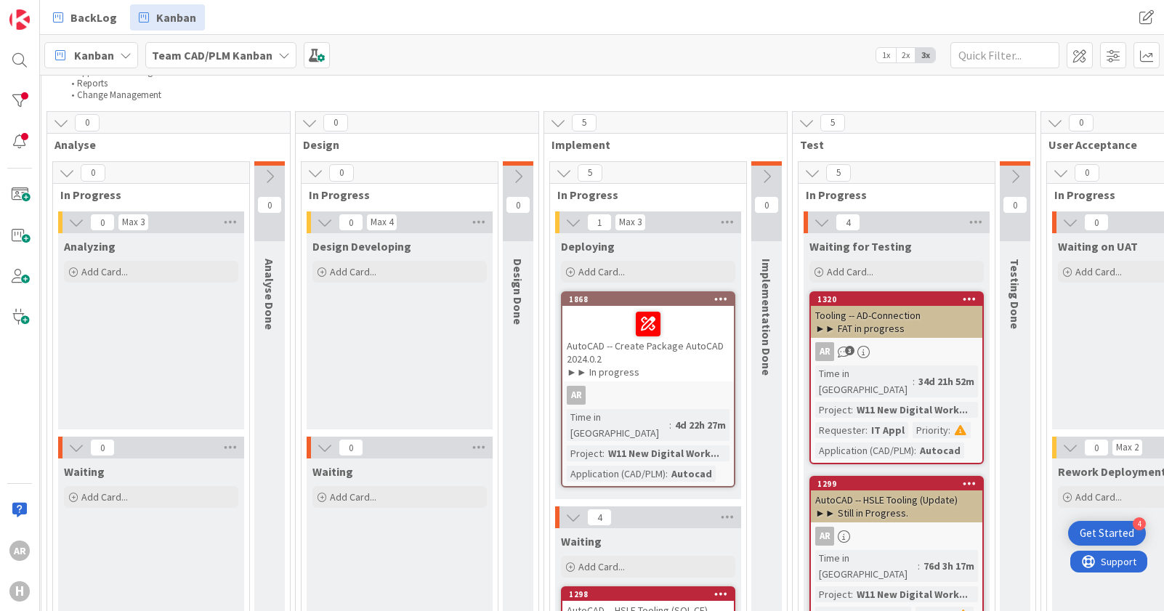
click at [663, 346] on div "AutoCAD -- Create Package AutoCAD 2024.0.2 ►► In progress" at bounding box center [647, 344] width 171 height 76
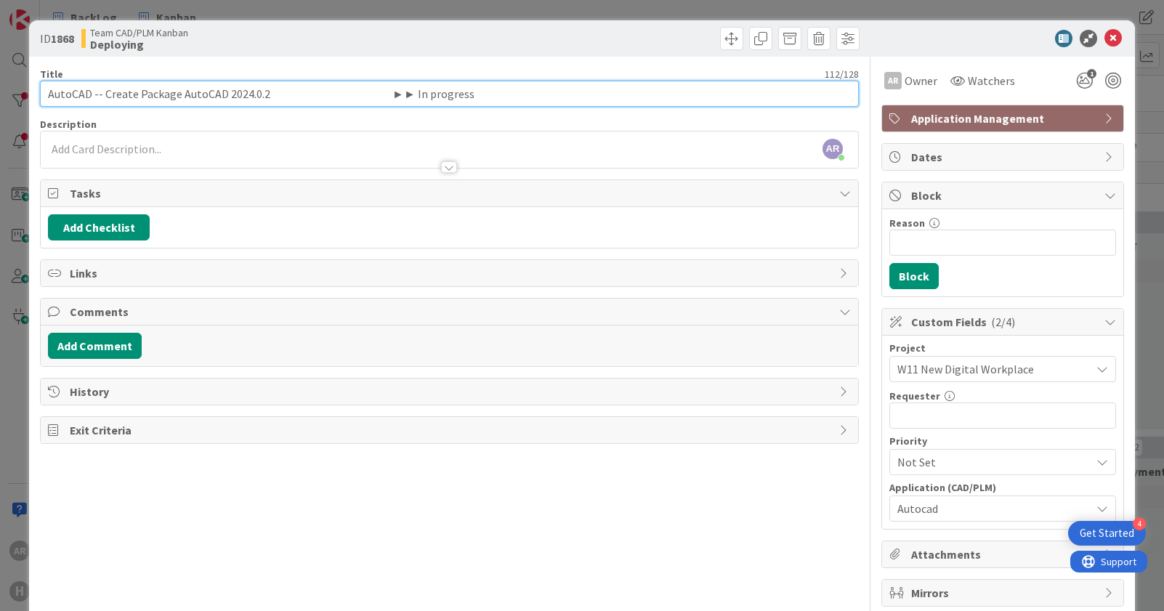
drag, startPoint x: 489, startPoint y: 92, endPoint x: 254, endPoint y: 92, distance: 235.4
click at [254, 92] on input "AutoCAD -- Create Package AutoCAD 2024.0.2 ►► In progress" at bounding box center [449, 94] width 819 height 26
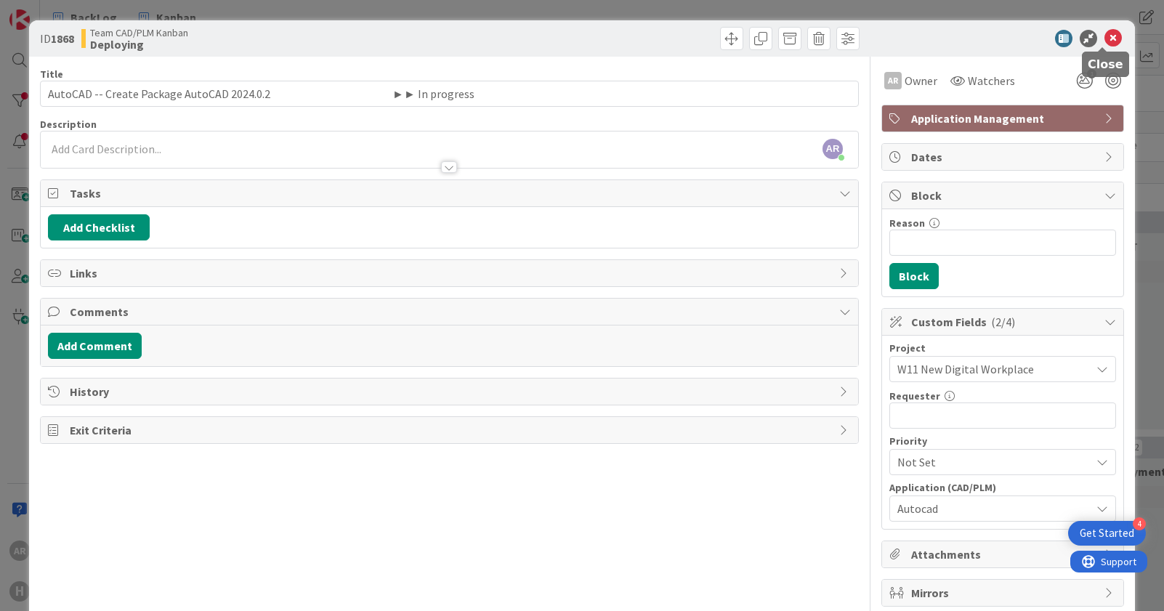
click at [1104, 35] on icon at bounding box center [1112, 38] width 17 height 17
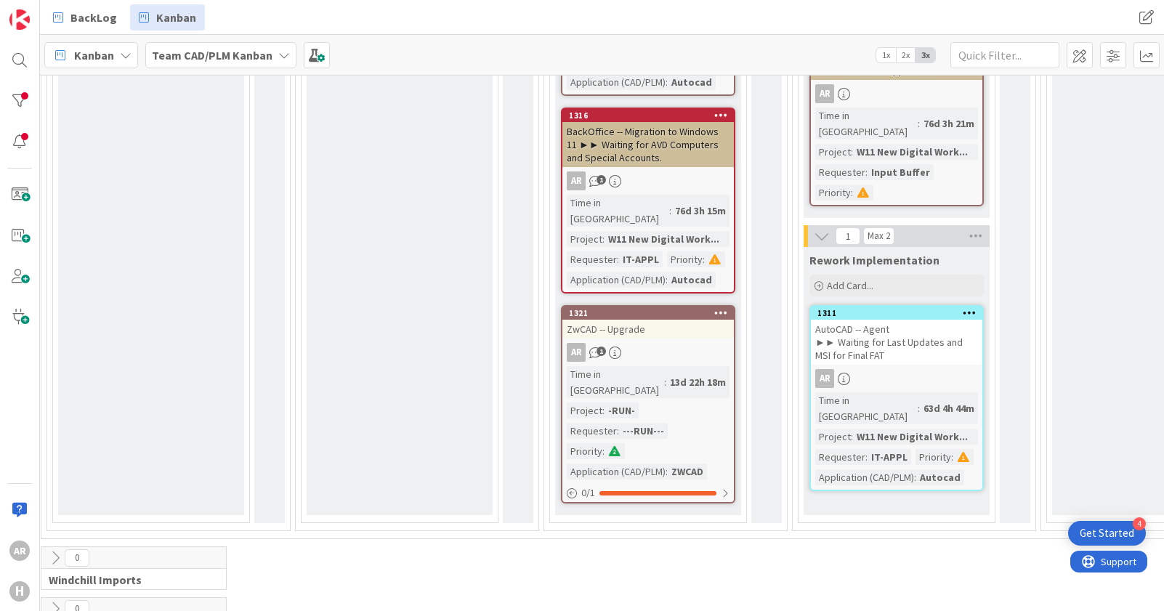
scroll to position [1017, 235]
click at [615, 319] on div "ZwCAD -- Upgrade" at bounding box center [647, 328] width 171 height 19
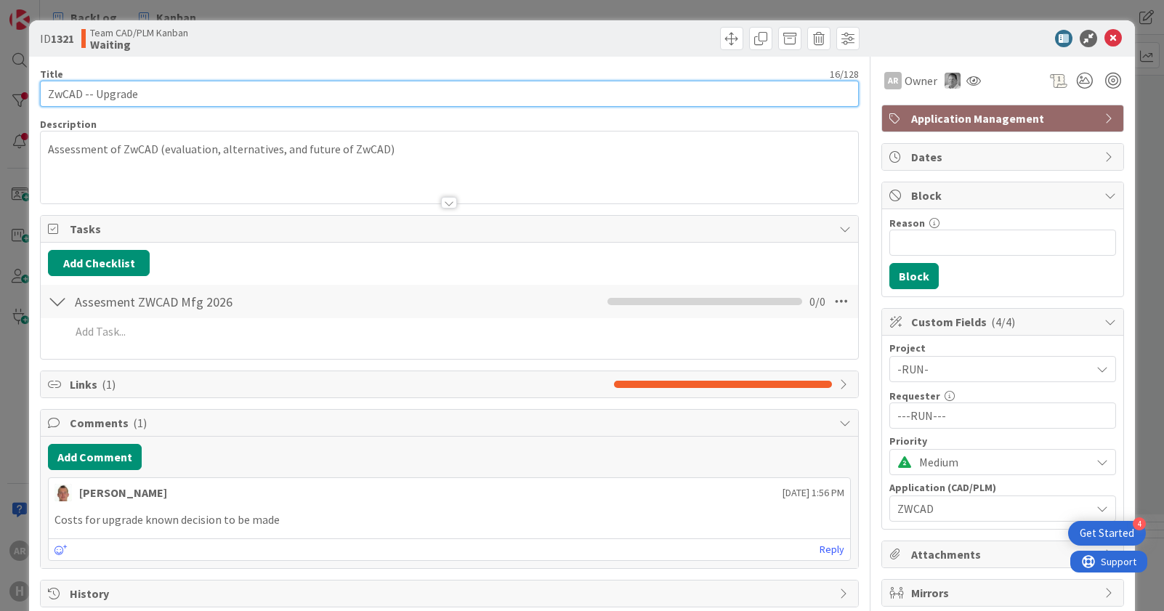
click at [202, 92] on input "ZwCAD -- Upgrade" at bounding box center [449, 94] width 819 height 26
paste input ".2 ►► In progress"
paste input "text"
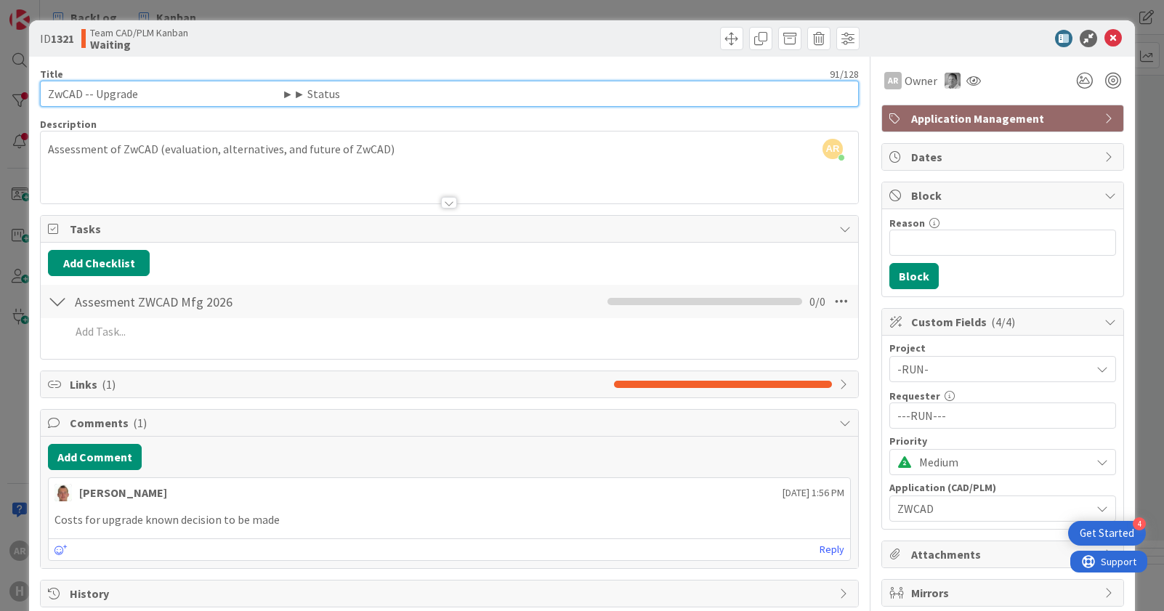
paste input "text"
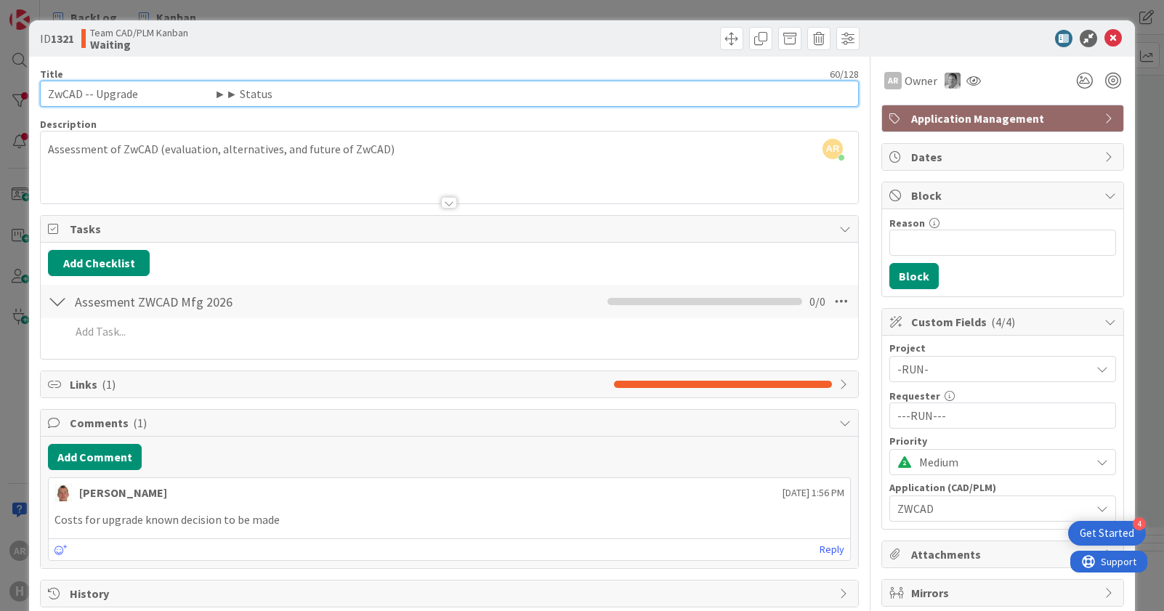
paste input "text"
type input "ZwCAD -- Upgrade ►► Status??"
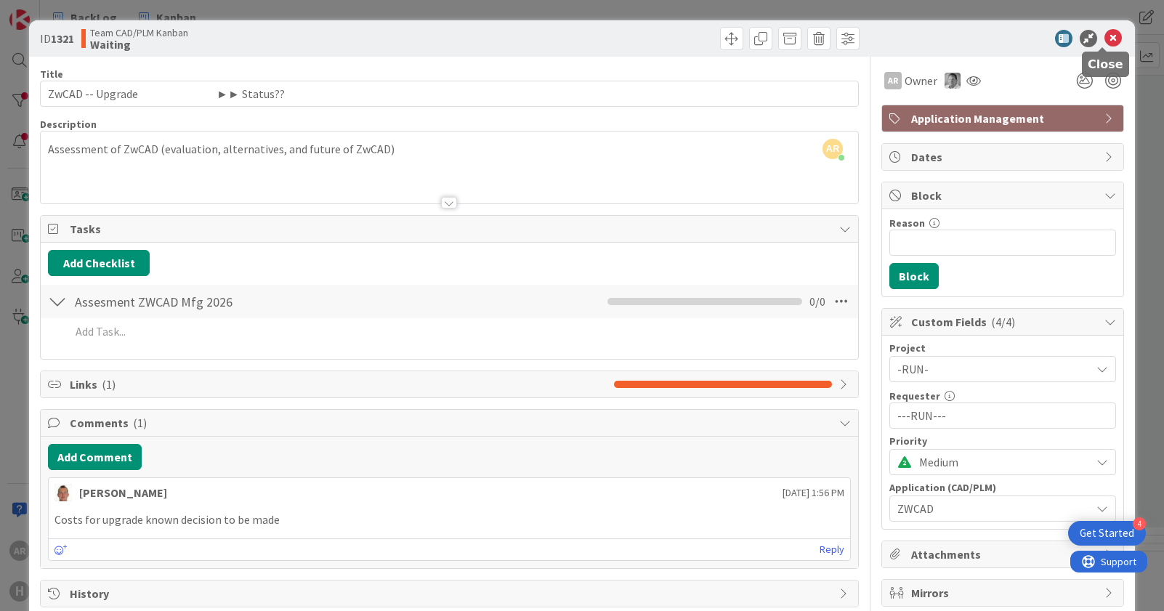
click at [1104, 39] on icon at bounding box center [1112, 38] width 17 height 17
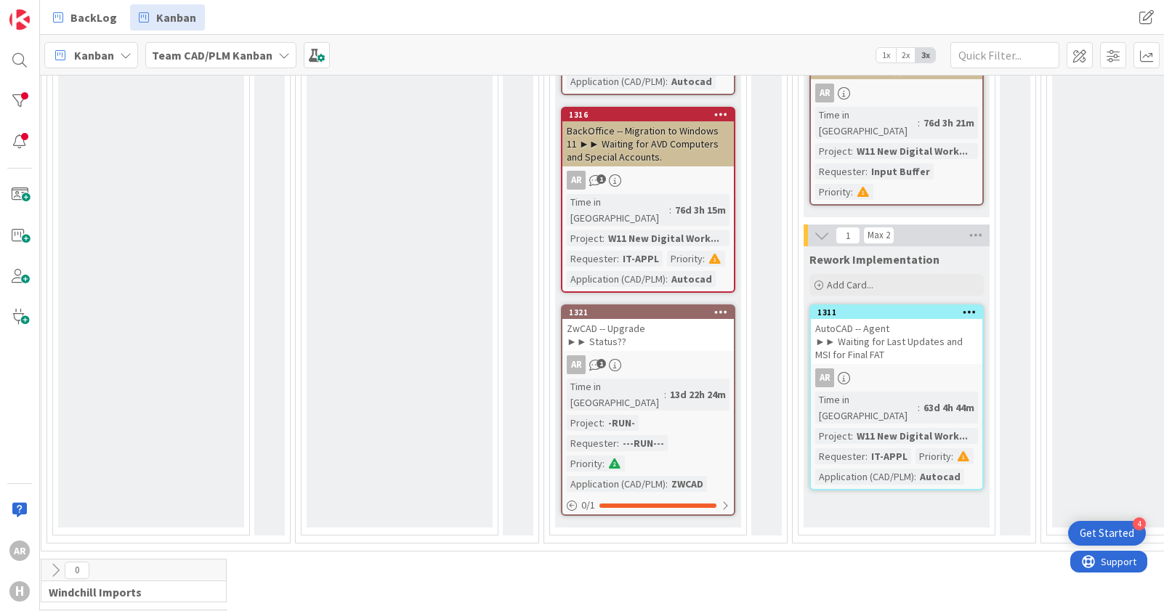
click at [629, 319] on div "ZwCAD -- Upgrade ►► Status??" at bounding box center [647, 335] width 171 height 32
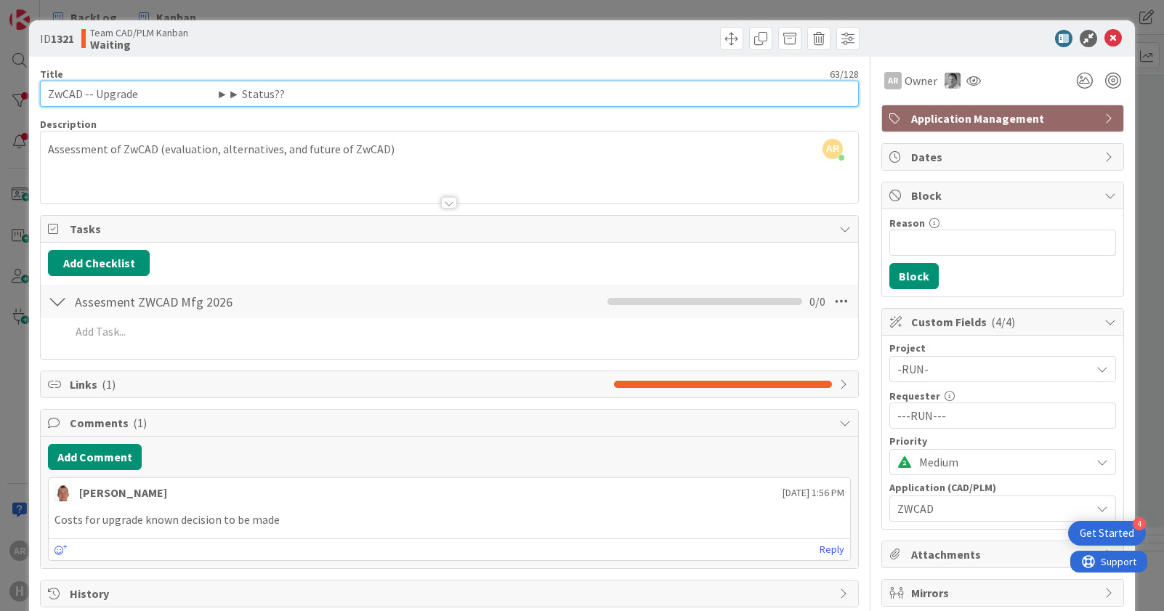
drag, startPoint x: 135, startPoint y: 96, endPoint x: 623, endPoint y: 97, distance: 487.5
click at [136, 96] on input "ZwCAD -- Upgrade ►► Status??" at bounding box center [449, 94] width 819 height 26
type input "ZwCAD -- Upgrade to v2026 ►► Status??"
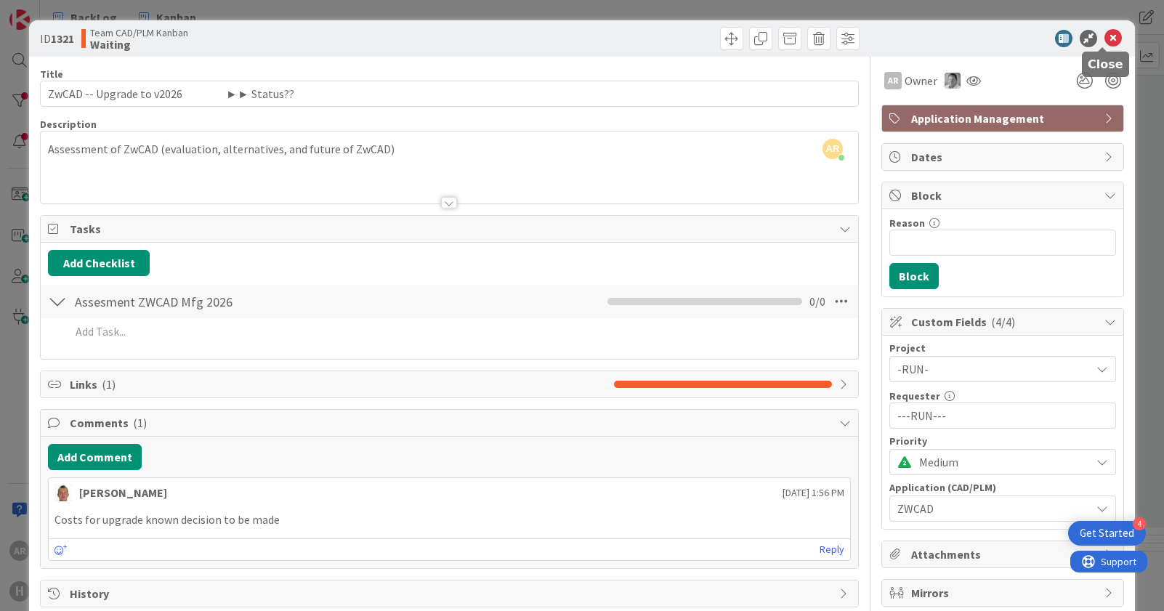
click at [1104, 35] on icon at bounding box center [1112, 38] width 17 height 17
